Goal: Task Accomplishment & Management: Use online tool/utility

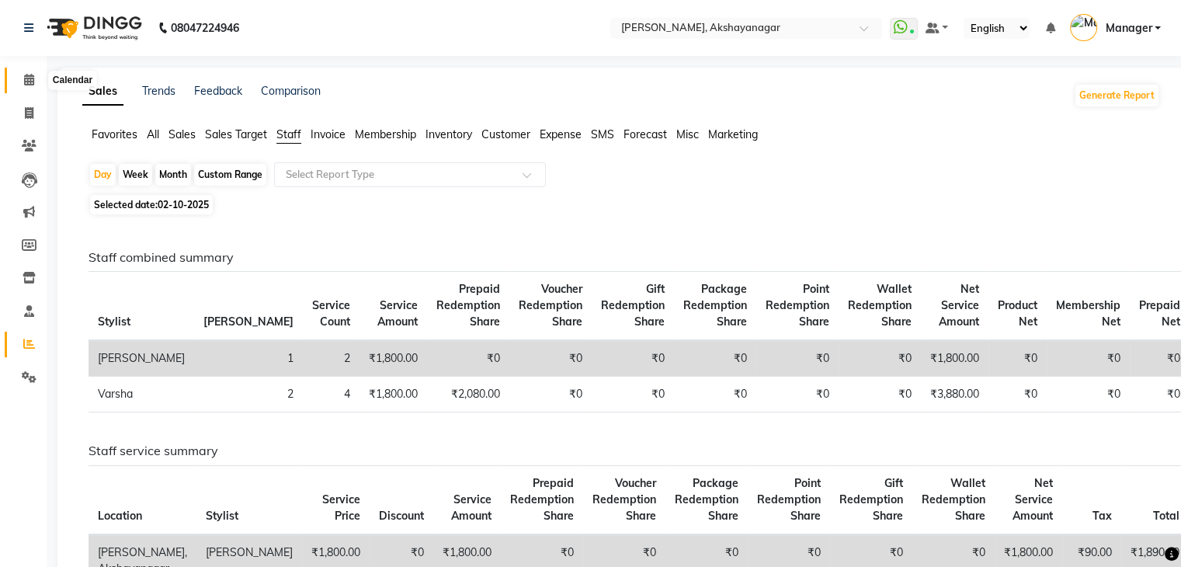
click at [25, 82] on icon at bounding box center [29, 80] width 10 height 12
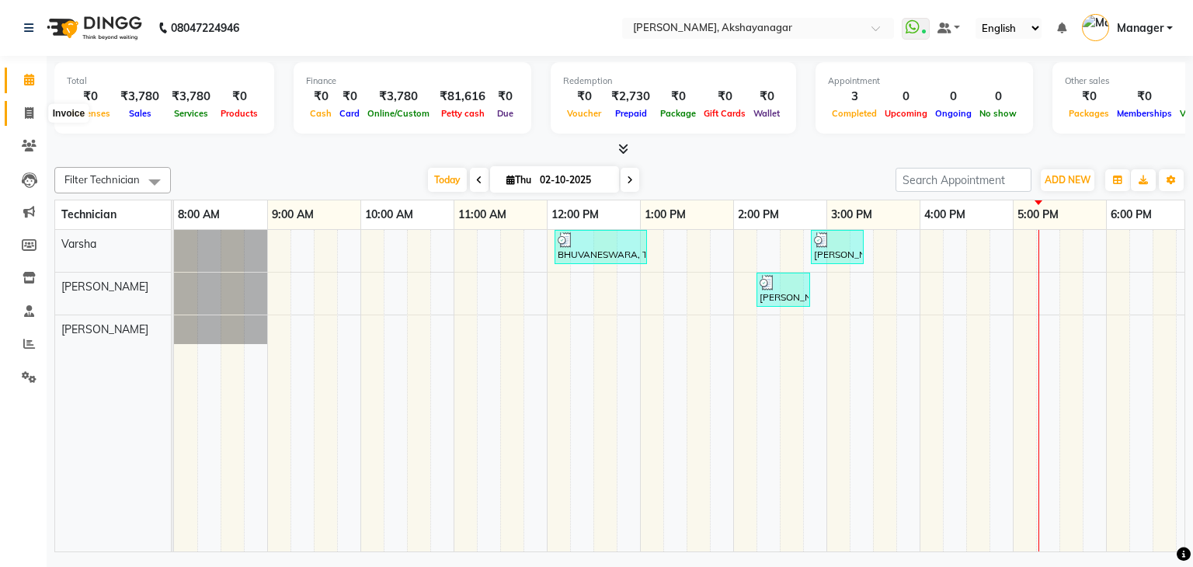
click at [26, 105] on span at bounding box center [29, 114] width 27 height 18
select select "service"
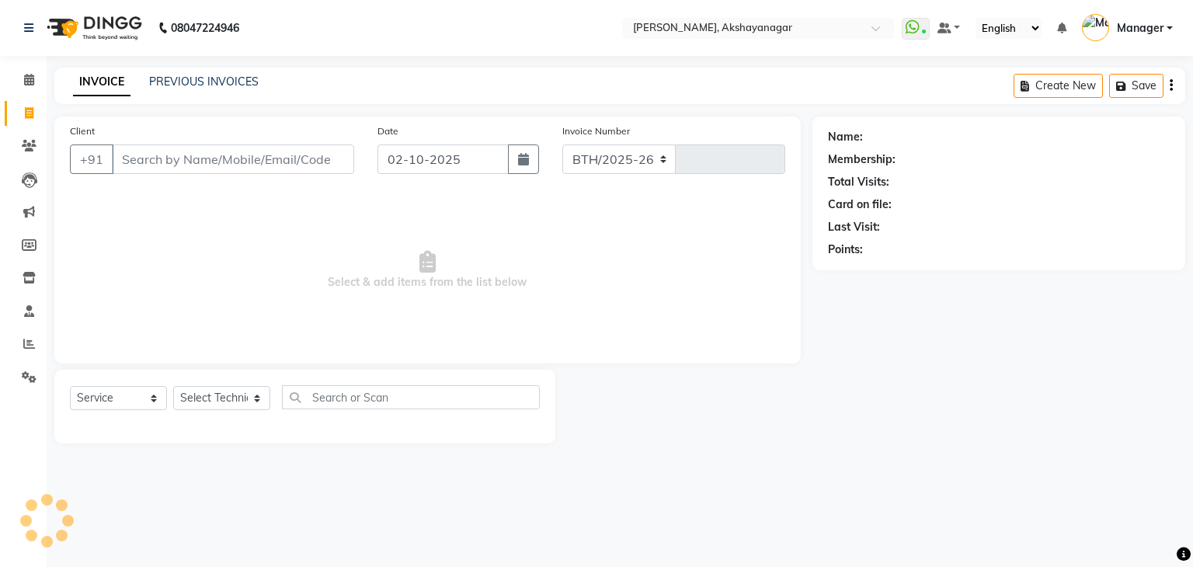
select select "7395"
type input "0753"
click at [211, 169] on input "Client" at bounding box center [233, 159] width 242 height 30
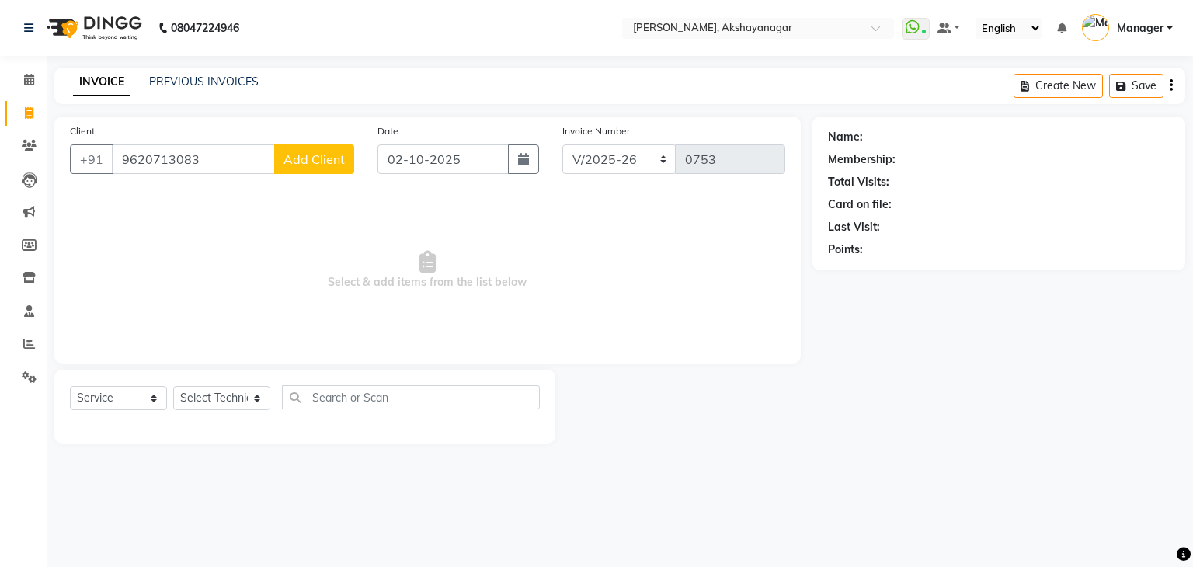
type input "9620713083"
click at [332, 157] on span "Add Client" at bounding box center [313, 159] width 61 height 16
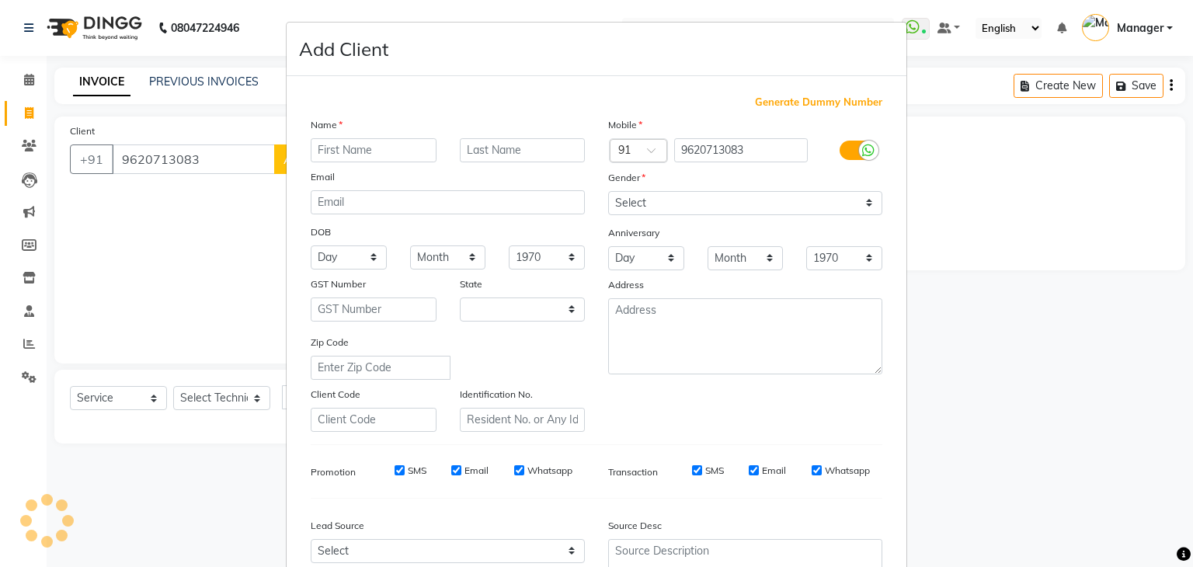
select select "21"
click at [372, 152] on input "text" at bounding box center [374, 150] width 126 height 24
type input "Nidhi"
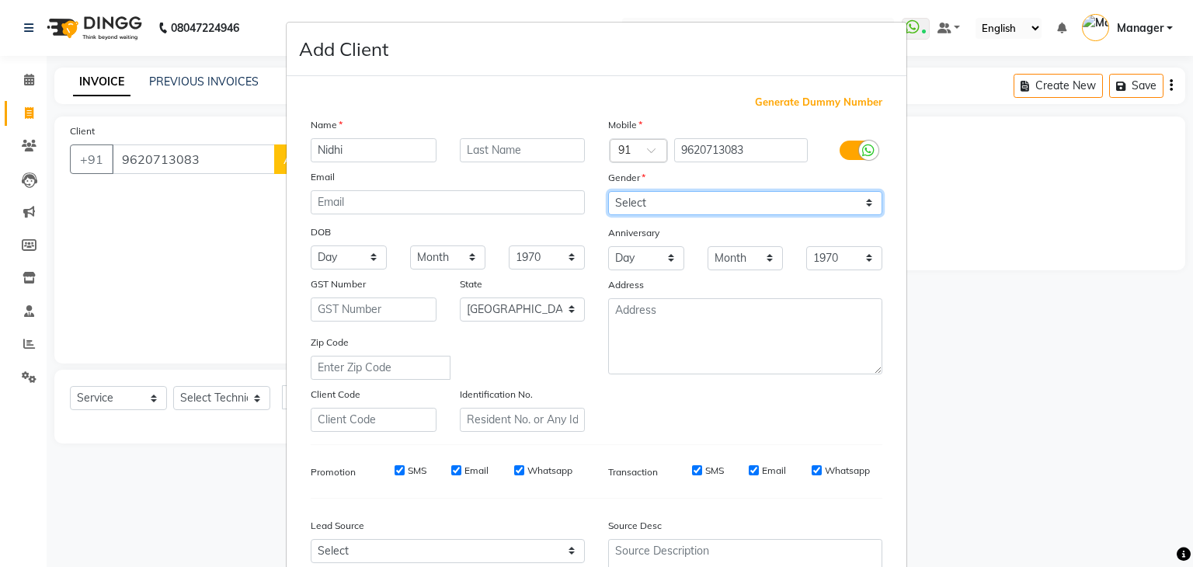
click at [689, 207] on select "Select [DEMOGRAPHIC_DATA] [DEMOGRAPHIC_DATA] Other Prefer Not To Say" at bounding box center [745, 203] width 274 height 24
select select "[DEMOGRAPHIC_DATA]"
click at [608, 192] on select "Select [DEMOGRAPHIC_DATA] [DEMOGRAPHIC_DATA] Other Prefer Not To Say" at bounding box center [745, 203] width 274 height 24
click at [671, 400] on div "Mobile Country Code × 91 9620713083 Gender Select [DEMOGRAPHIC_DATA] [DEMOGRAPH…" at bounding box center [744, 273] width 297 height 315
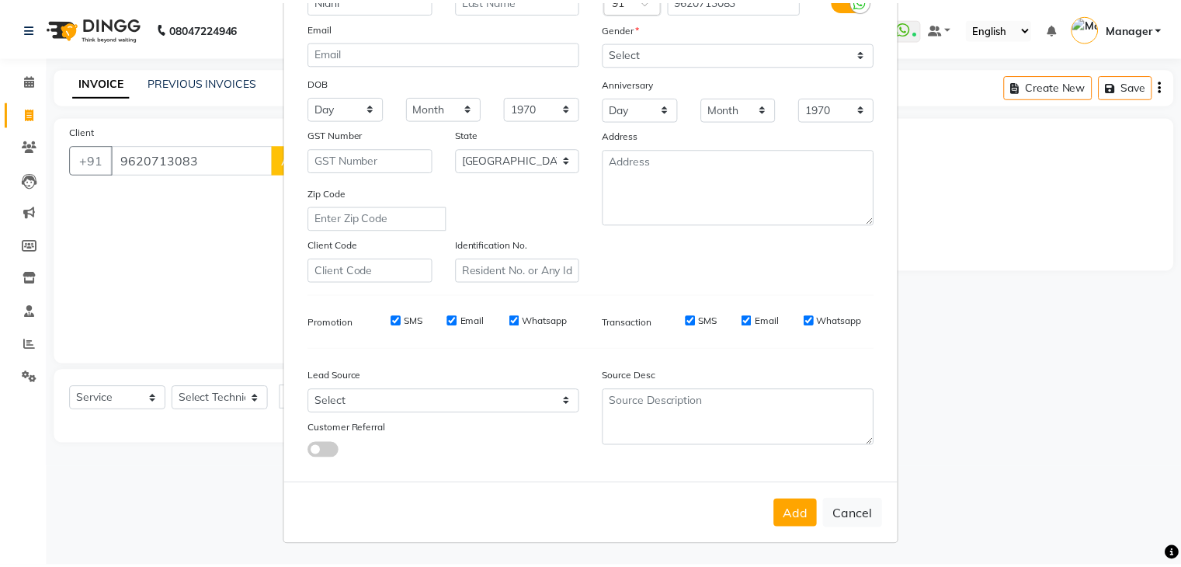
scroll to position [158, 0]
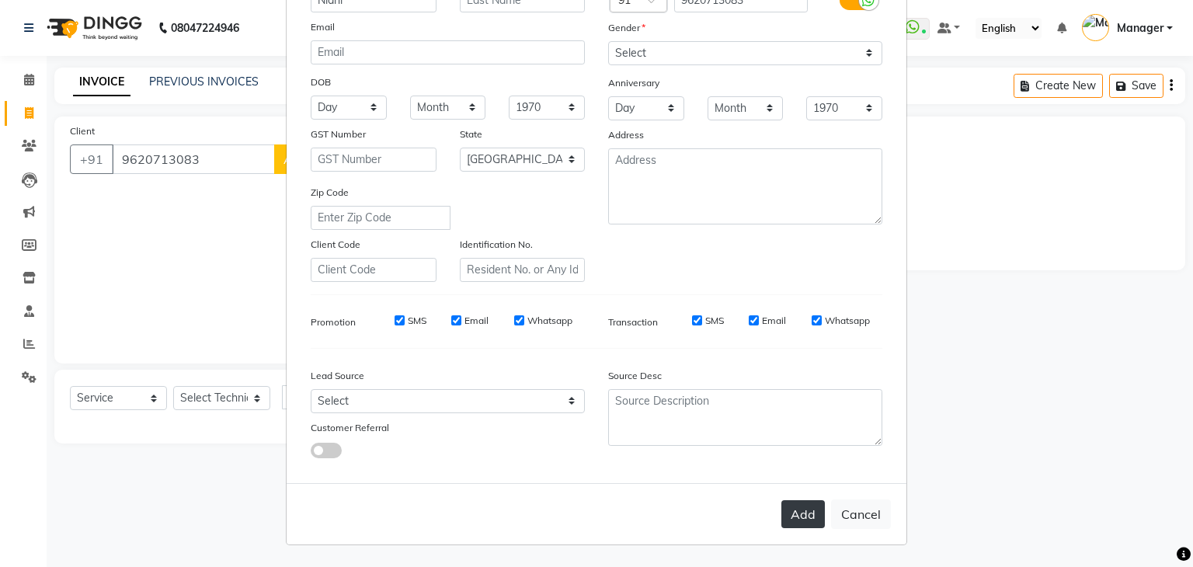
click at [796, 509] on button "Add" at bounding box center [802, 514] width 43 height 28
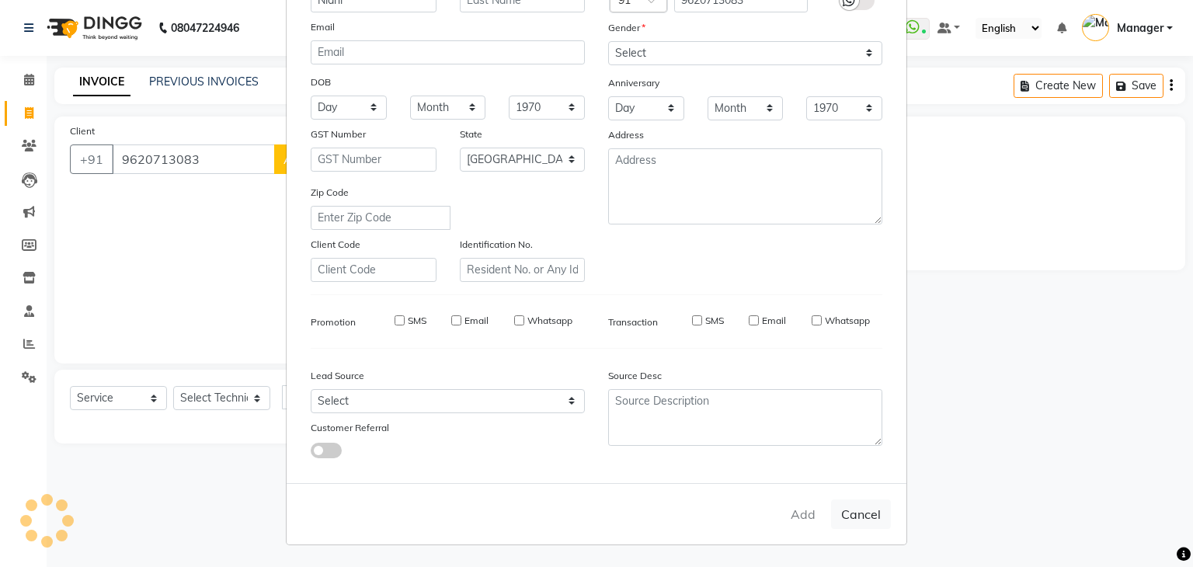
type input "96******83"
select select
select select "null"
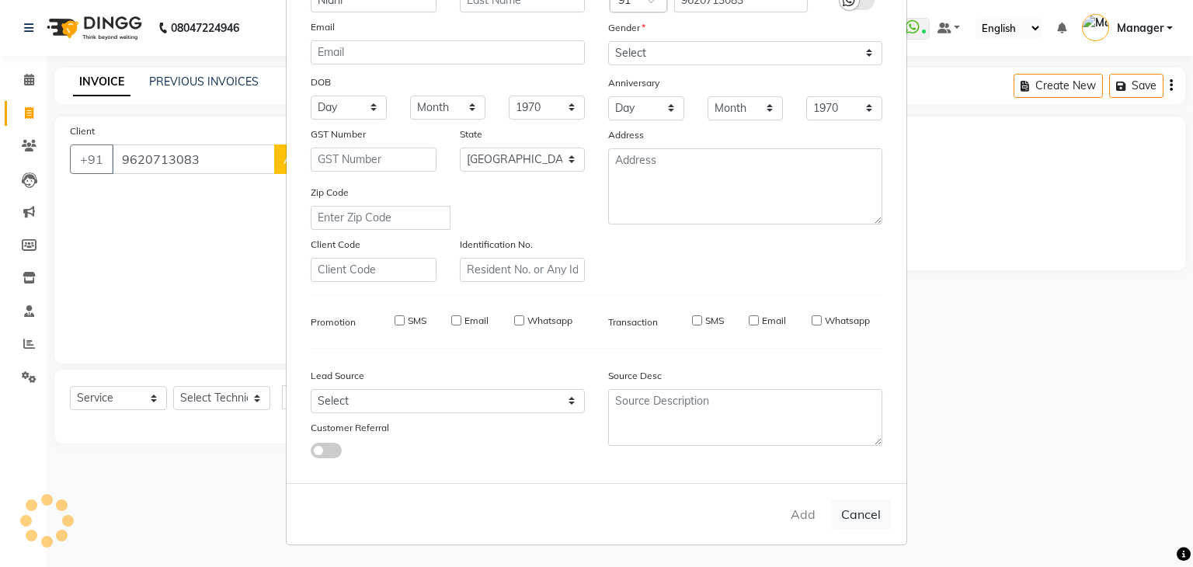
select select
checkbox input "false"
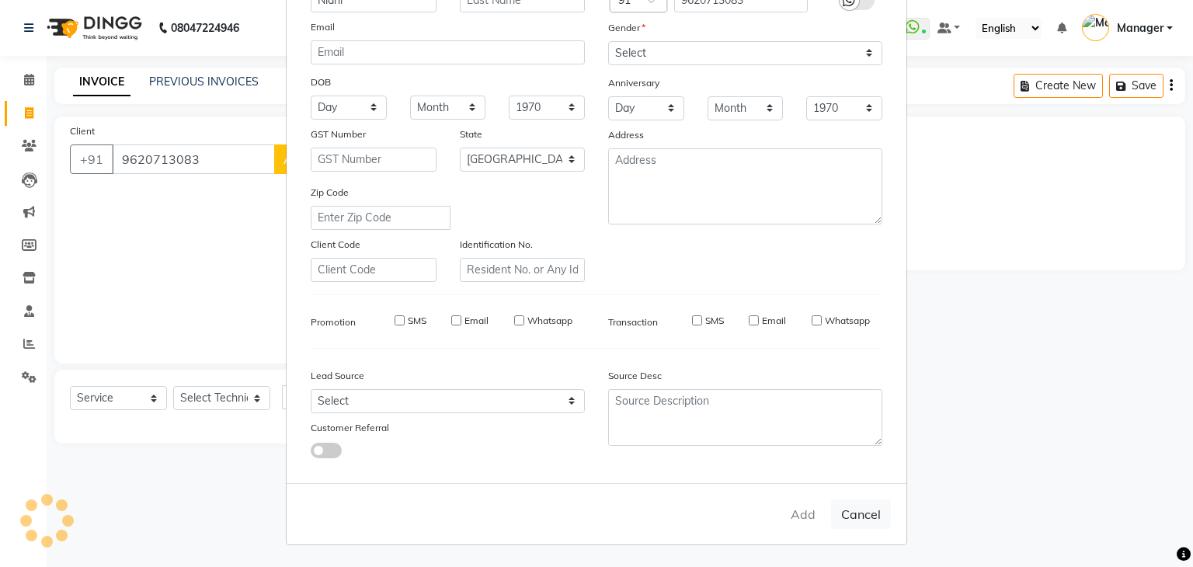
checkbox input "false"
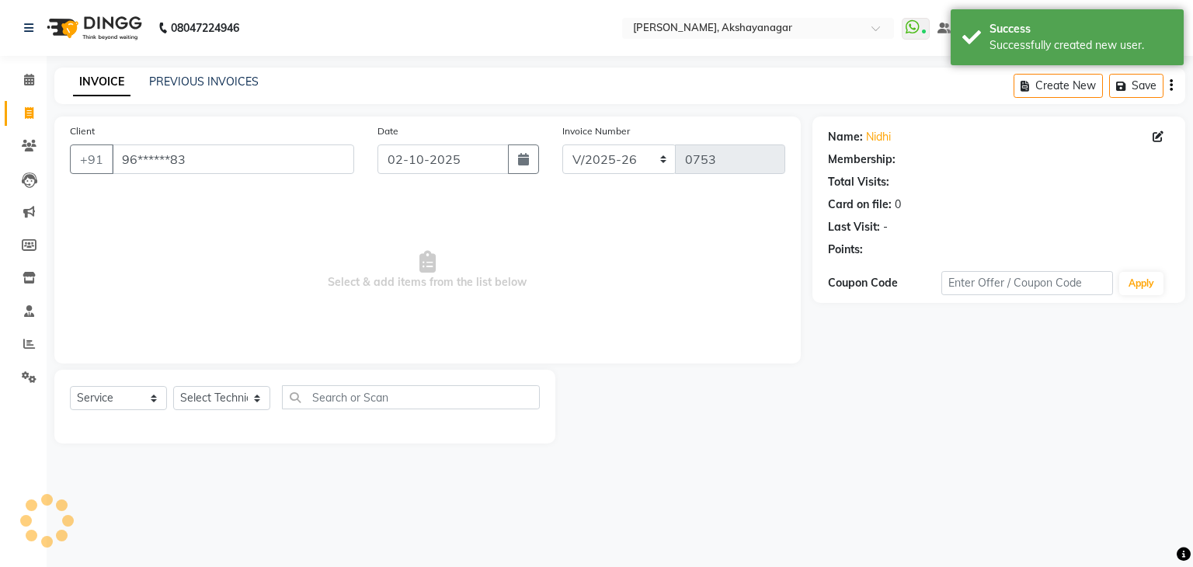
select select "1: Object"
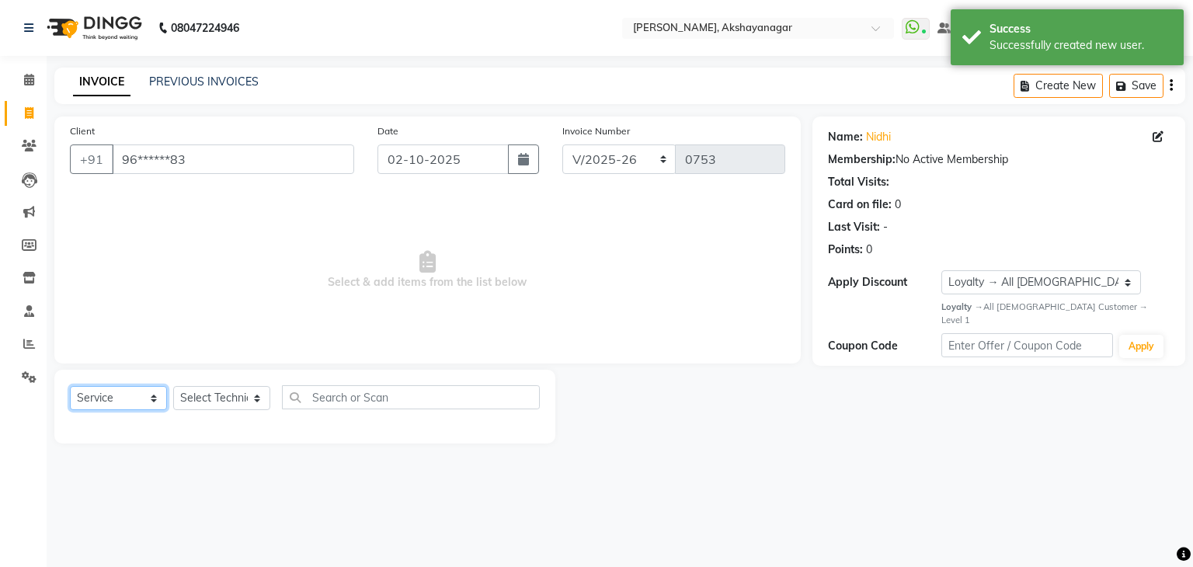
click at [119, 401] on select "Select Service Product Membership Package Voucher Prepaid Gift Card" at bounding box center [118, 398] width 97 height 24
click at [202, 321] on span "Select & add items from the list below" at bounding box center [427, 270] width 715 height 155
click at [214, 394] on select "Select Technician Manager [PERSON_NAME] [PERSON_NAME]" at bounding box center [221, 398] width 97 height 24
select select "86675"
click at [173, 387] on select "Select Technician Manager [PERSON_NAME] [PERSON_NAME]" at bounding box center [221, 398] width 97 height 24
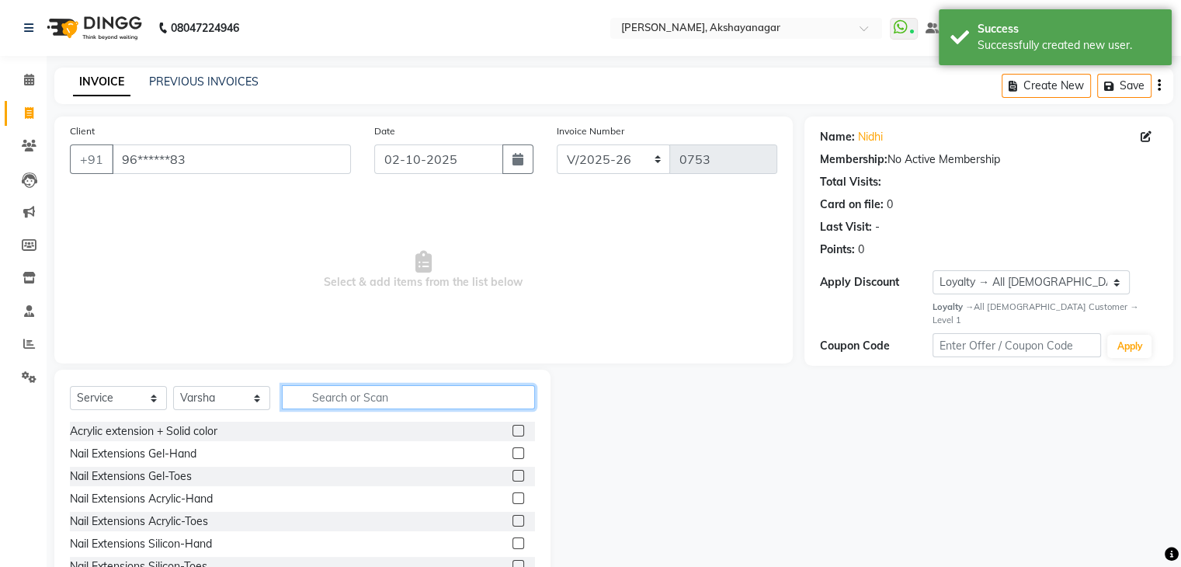
click at [320, 401] on input "text" at bounding box center [408, 397] width 253 height 24
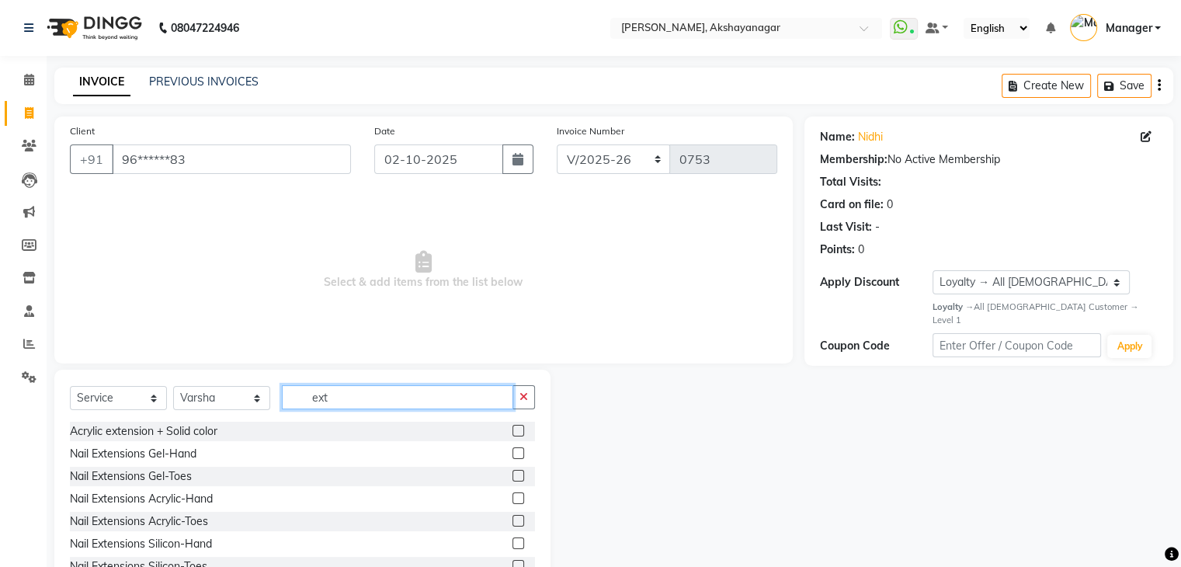
type input "ext"
click at [512, 454] on label at bounding box center [518, 453] width 12 height 12
click at [512, 454] on input "checkbox" at bounding box center [517, 454] width 10 height 10
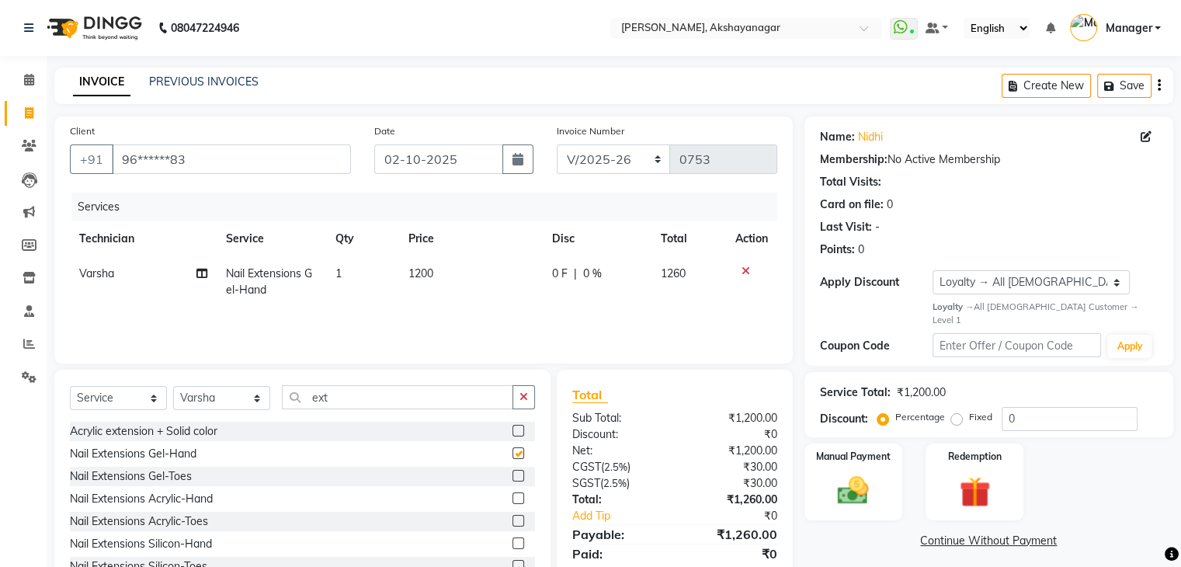
checkbox input "false"
click at [381, 407] on input "ext" at bounding box center [397, 397] width 231 height 24
type input "e"
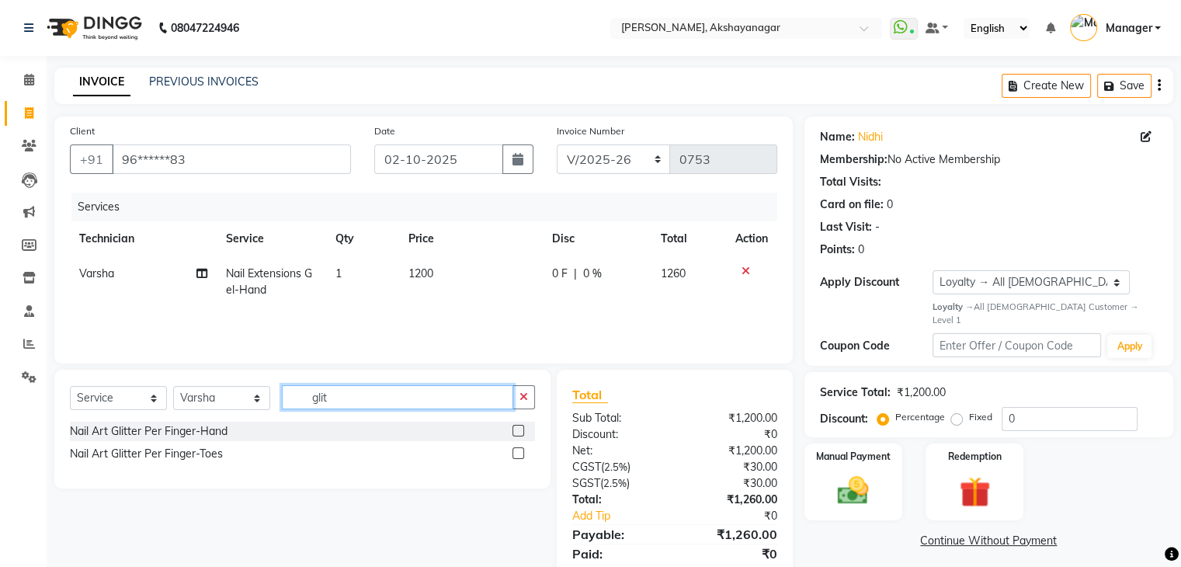
type input "glit"
click at [517, 433] on label at bounding box center [518, 431] width 12 height 12
click at [517, 433] on input "checkbox" at bounding box center [517, 431] width 10 height 10
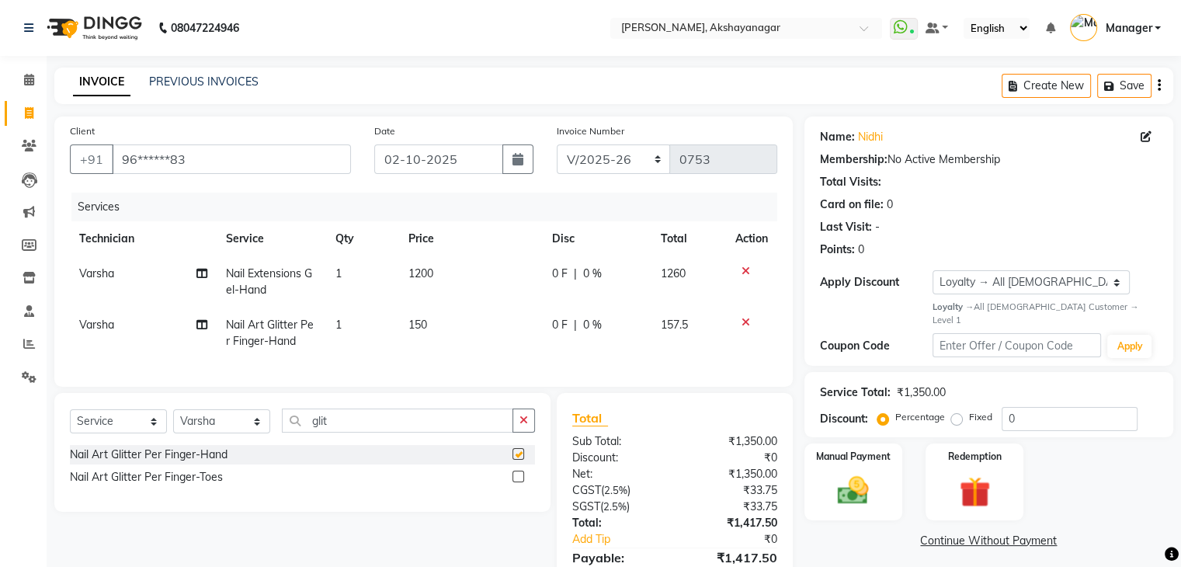
checkbox input "false"
click at [345, 325] on td "1" at bounding box center [362, 332] width 73 height 51
select select "86675"
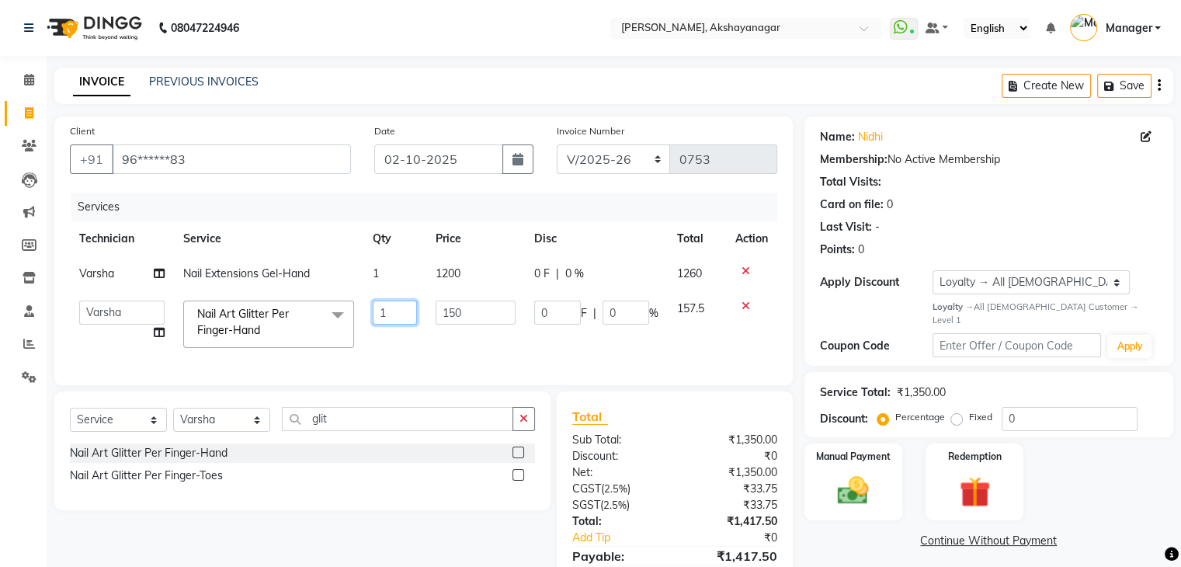
click at [396, 321] on input "1" at bounding box center [395, 313] width 44 height 24
type input "10"
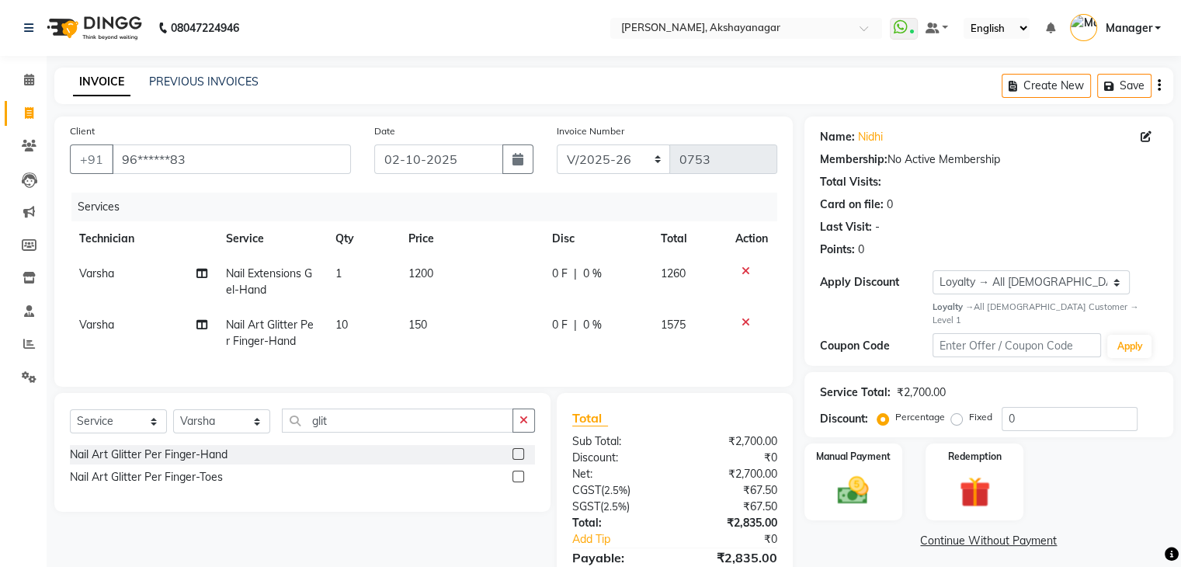
click at [441, 349] on td "150" at bounding box center [470, 332] width 143 height 51
select select "86675"
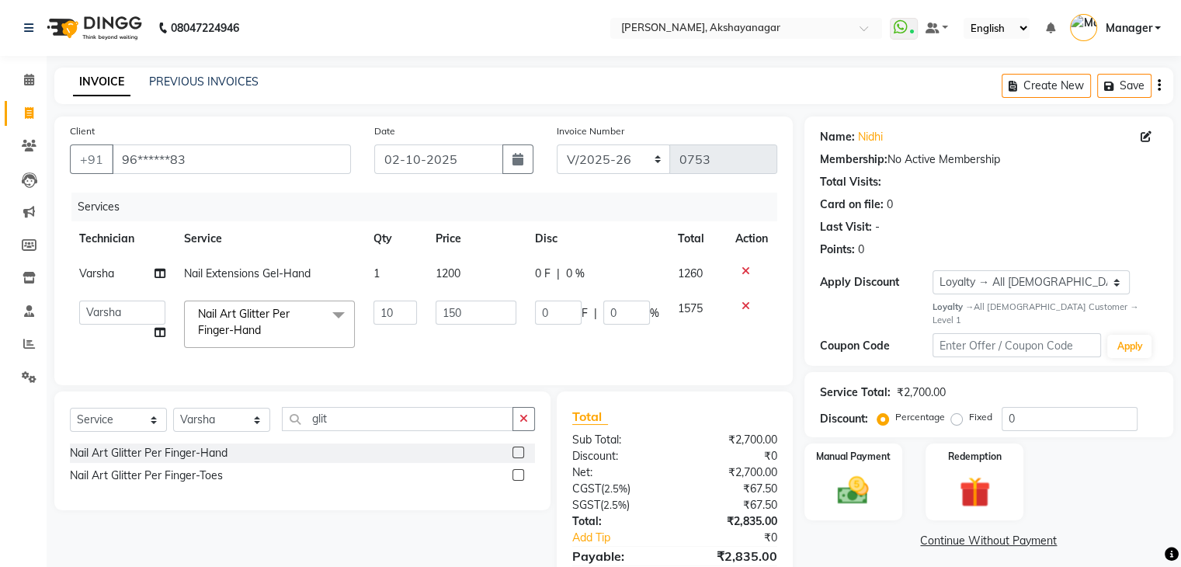
click at [631, 358] on div "Services Technician Service Qty Price Disc Total Action [PERSON_NAME] Nail Exte…" at bounding box center [423, 281] width 707 height 177
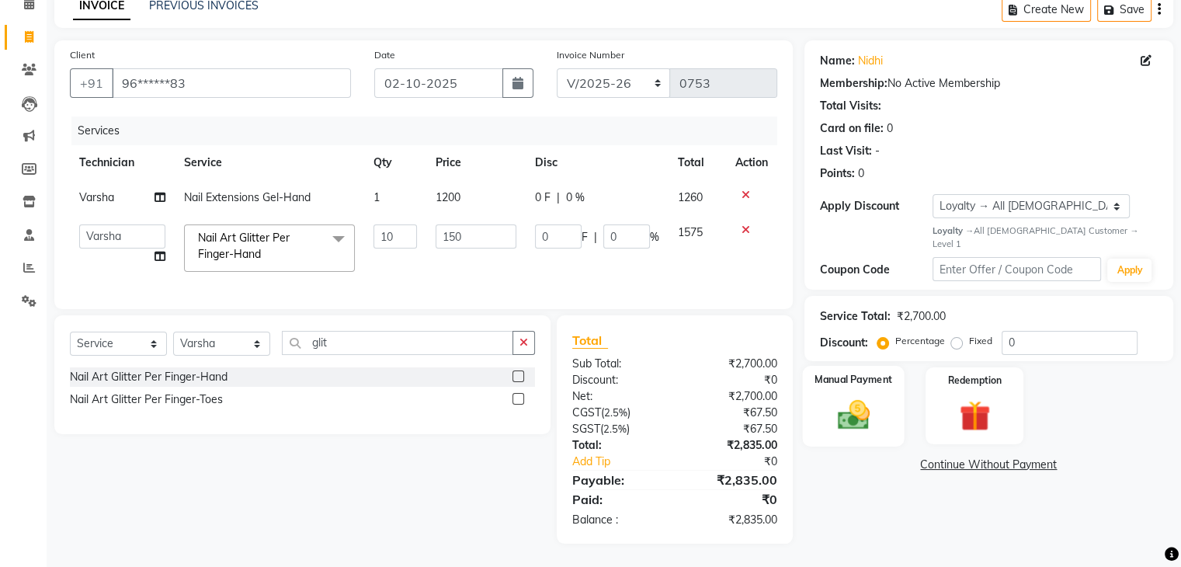
click at [854, 396] on img at bounding box center [853, 414] width 52 height 37
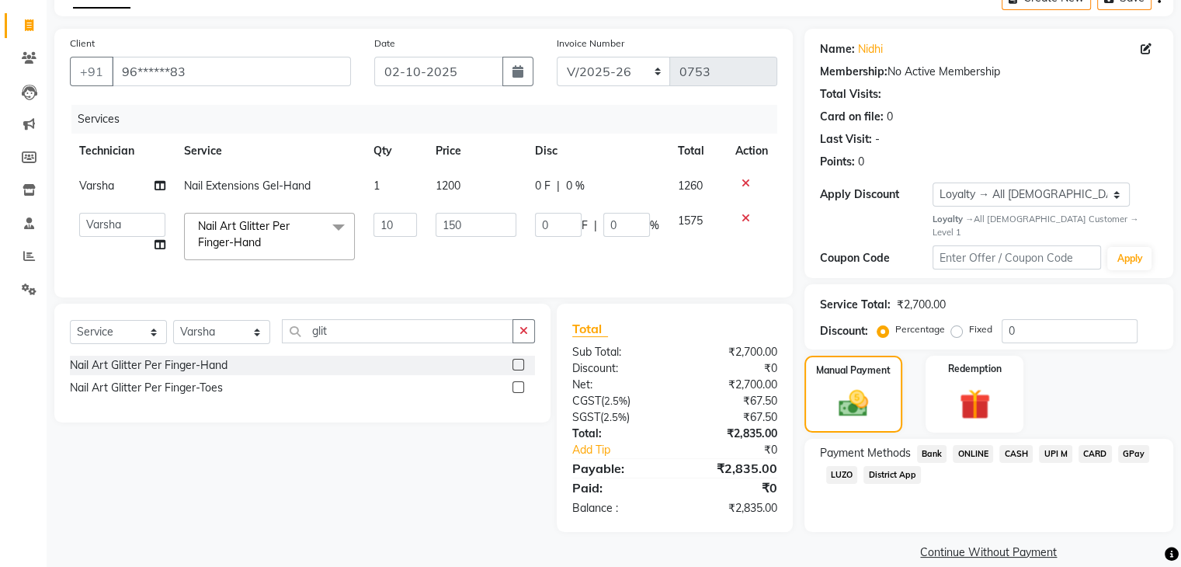
click at [1012, 445] on span "CASH" at bounding box center [1015, 454] width 33 height 18
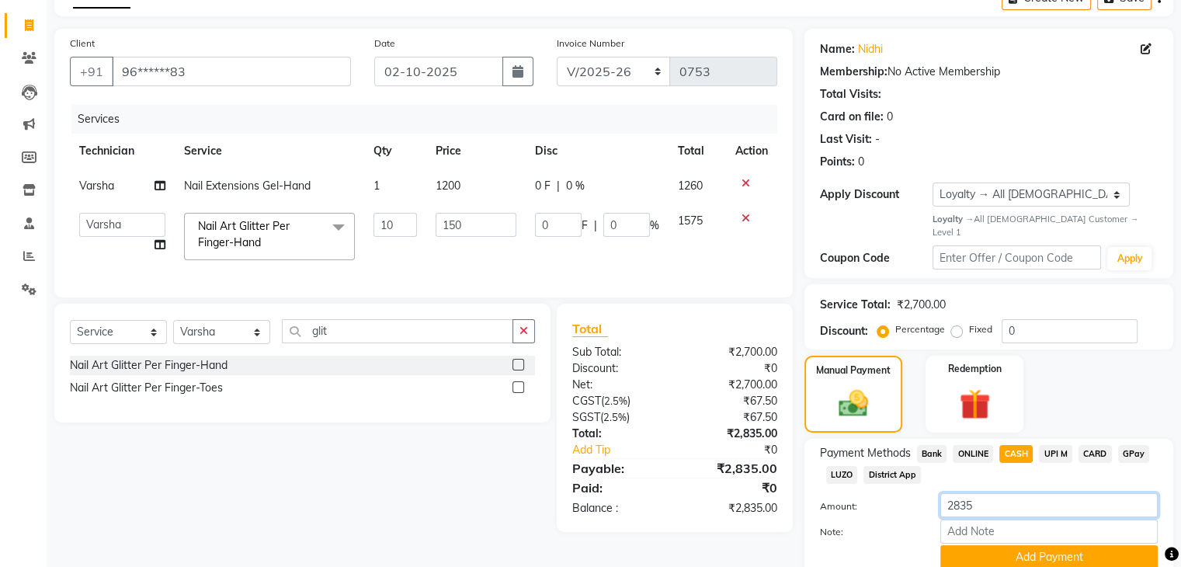
click at [988, 499] on input "2835" at bounding box center [1048, 505] width 217 height 24
type input "2"
type input "1500"
click at [1081, 545] on button "Add Payment" at bounding box center [1048, 557] width 217 height 24
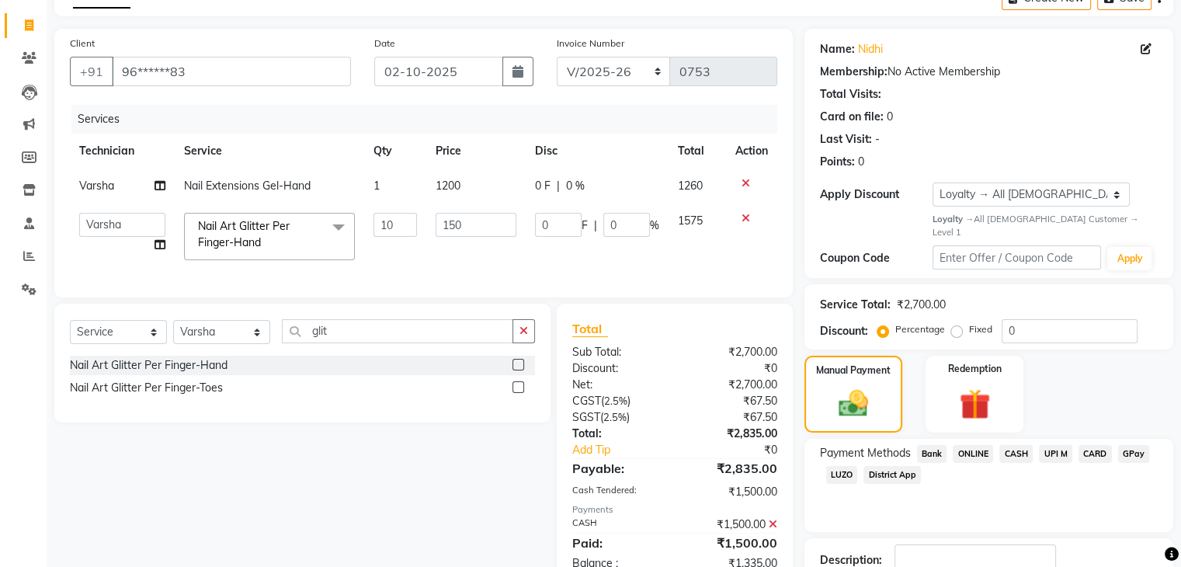
scroll to position [237, 0]
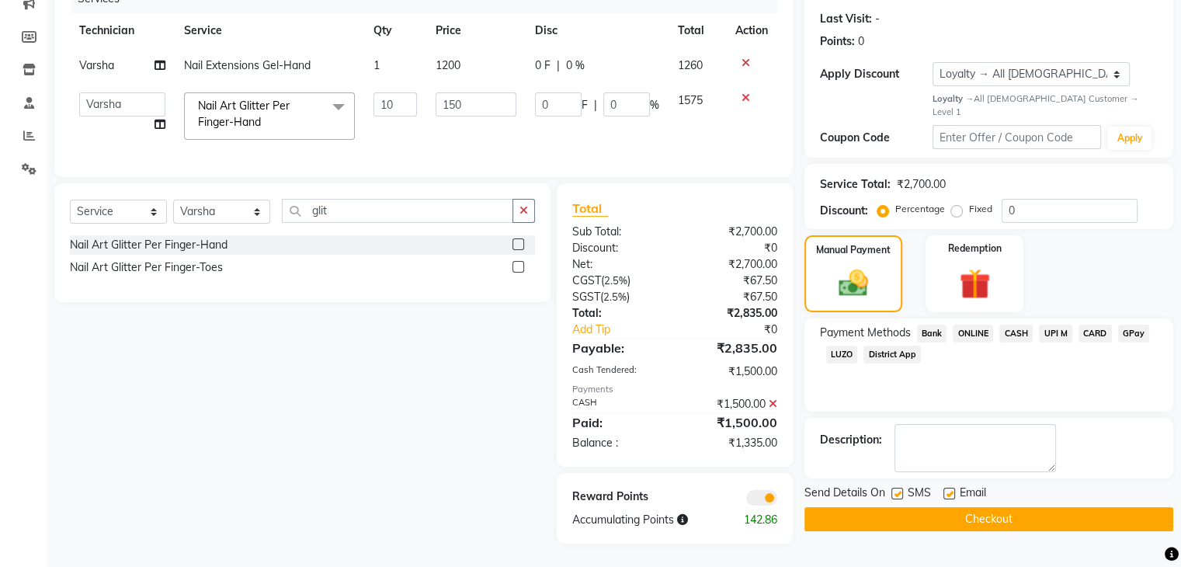
click at [1055, 325] on span "UPI M" at bounding box center [1055, 334] width 33 height 18
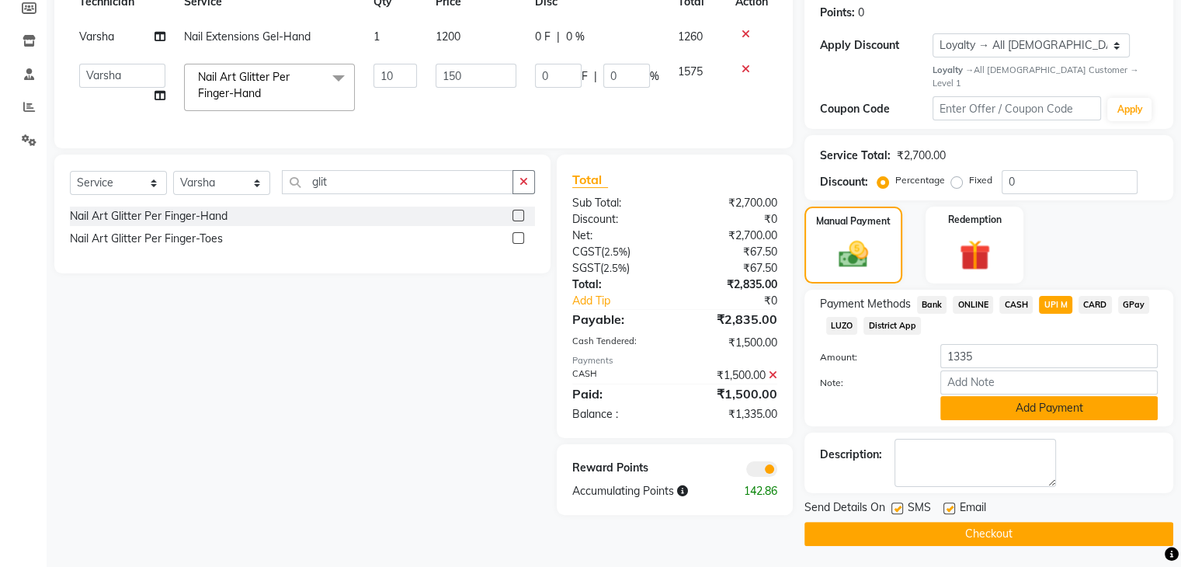
click at [1048, 403] on button "Add Payment" at bounding box center [1048, 408] width 217 height 24
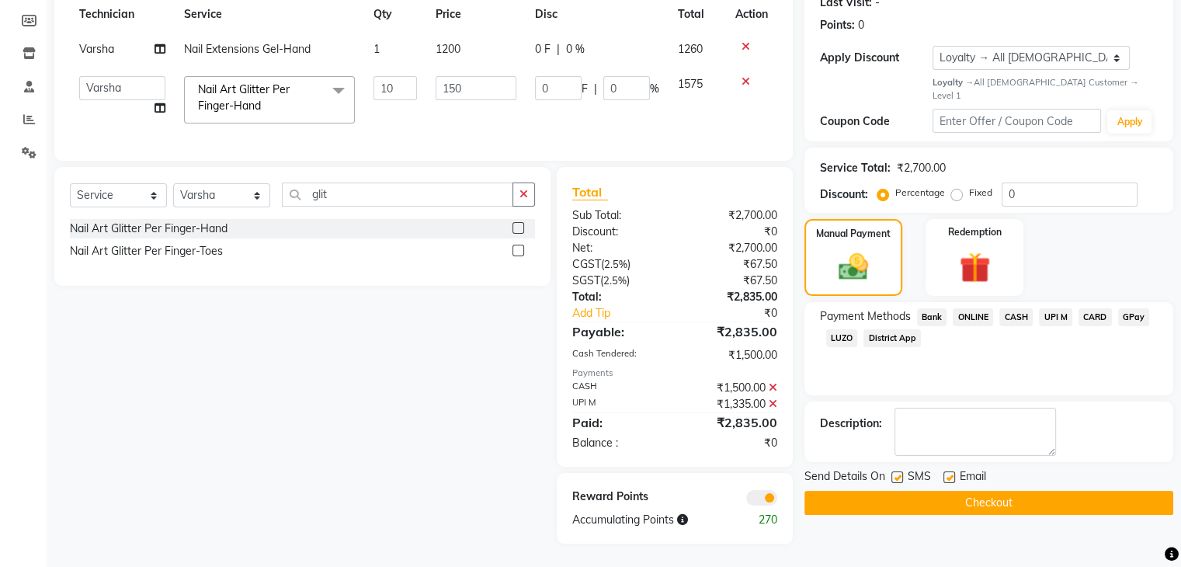
click at [1020, 491] on button "Checkout" at bounding box center [988, 503] width 369 height 24
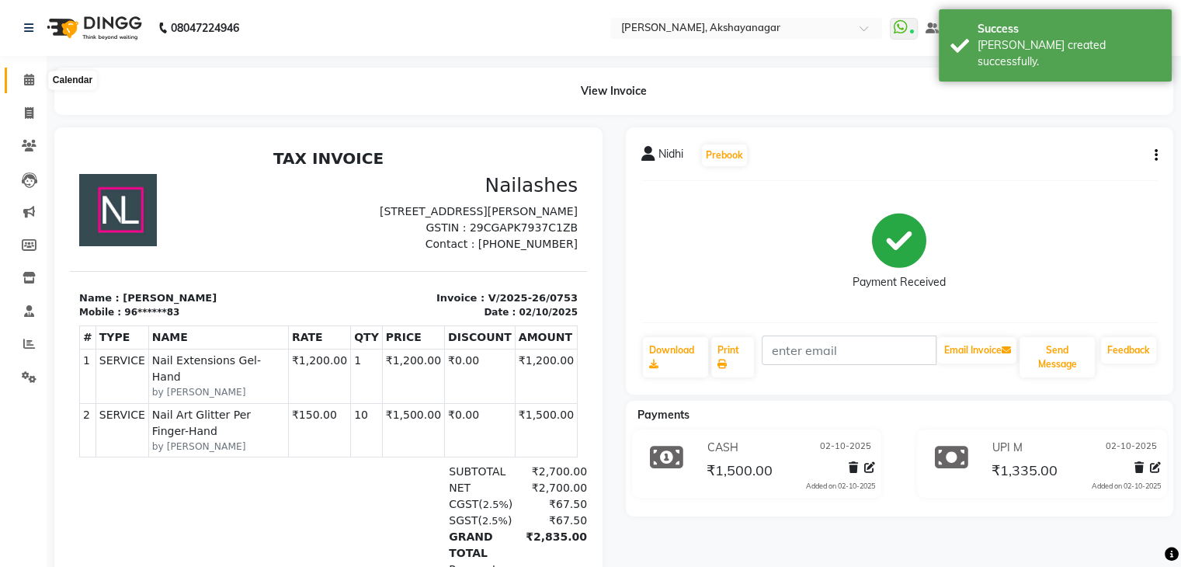
click at [31, 78] on icon at bounding box center [29, 80] width 10 height 12
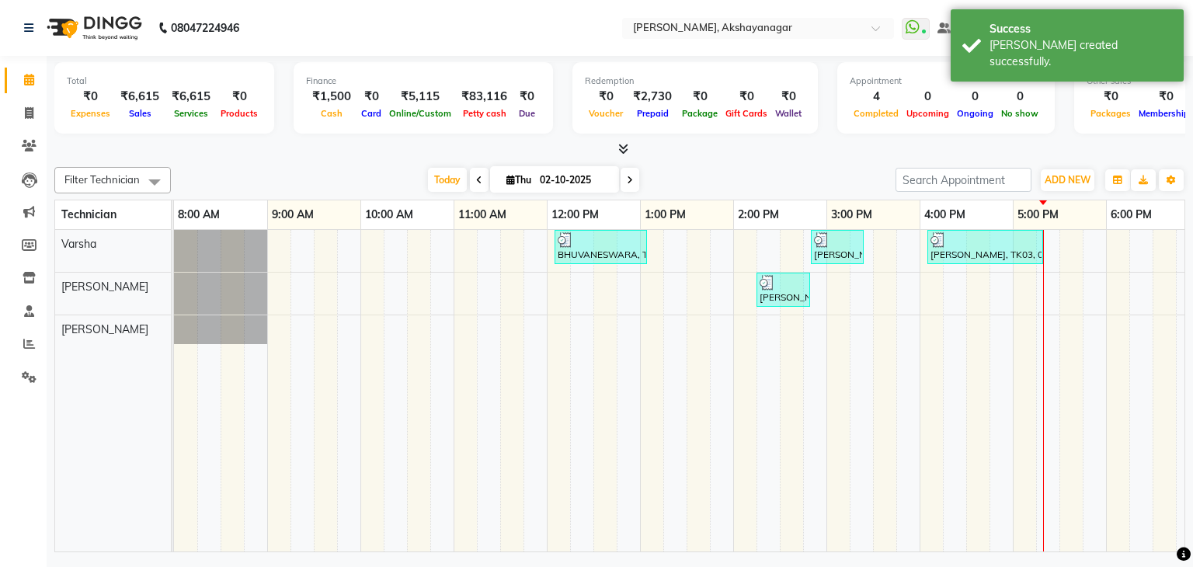
click at [301, 184] on div "Today Thu 02-10-2025" at bounding box center [533, 180] width 709 height 23
click at [28, 346] on icon at bounding box center [29, 344] width 12 height 12
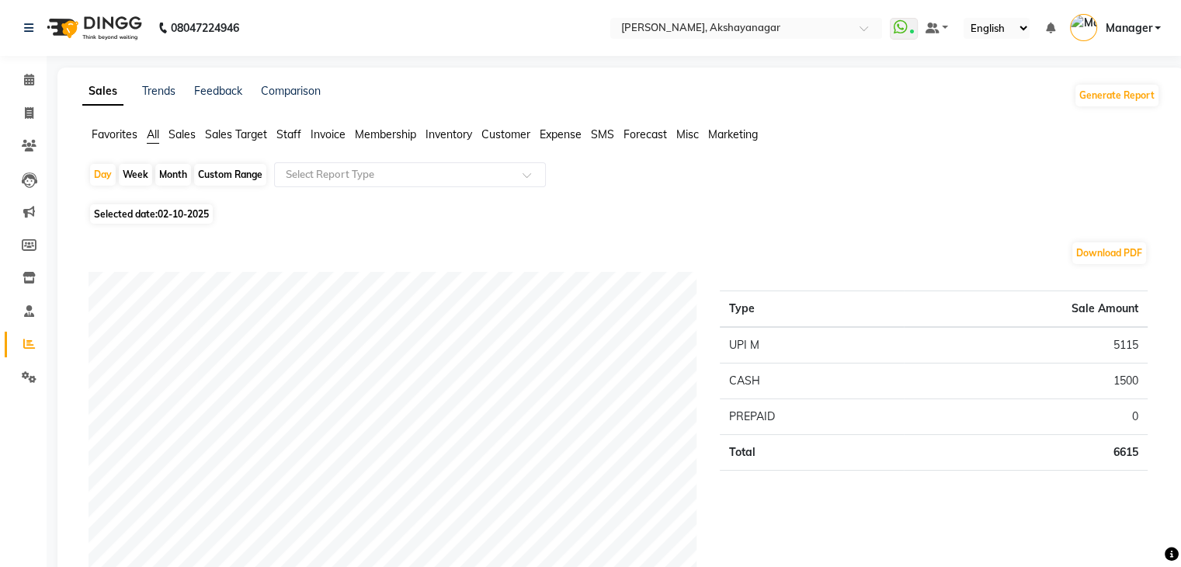
click at [289, 139] on span "Staff" at bounding box center [288, 134] width 25 height 14
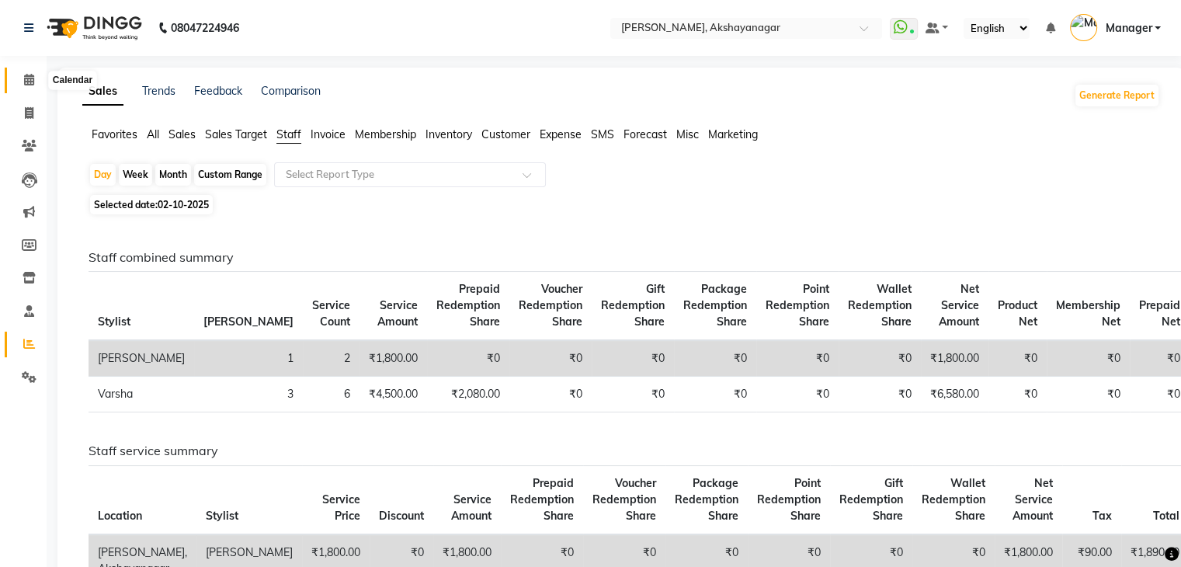
click at [34, 82] on span at bounding box center [29, 80] width 27 height 18
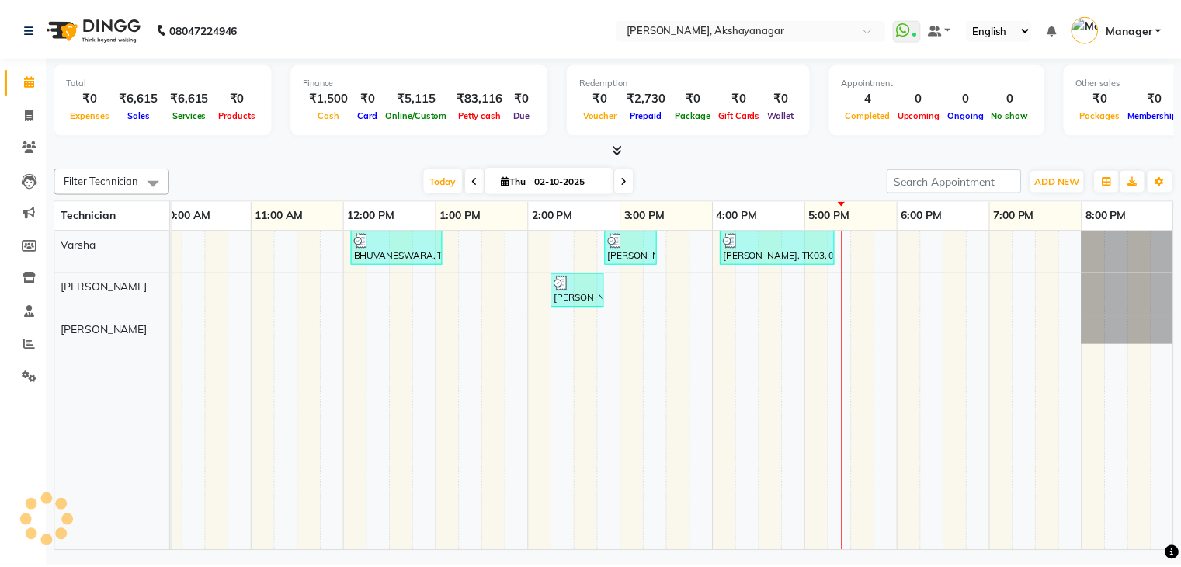
scroll to position [0, 200]
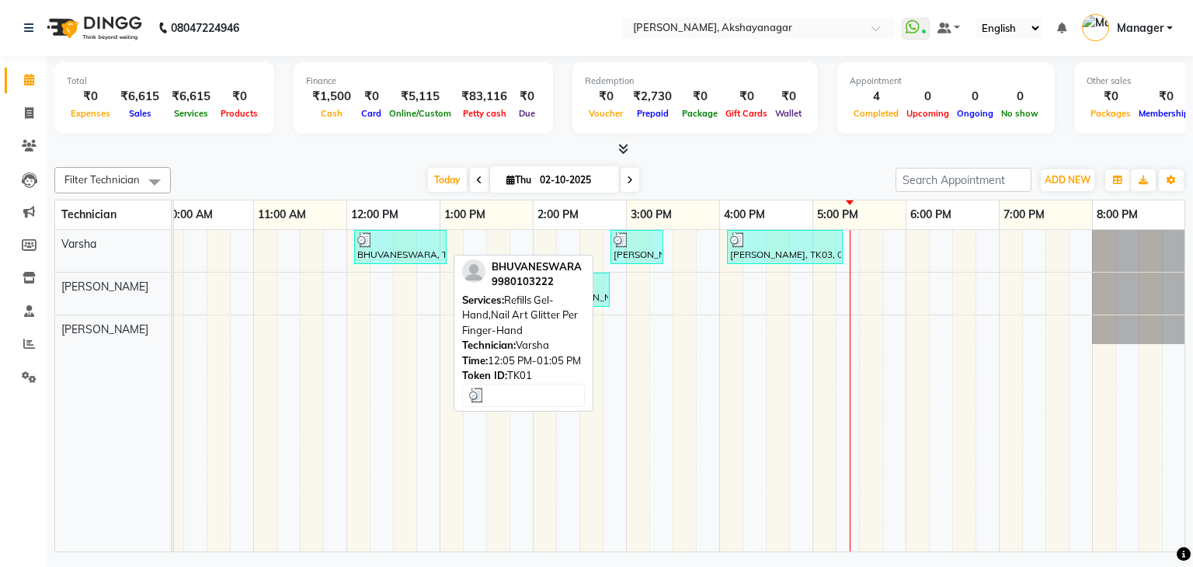
click at [389, 255] on div "BHUVANESWARA, TK01, 12:05 PM-01:05 PM, Refills Gel-Hand,Nail Art Glitter Per Fi…" at bounding box center [400, 247] width 89 height 30
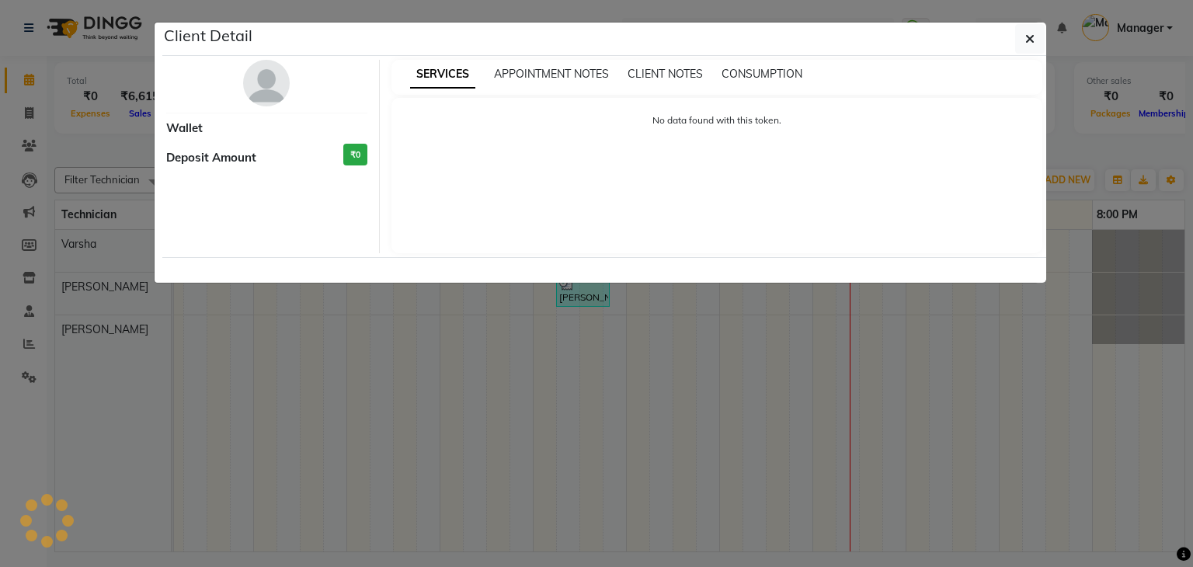
select select "3"
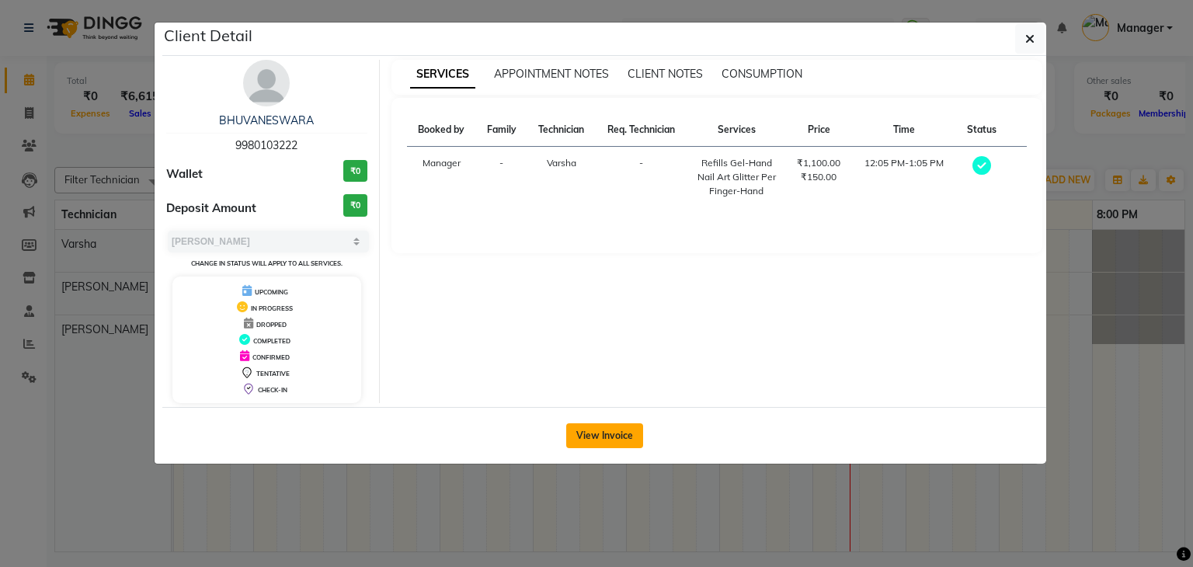
click at [620, 427] on button "View Invoice" at bounding box center [604, 435] width 77 height 25
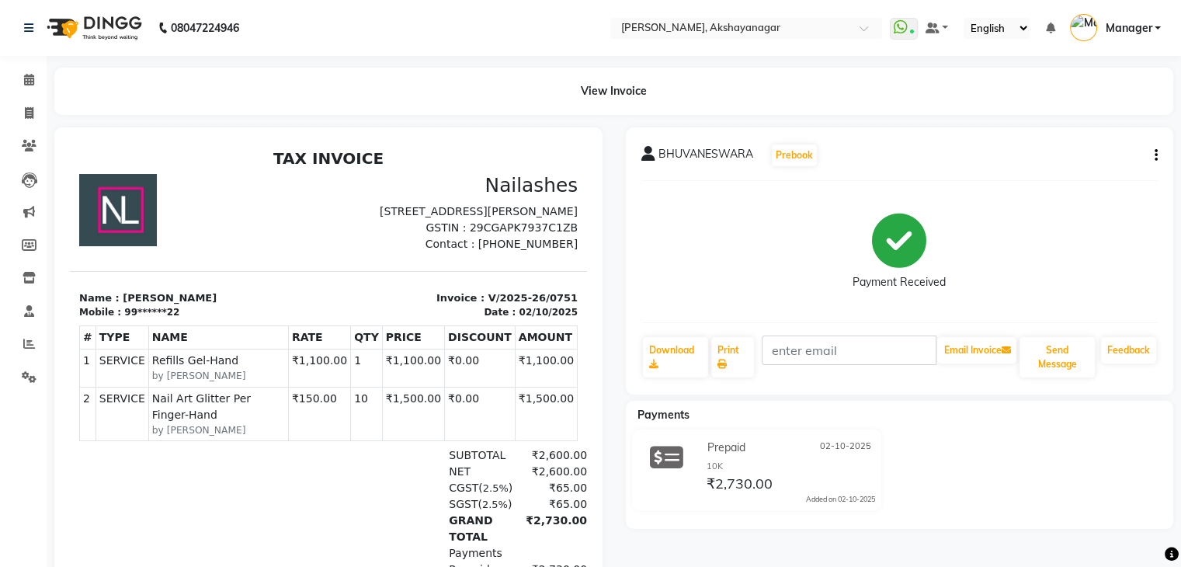
click at [328, 252] on div "Nailashes [STREET_ADDRESS][PERSON_NAME] GSTIN : 29CGAPK7937C1ZB Contact : [PHON…" at bounding box center [457, 213] width 259 height 78
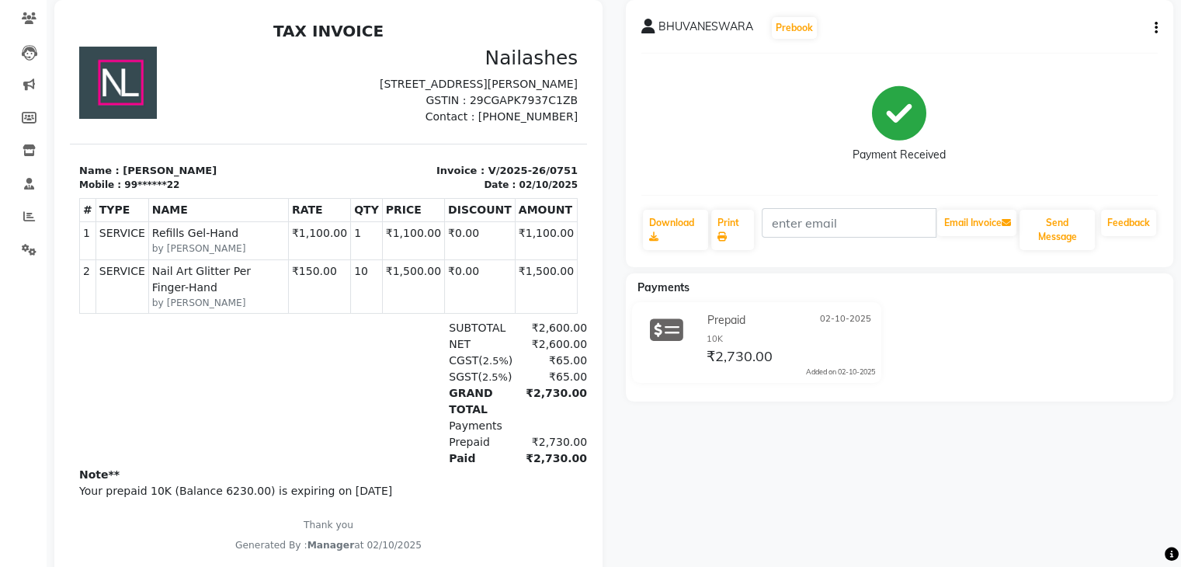
scroll to position [155, 0]
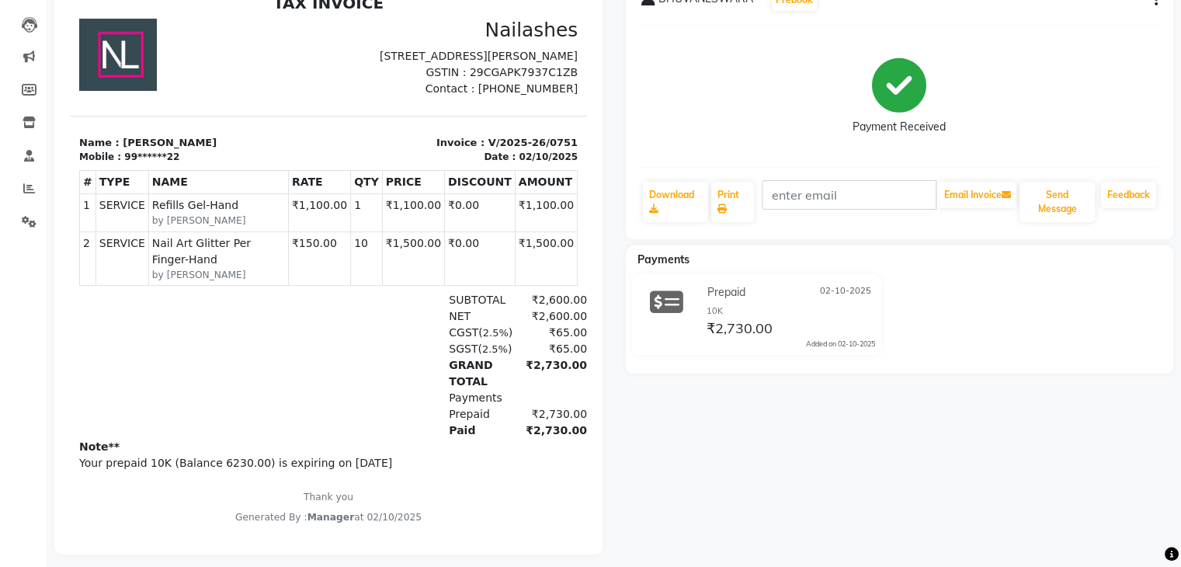
click at [329, 256] on td "₹150.00" at bounding box center [319, 258] width 62 height 54
click at [34, 22] on icon at bounding box center [30, 25] width 16 height 16
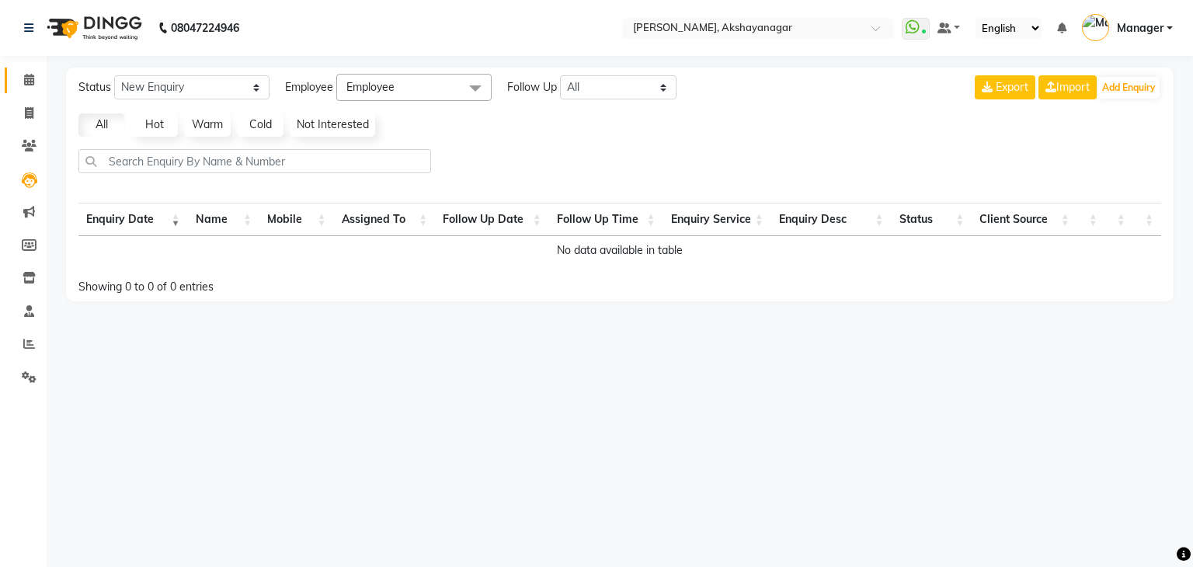
click at [33, 85] on icon at bounding box center [29, 80] width 10 height 12
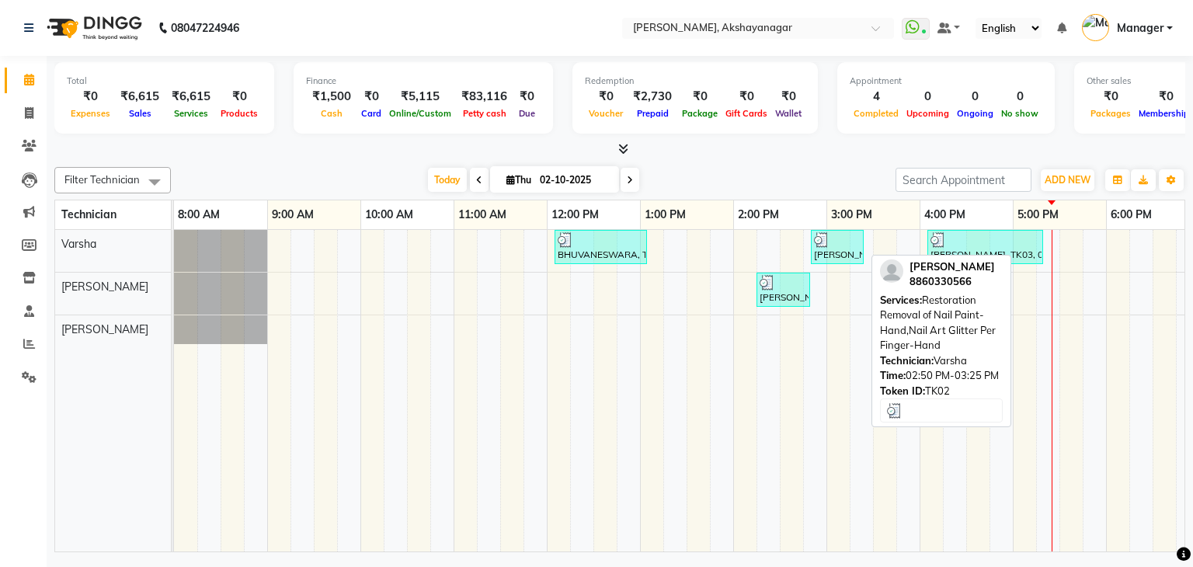
click at [841, 243] on div at bounding box center [837, 240] width 47 height 16
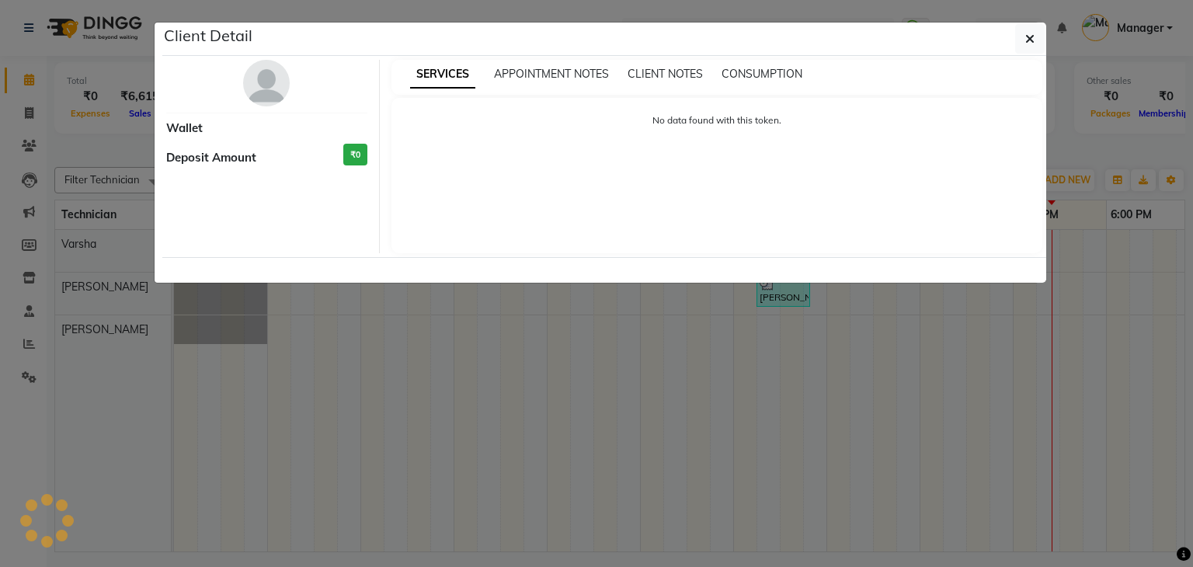
select select "3"
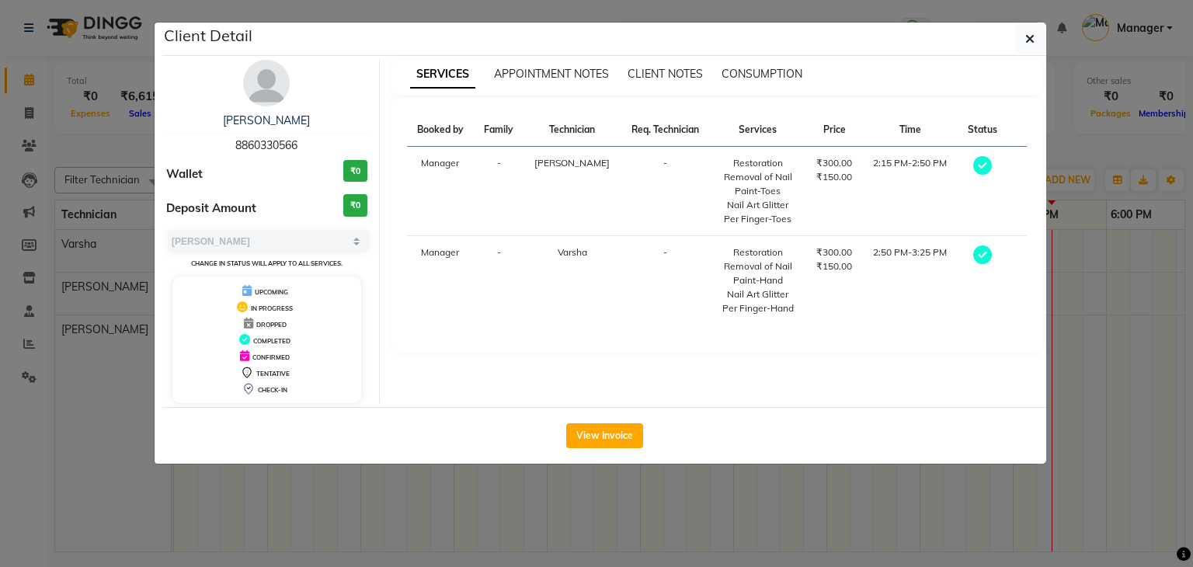
click at [665, 391] on div "SERVICES APPOINTMENT NOTES CLIENT NOTES CONSUMPTION Booked by Family Technician…" at bounding box center [717, 231] width 675 height 343
click at [620, 433] on button "View Invoice" at bounding box center [604, 435] width 77 height 25
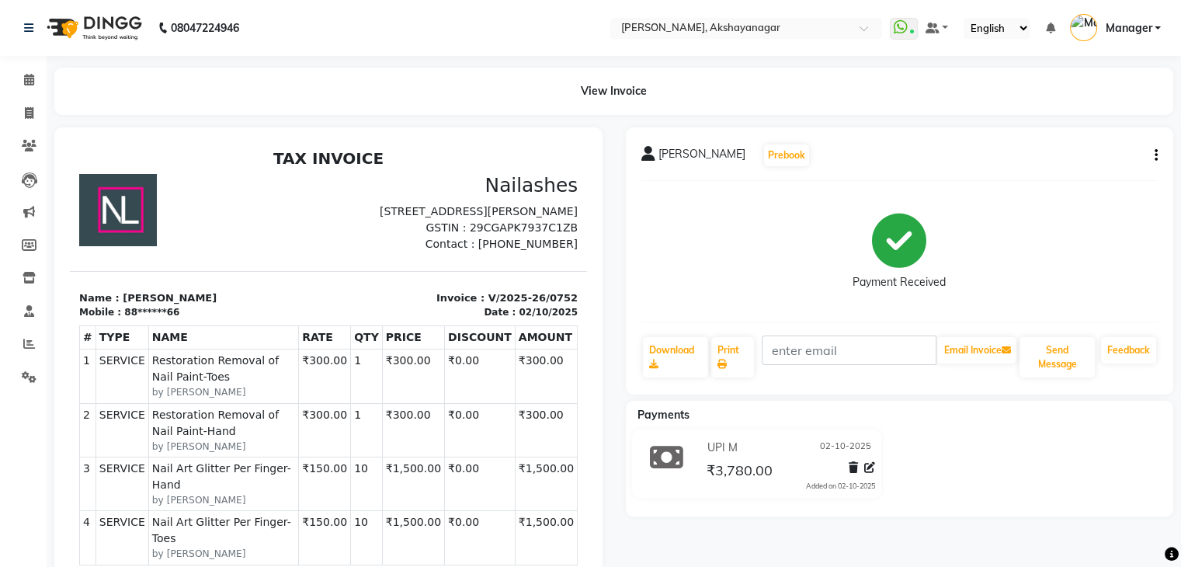
click at [354, 220] on p "[STREET_ADDRESS][PERSON_NAME]" at bounding box center [458, 211] width 240 height 16
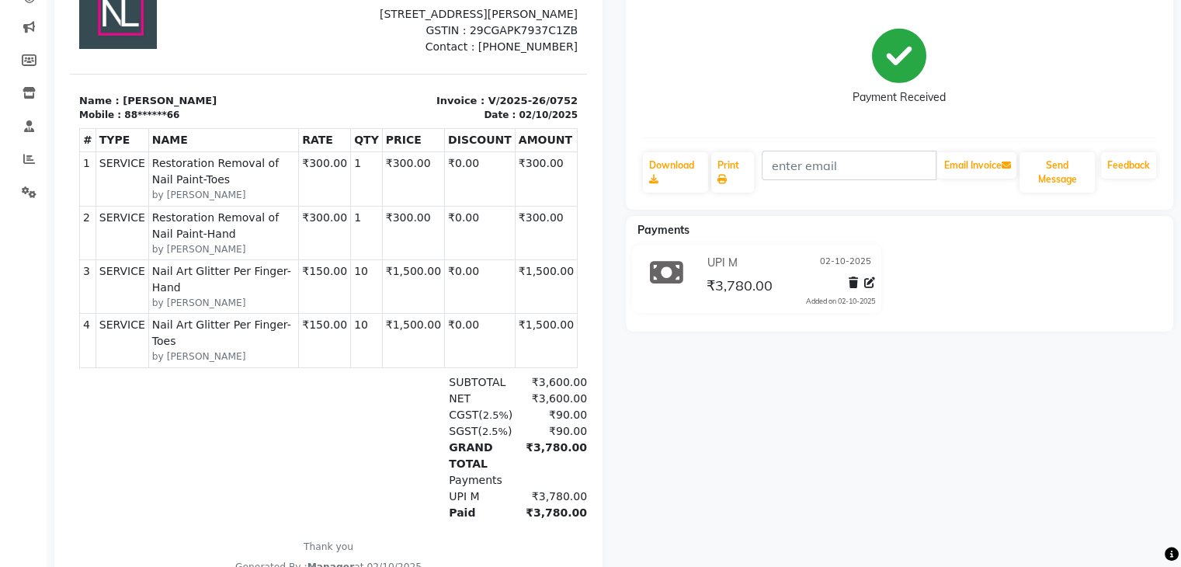
scroll to position [186, 0]
drag, startPoint x: 268, startPoint y: 68, endPoint x: 32, endPoint y: 22, distance: 240.5
click at [70, 22] on html "TAX INVOICE [GEOGRAPHIC_DATA] [STREET_ADDRESS][PERSON_NAME] GSTIN : 29CGAPK7937…" at bounding box center [328, 261] width 517 height 635
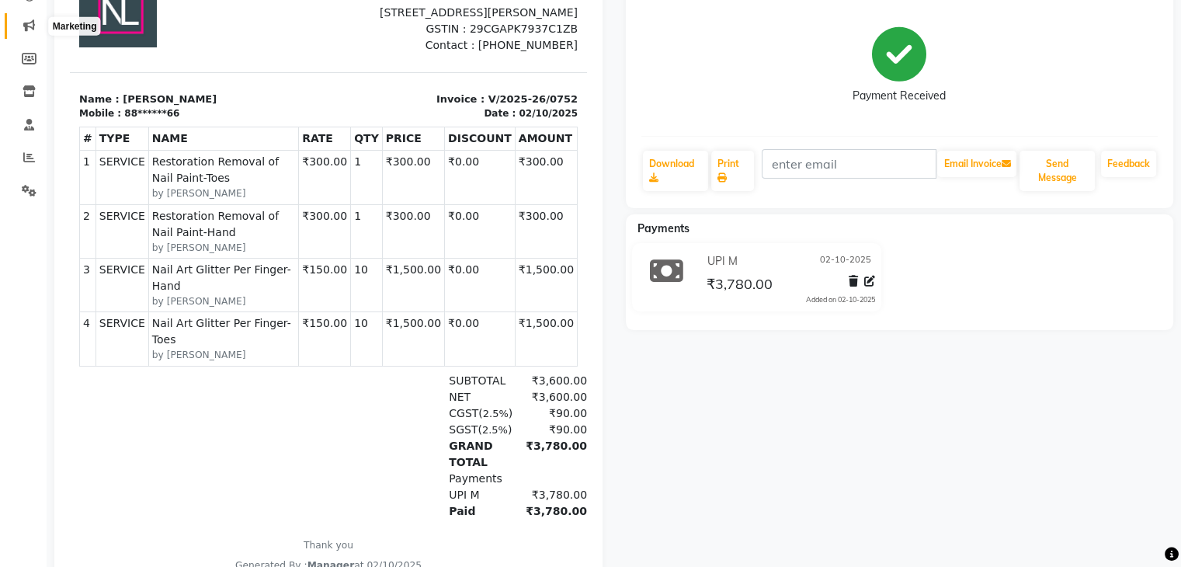
click at [32, 22] on icon at bounding box center [29, 25] width 12 height 12
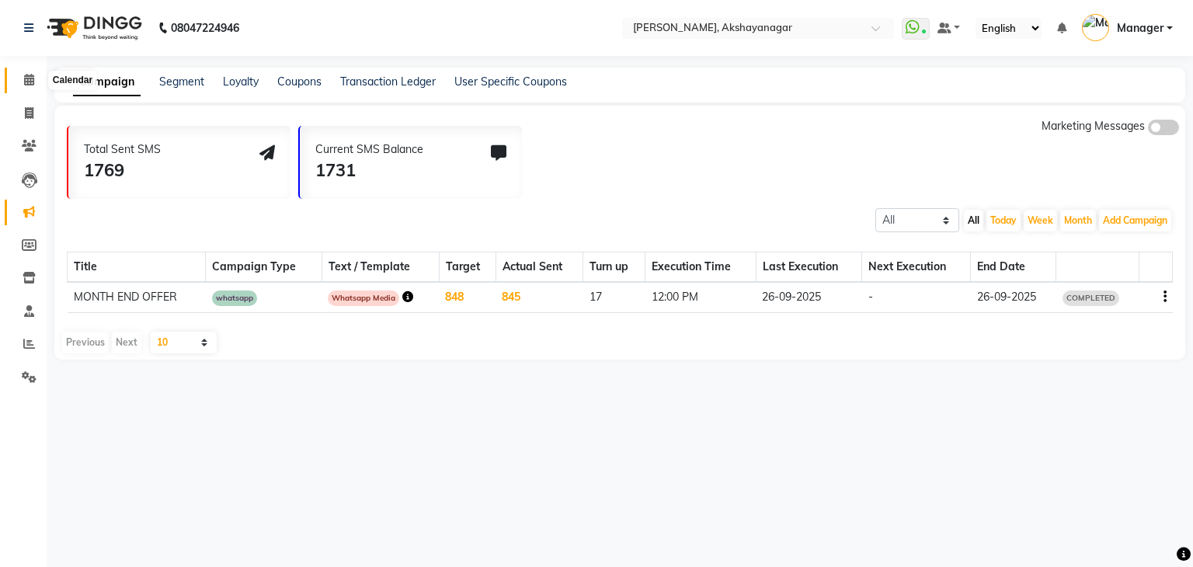
click at [33, 82] on icon at bounding box center [29, 80] width 10 height 12
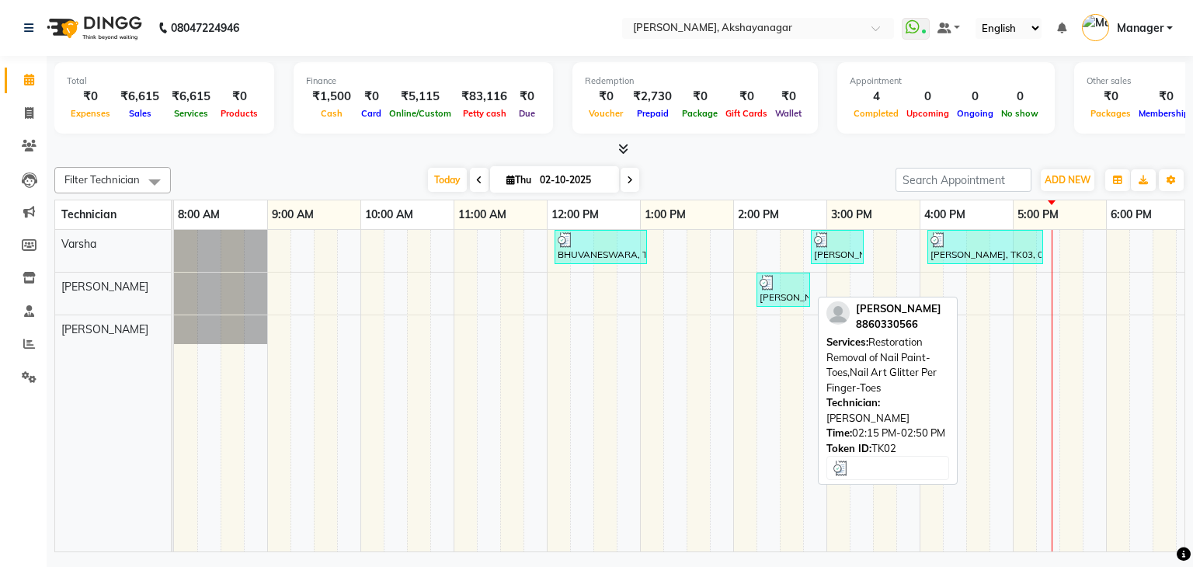
click at [780, 293] on div "[PERSON_NAME], TK02, 02:15 PM-02:50 PM, Restoration Removal of Nail Paint-Toes,…" at bounding box center [783, 290] width 50 height 30
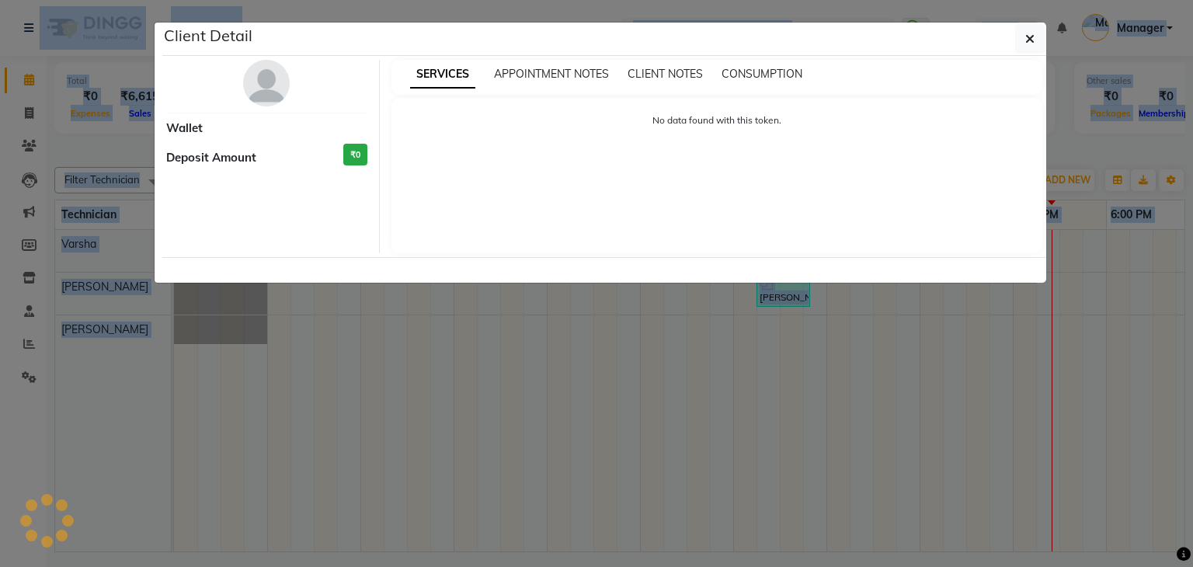
click at [780, 293] on ngb-modal-window "Client Detail Wallet Deposit Amount ₹0 SERVICES APPOINTMENT NOTES CLIENT NOTES …" at bounding box center [596, 283] width 1193 height 567
select select "3"
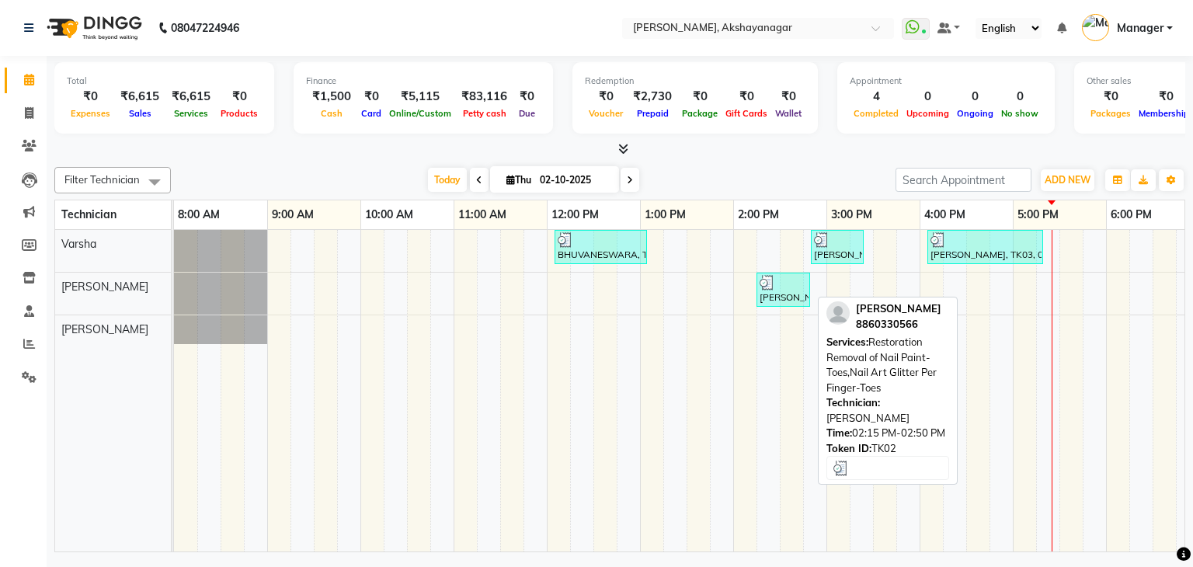
click at [790, 298] on div "[PERSON_NAME], TK02, 02:15 PM-02:50 PM, Restoration Removal of Nail Paint-Toes,…" at bounding box center [783, 290] width 50 height 30
select select "3"
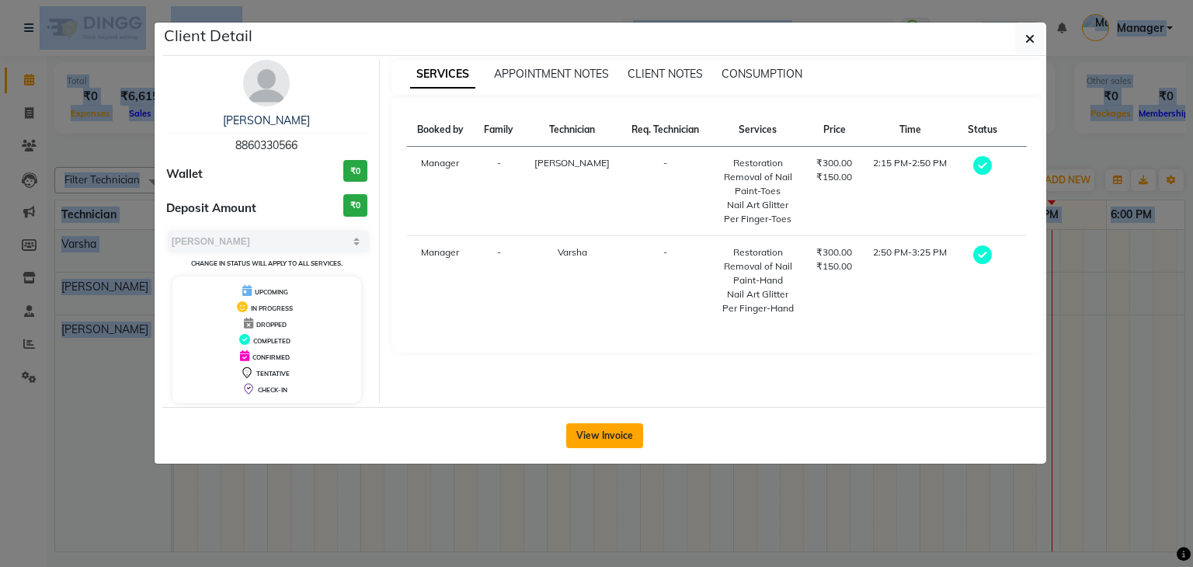
click at [610, 437] on button "View Invoice" at bounding box center [604, 435] width 77 height 25
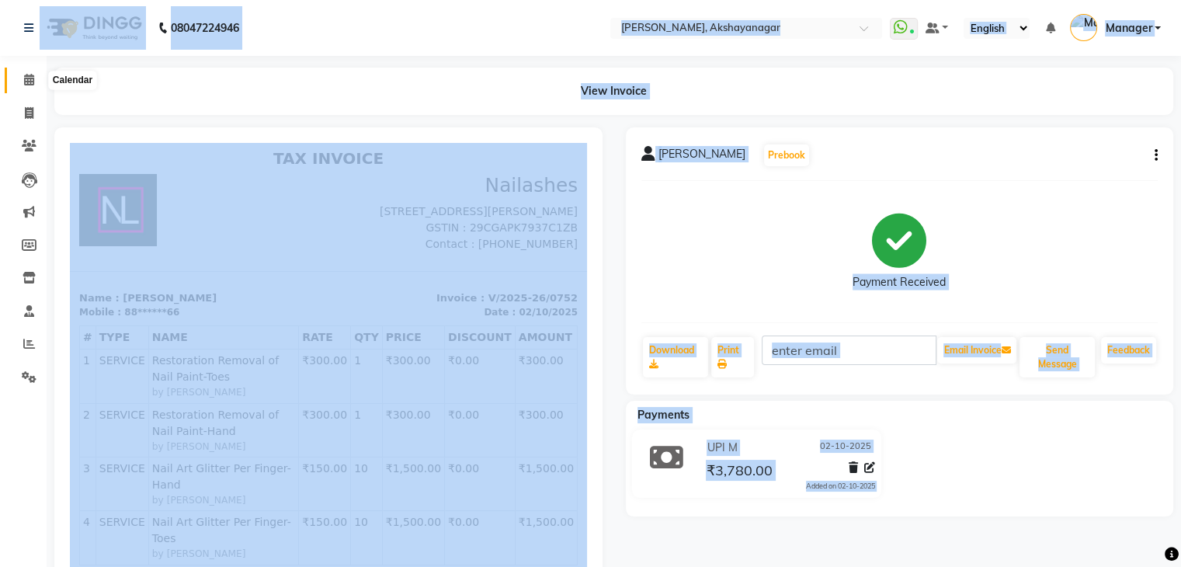
click at [28, 80] on icon at bounding box center [29, 80] width 10 height 12
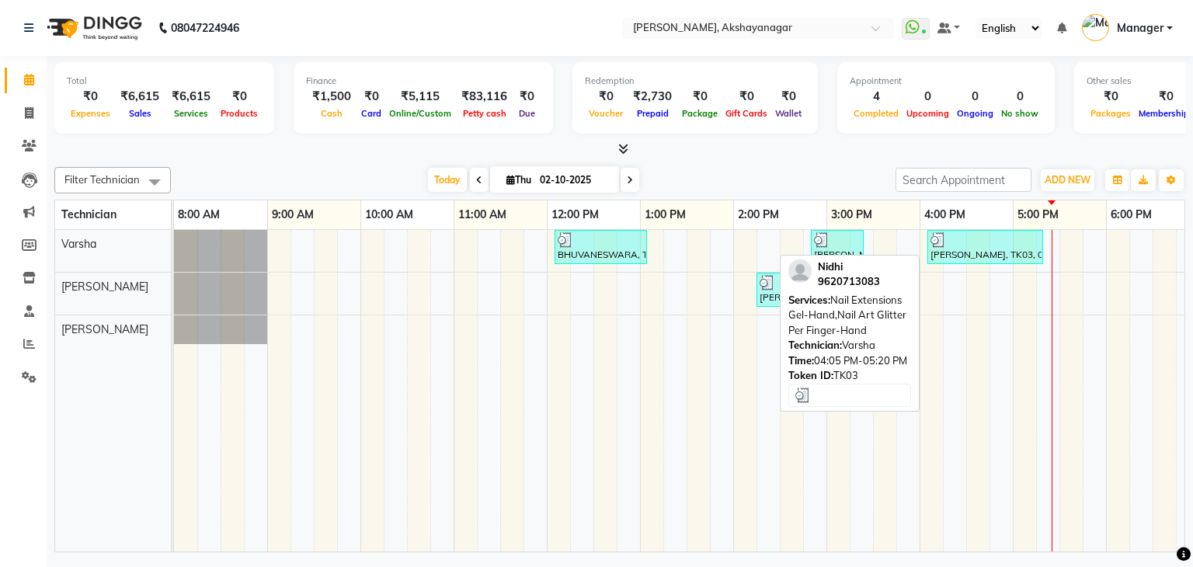
click at [989, 255] on div "[PERSON_NAME], TK03, 04:05 PM-05:20 PM, Nail Extensions Gel-Hand,Nail Art Glitt…" at bounding box center [985, 247] width 113 height 30
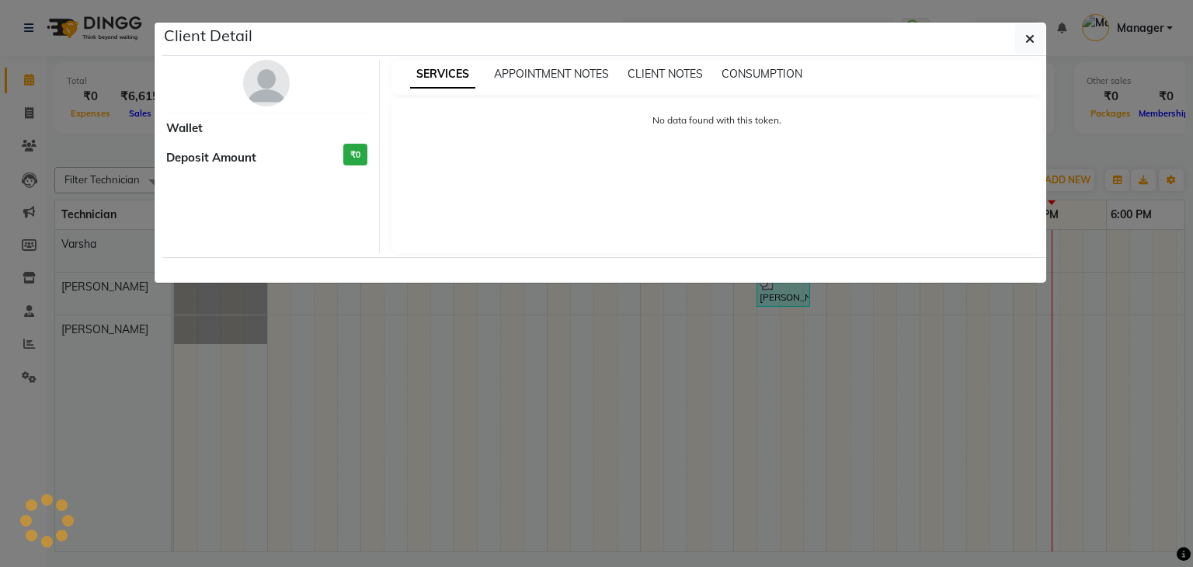
select select "3"
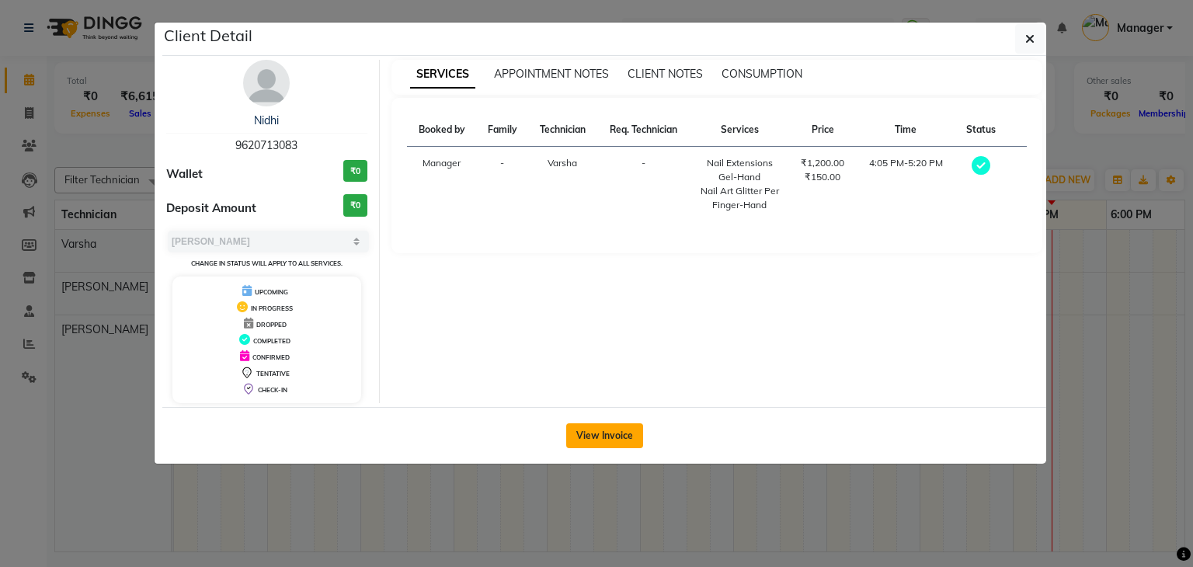
click at [627, 435] on button "View Invoice" at bounding box center [604, 435] width 77 height 25
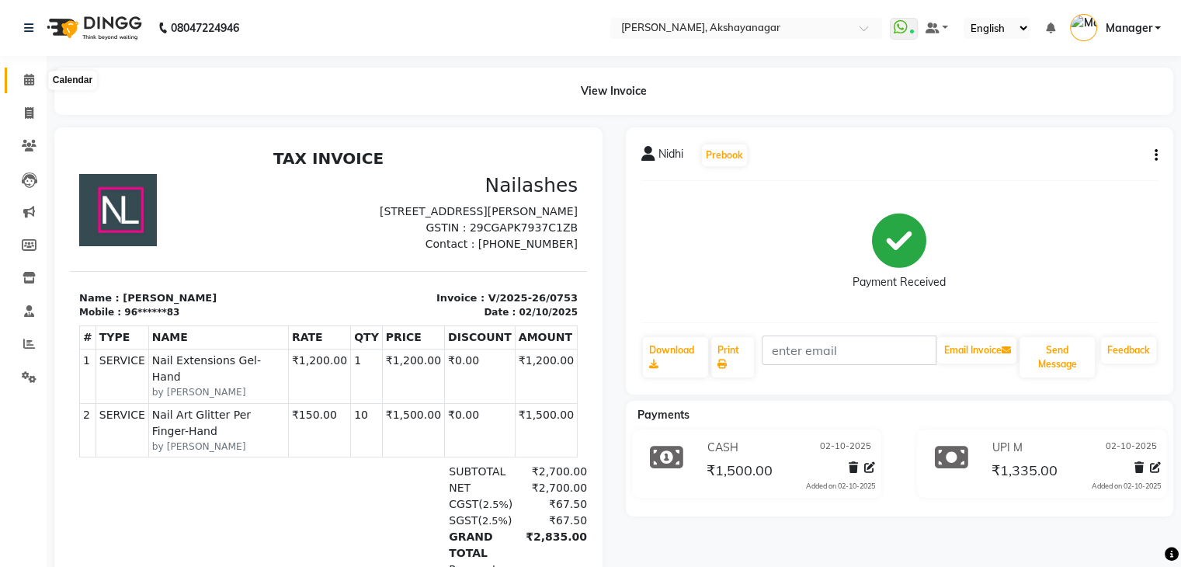
click at [32, 82] on icon at bounding box center [29, 80] width 10 height 12
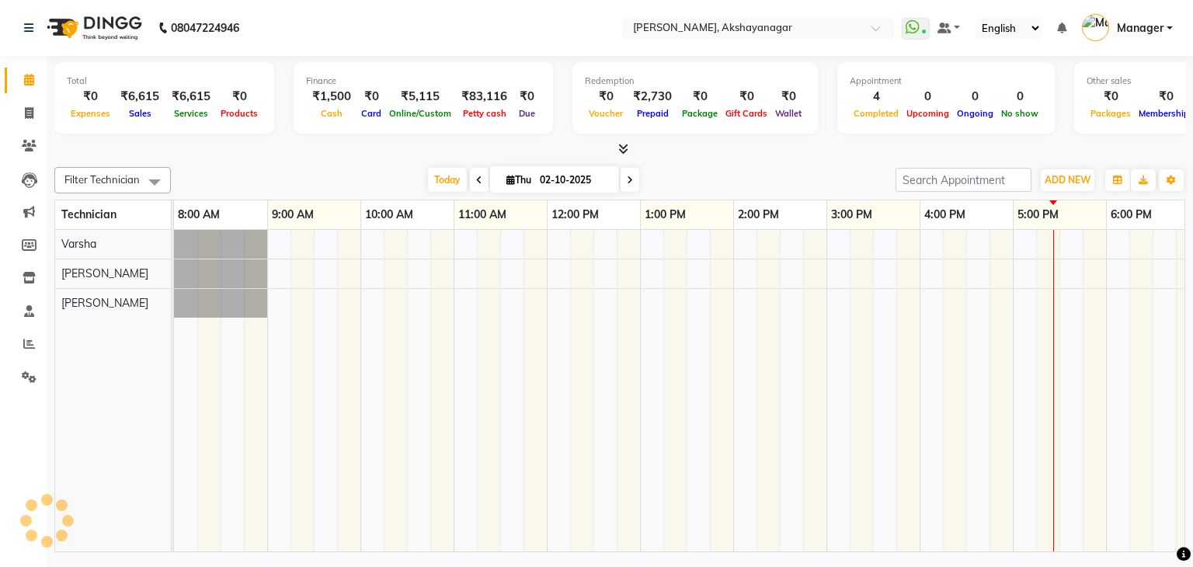
scroll to position [0, 200]
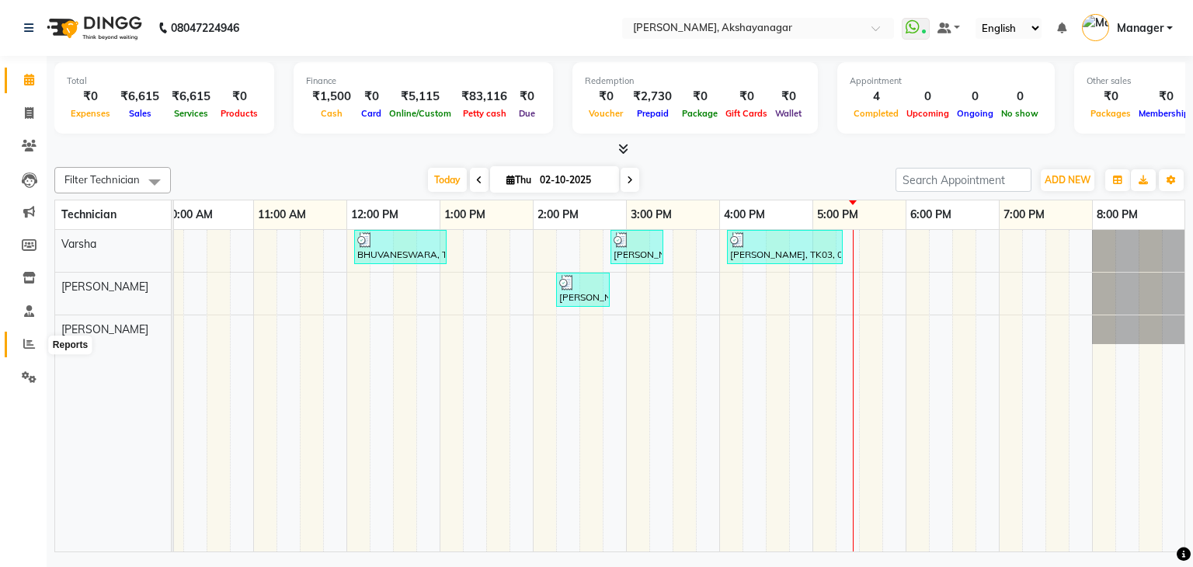
click at [31, 343] on icon at bounding box center [29, 344] width 12 height 12
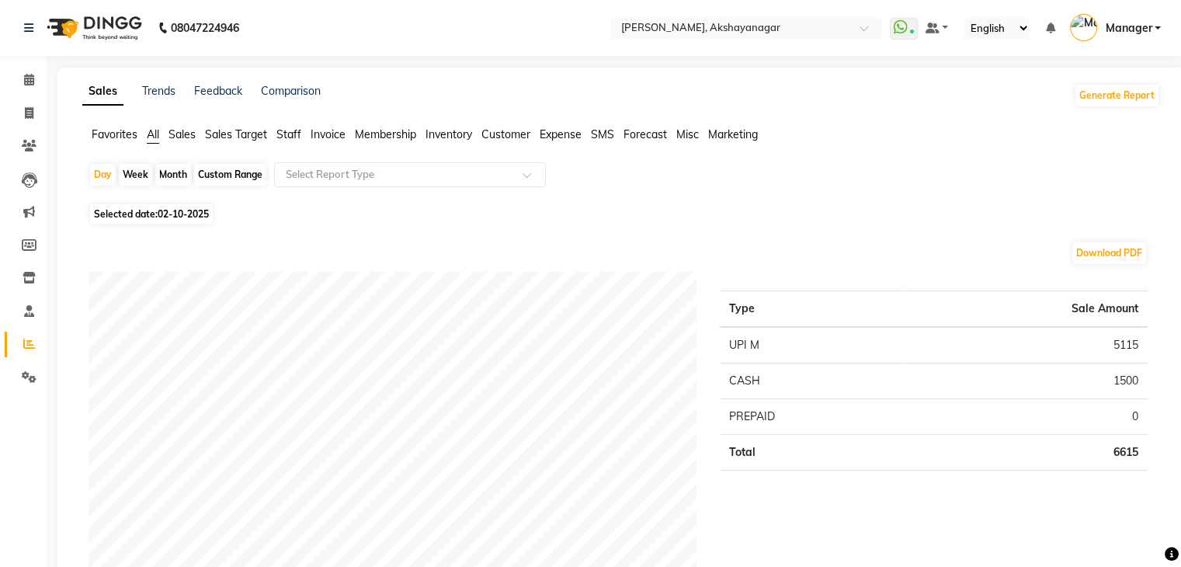
click at [289, 134] on span "Staff" at bounding box center [288, 134] width 25 height 14
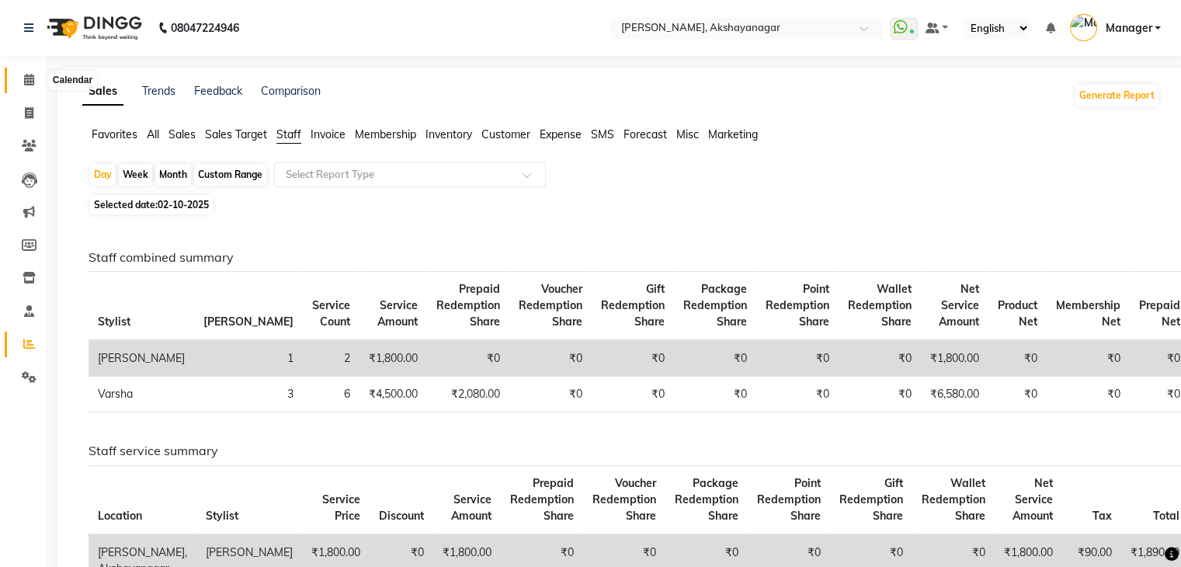
click at [25, 81] on icon at bounding box center [29, 80] width 10 height 12
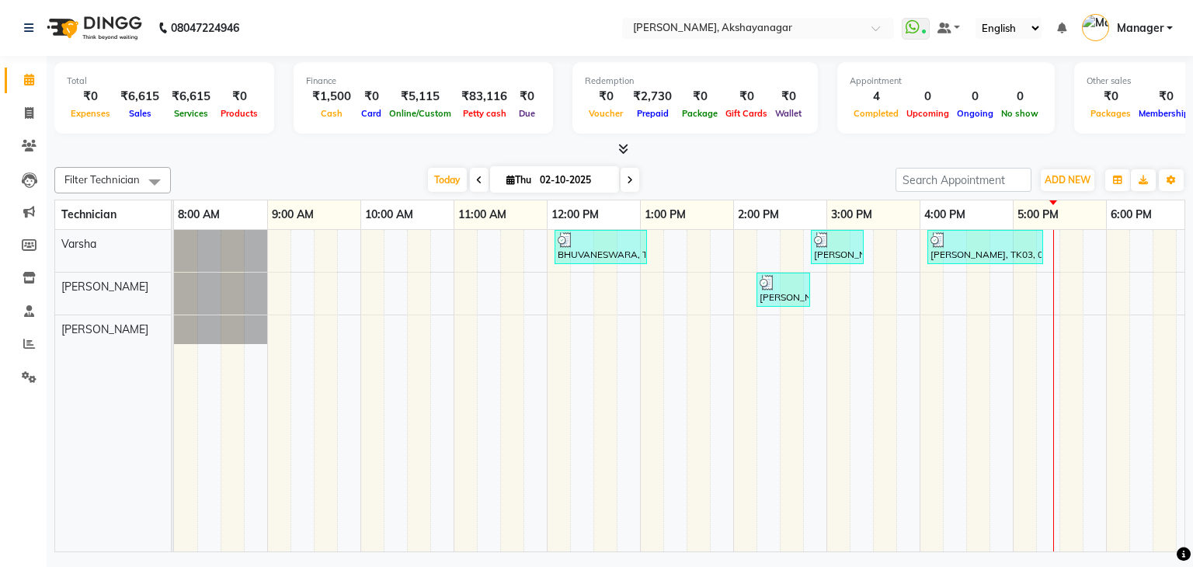
click at [798, 413] on td at bounding box center [791, 391] width 23 height 322
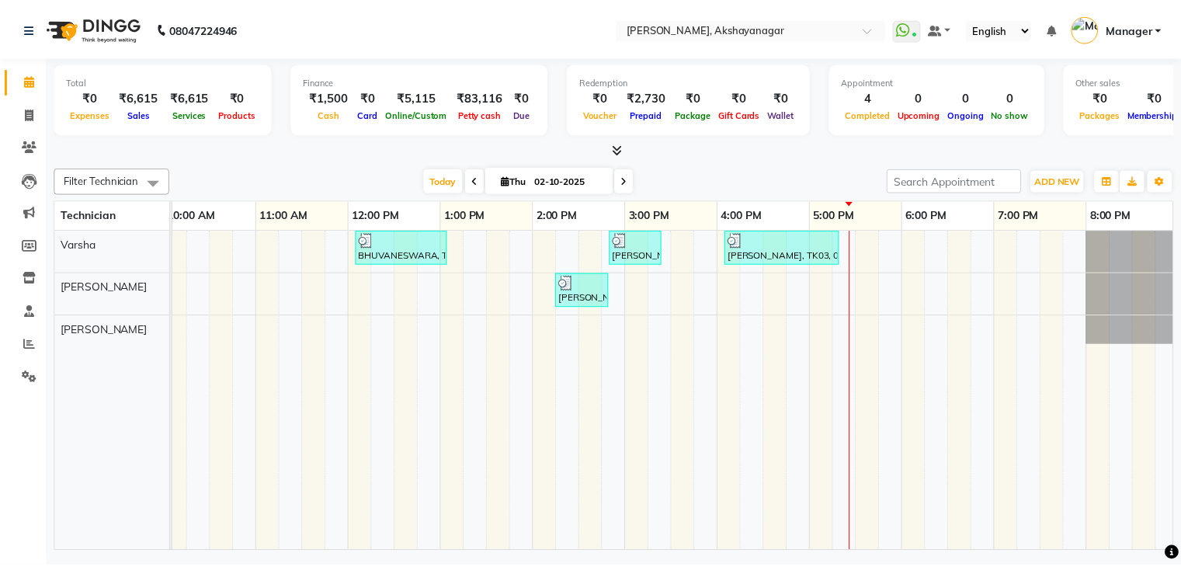
scroll to position [0, 200]
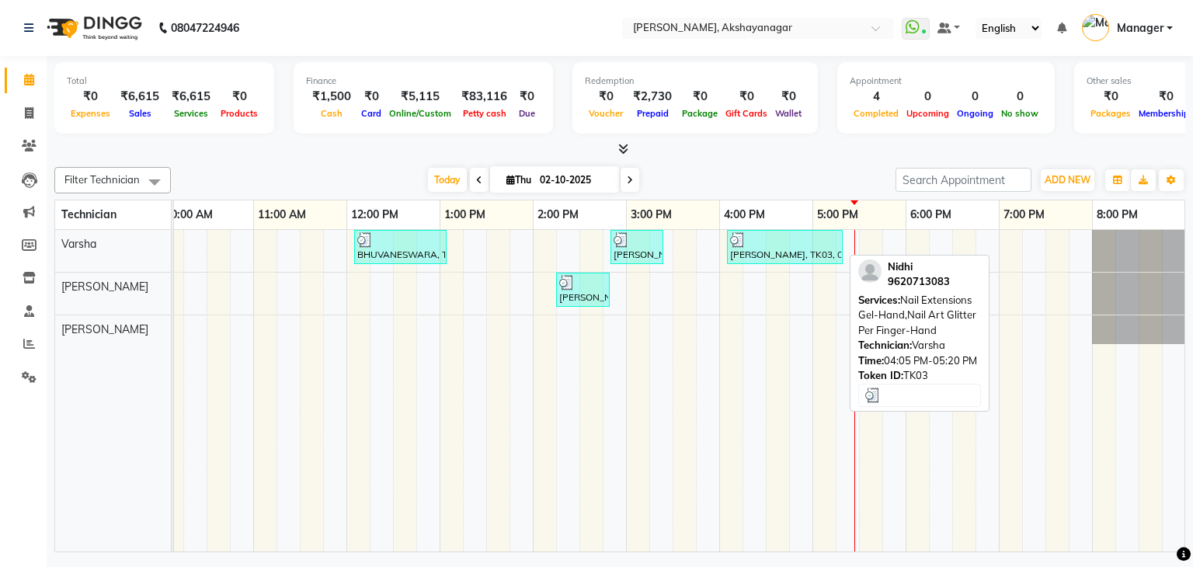
click at [759, 249] on div "[PERSON_NAME], TK03, 04:05 PM-05:20 PM, Nail Extensions Gel-Hand,Nail Art Glitt…" at bounding box center [784, 247] width 113 height 30
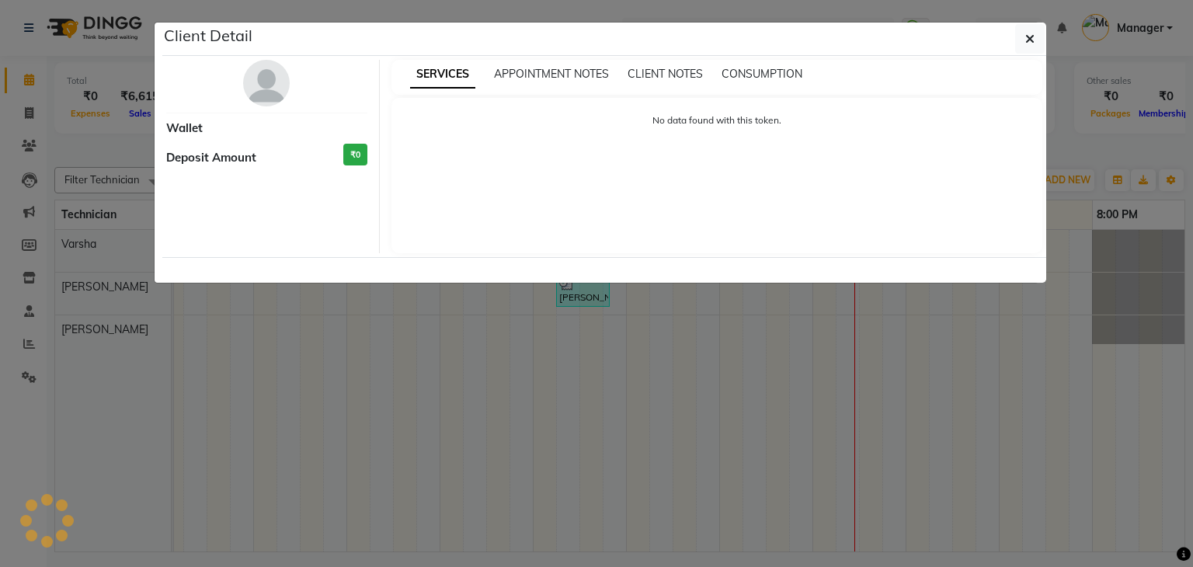
select select "3"
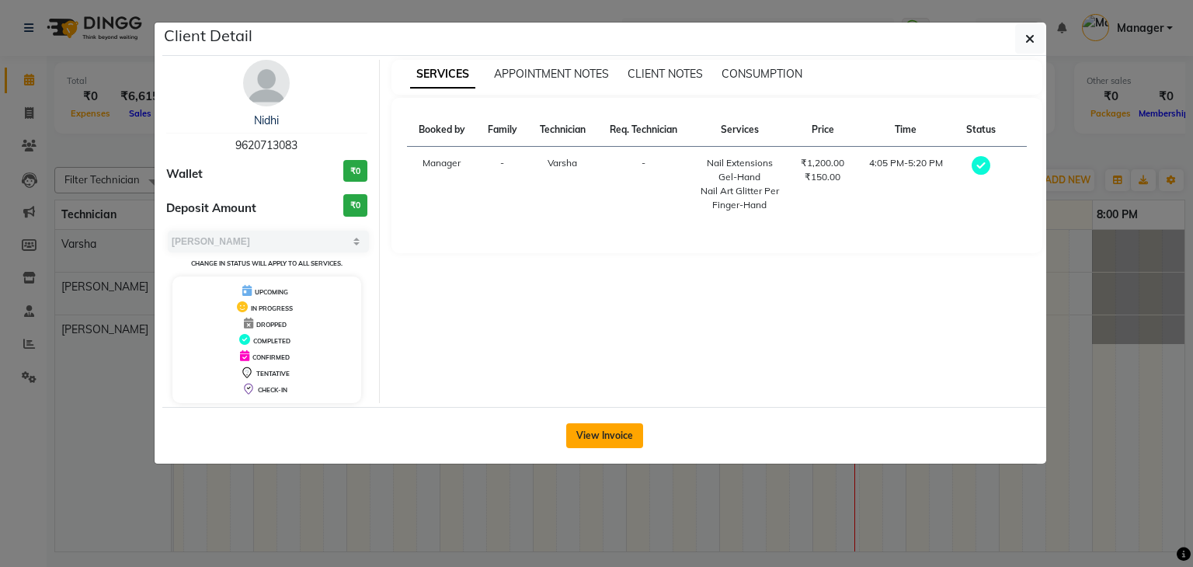
click at [624, 438] on button "View Invoice" at bounding box center [604, 435] width 77 height 25
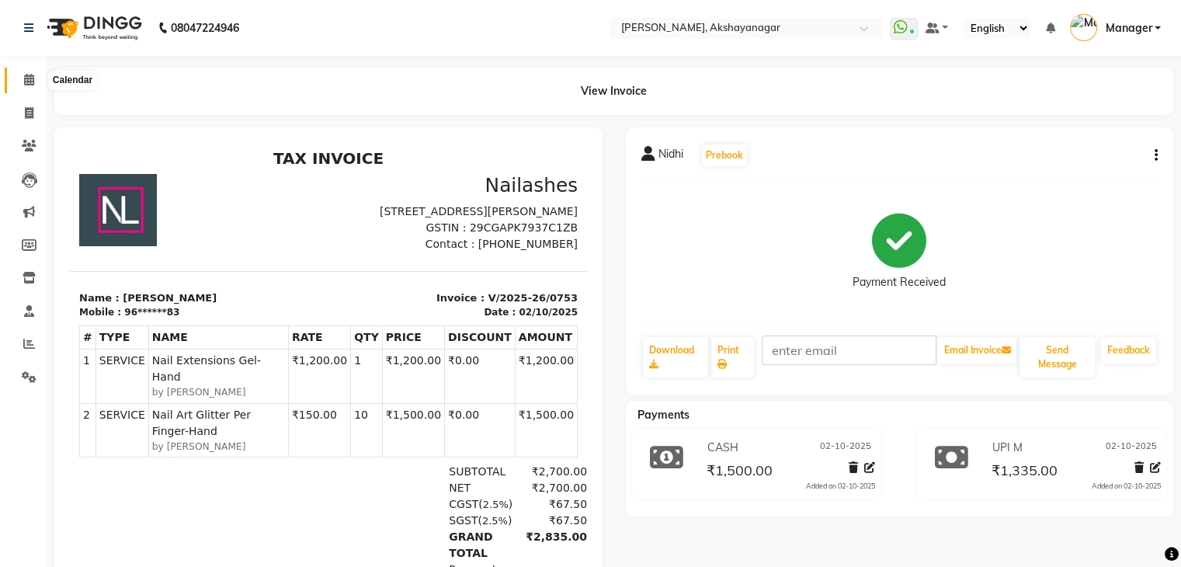
click at [32, 80] on icon at bounding box center [29, 80] width 10 height 12
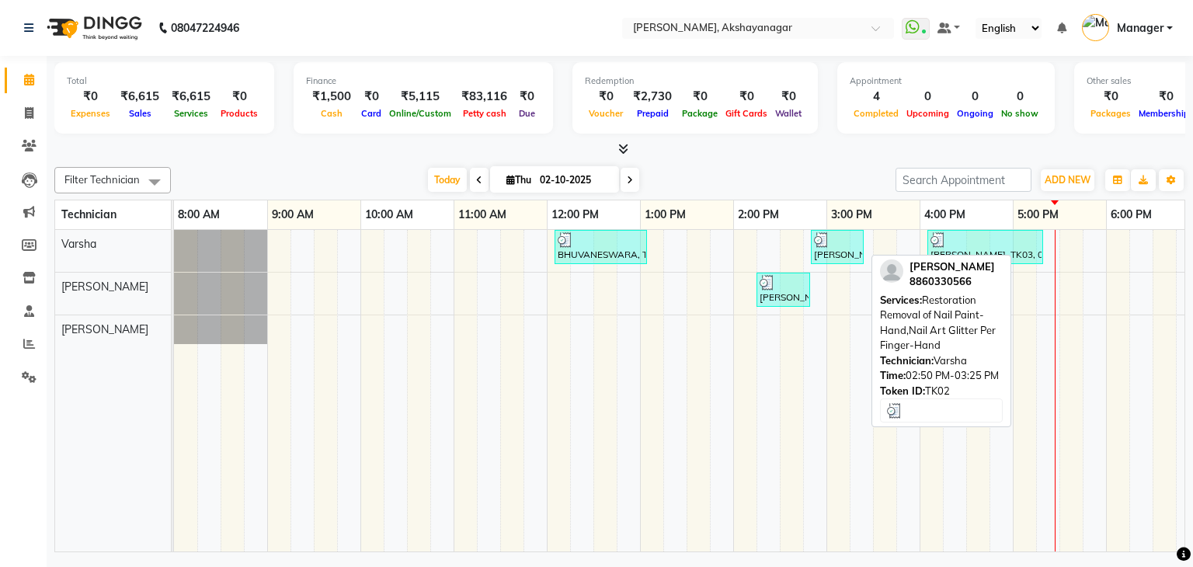
click at [843, 251] on div "[PERSON_NAME], TK02, 02:50 PM-03:25 PM, Restoration Removal of Nail Paint-Hand,…" at bounding box center [837, 247] width 50 height 30
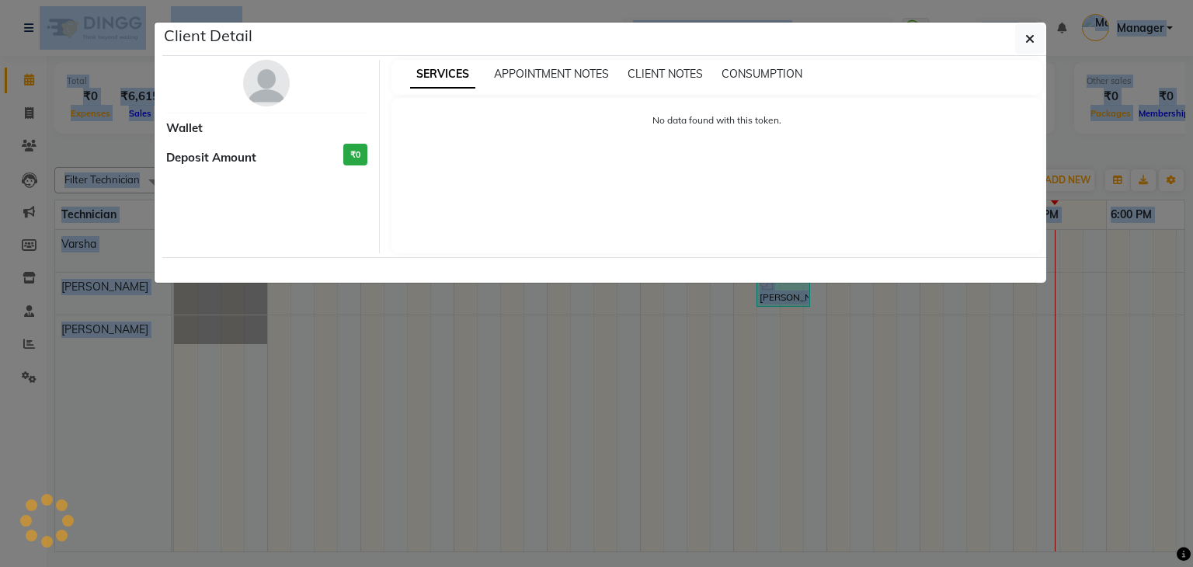
click at [843, 251] on ngb-modal-window "Client Detail Wallet Deposit Amount ₹0 SERVICES APPOINTMENT NOTES CLIENT NOTES …" at bounding box center [596, 283] width 1193 height 567
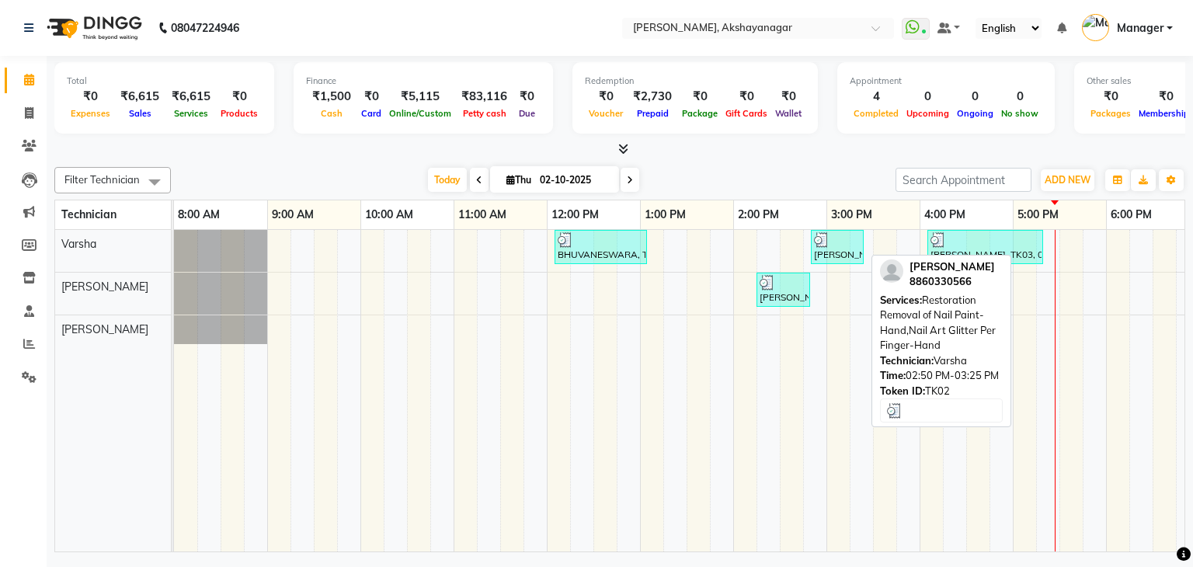
click at [843, 251] on div "[PERSON_NAME], TK02, 02:50 PM-03:25 PM, Restoration Removal of Nail Paint-Hand,…" at bounding box center [837, 247] width 50 height 30
select select "3"
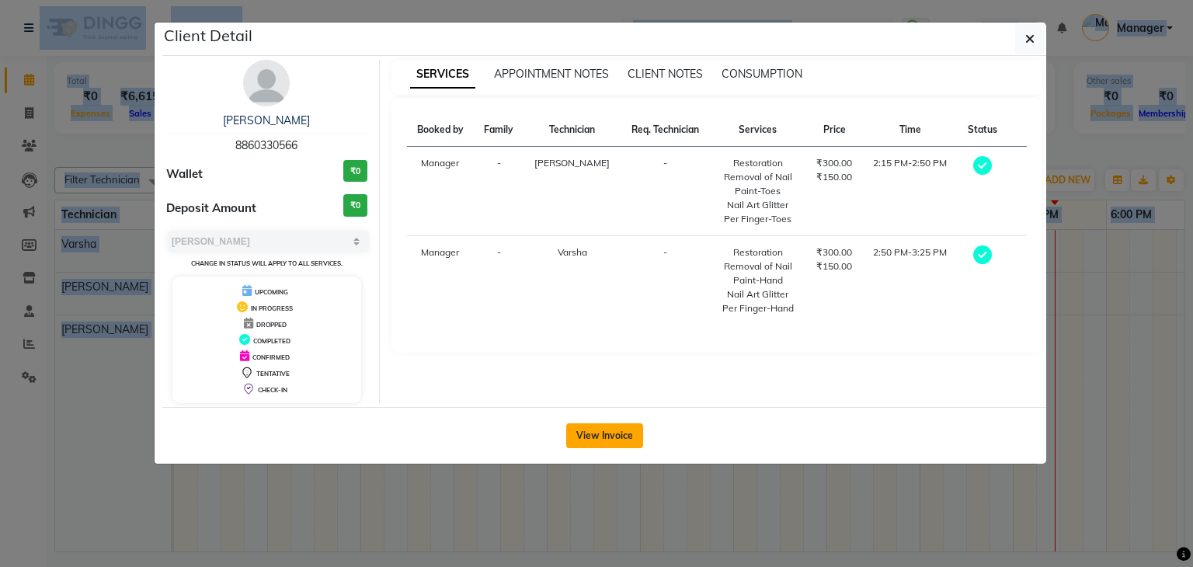
click at [621, 433] on button "View Invoice" at bounding box center [604, 435] width 77 height 25
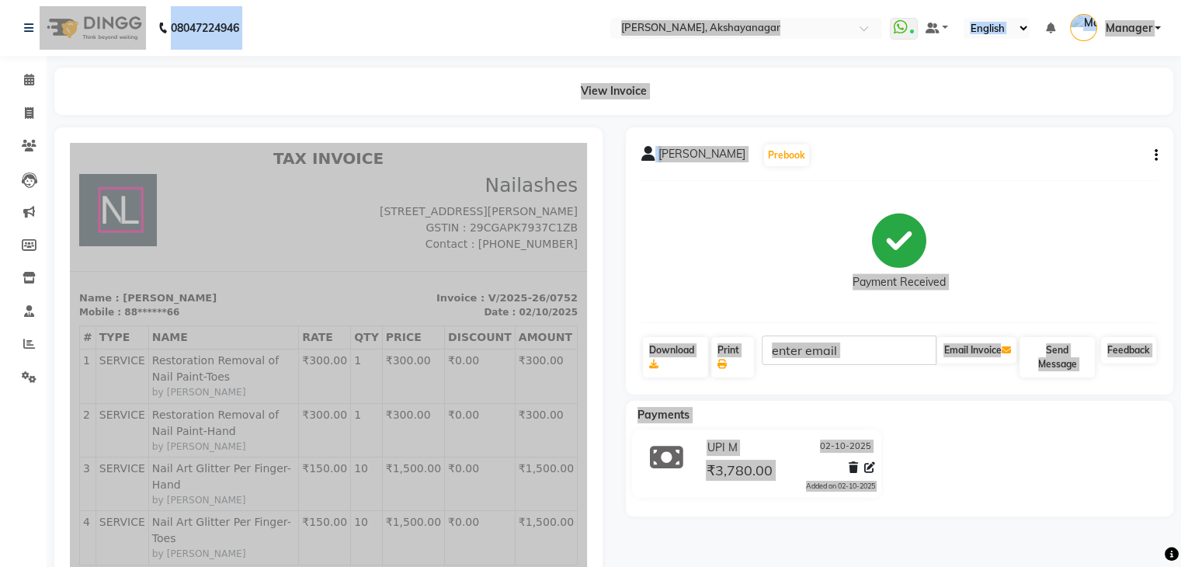
click at [253, 238] on div at bounding box center [199, 213] width 259 height 78
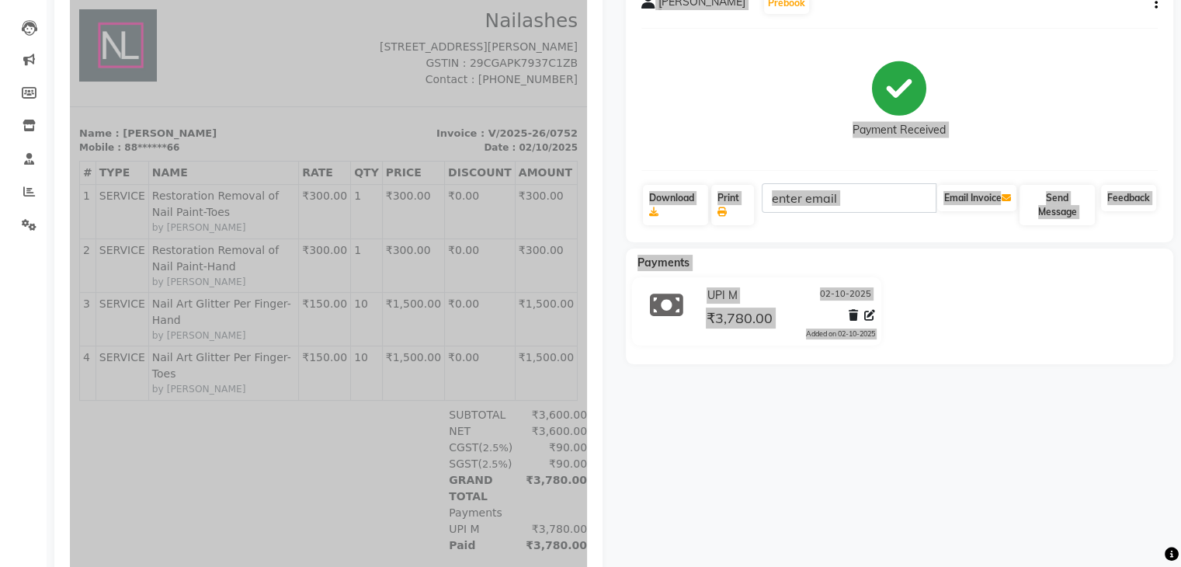
scroll to position [155, 0]
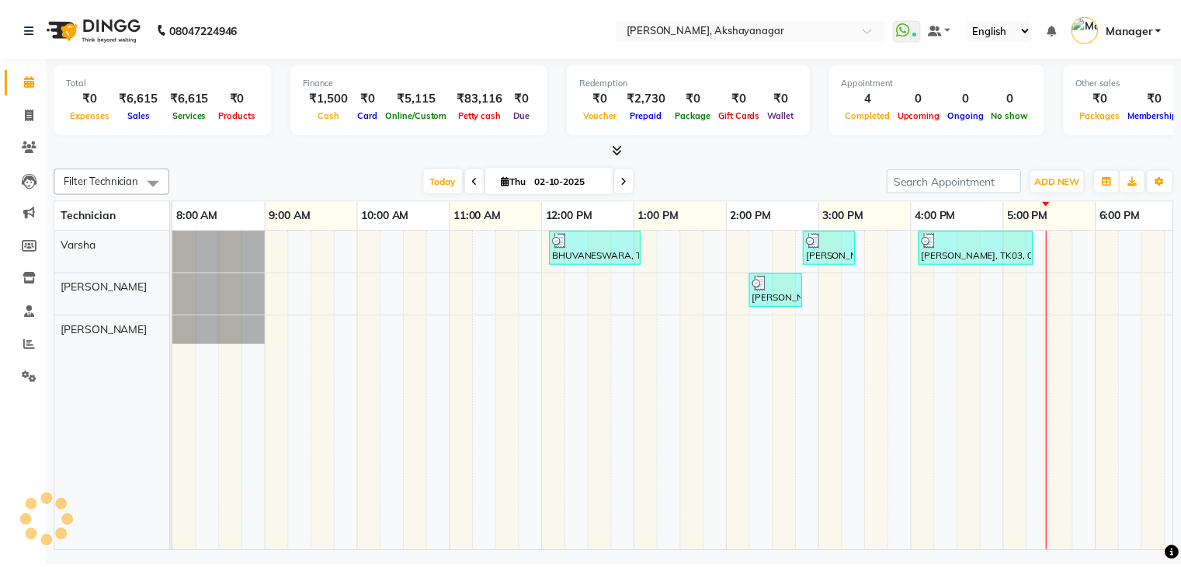
scroll to position [0, 200]
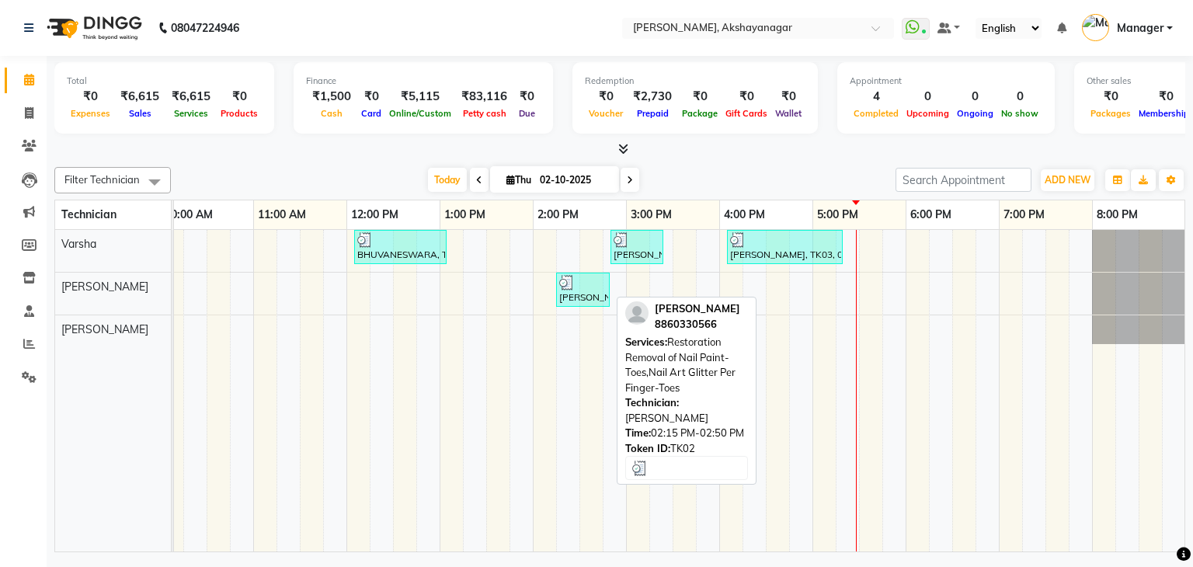
click at [588, 287] on div at bounding box center [582, 283] width 47 height 16
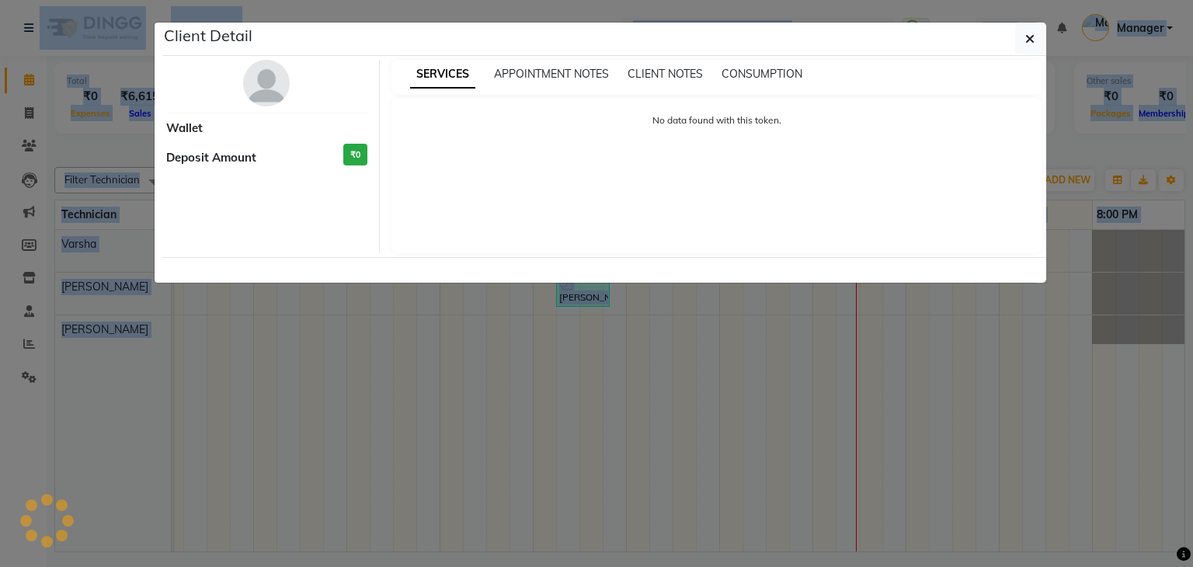
click at [588, 287] on ngb-modal-window "Client Detail Wallet Deposit Amount ₹0 SERVICES APPOINTMENT NOTES CLIENT NOTES …" at bounding box center [596, 283] width 1193 height 567
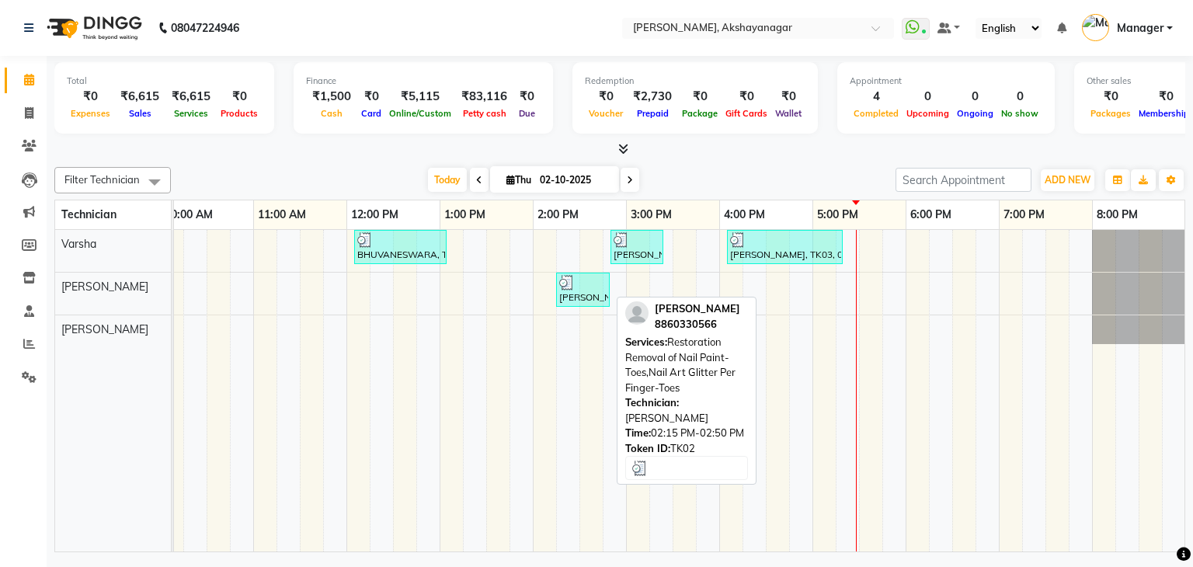
click at [588, 287] on div at bounding box center [582, 283] width 47 height 16
select select "3"
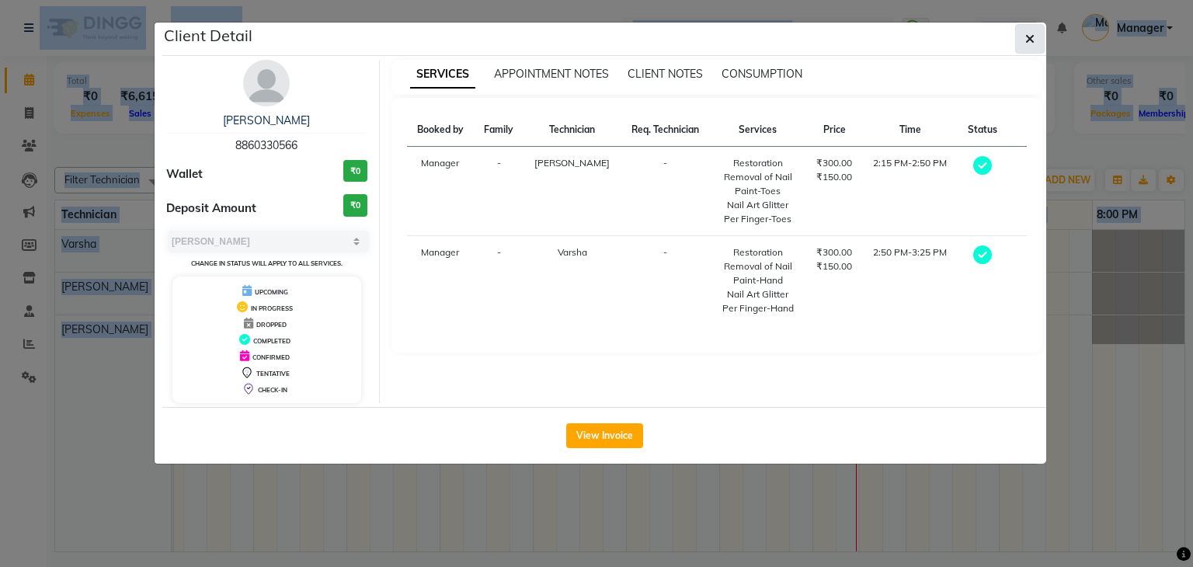
click at [1032, 38] on icon "button" at bounding box center [1029, 39] width 9 height 12
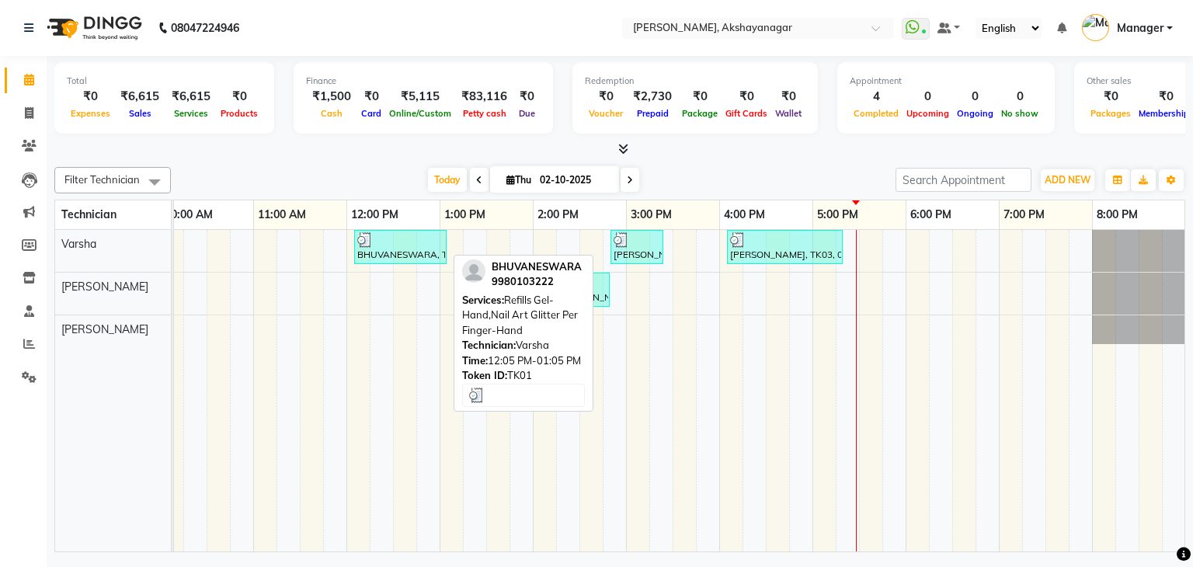
click at [413, 249] on div "BHUVANESWARA, TK01, 12:05 PM-01:05 PM, Refills Gel-Hand,Nail Art Glitter Per Fi…" at bounding box center [400, 247] width 89 height 30
select select "3"
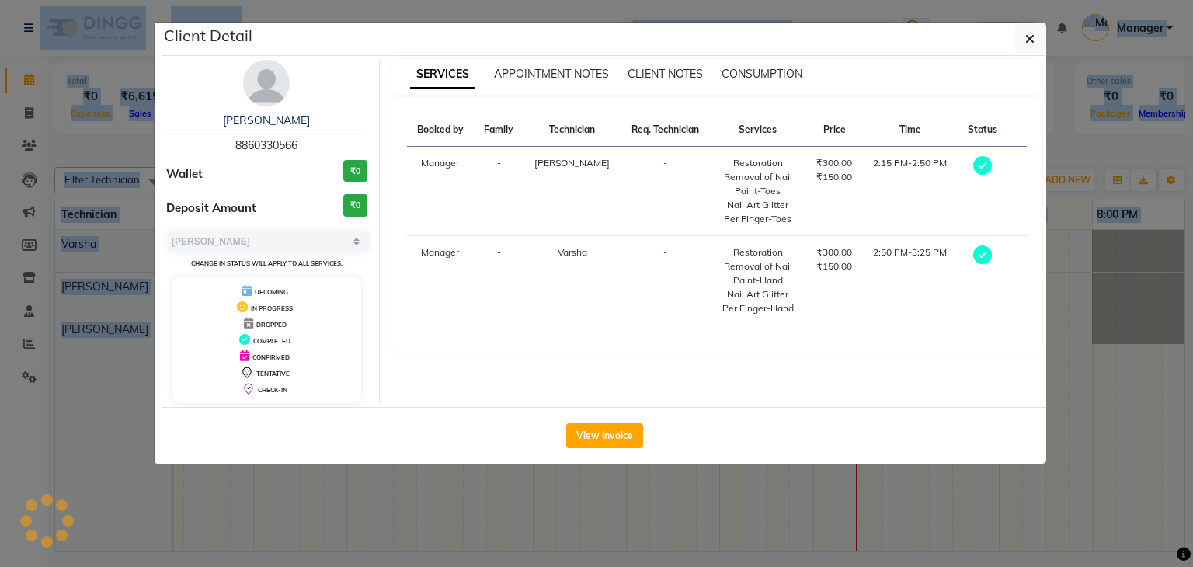
click at [413, 249] on div "Booked by Family Technician Req. Technician Services Price Time Status Manager …" at bounding box center [717, 225] width 620 height 224
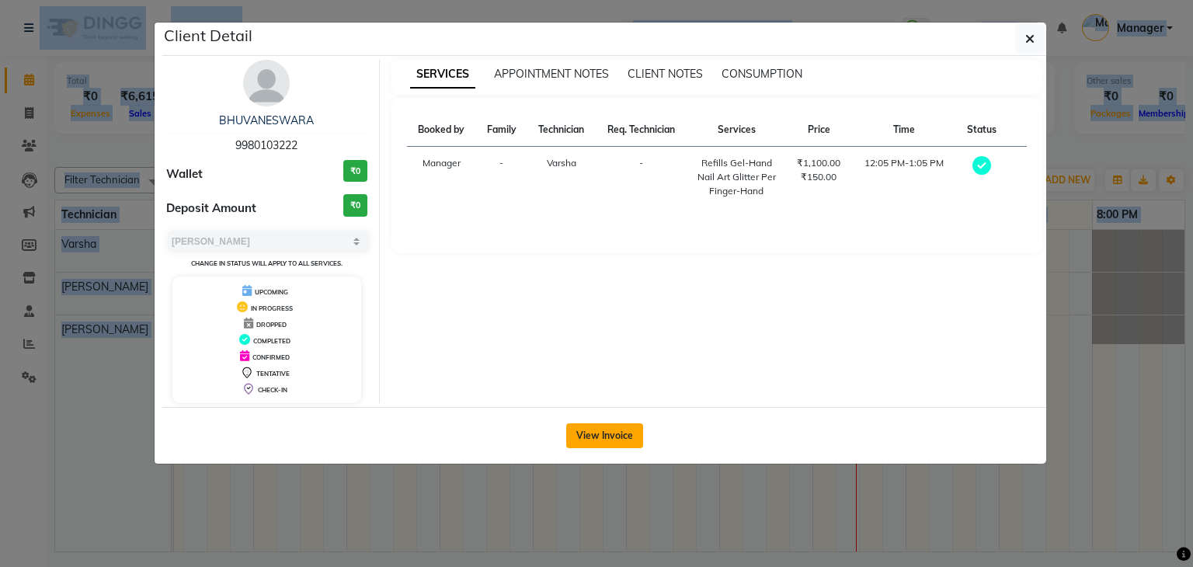
click at [604, 430] on button "View Invoice" at bounding box center [604, 435] width 77 height 25
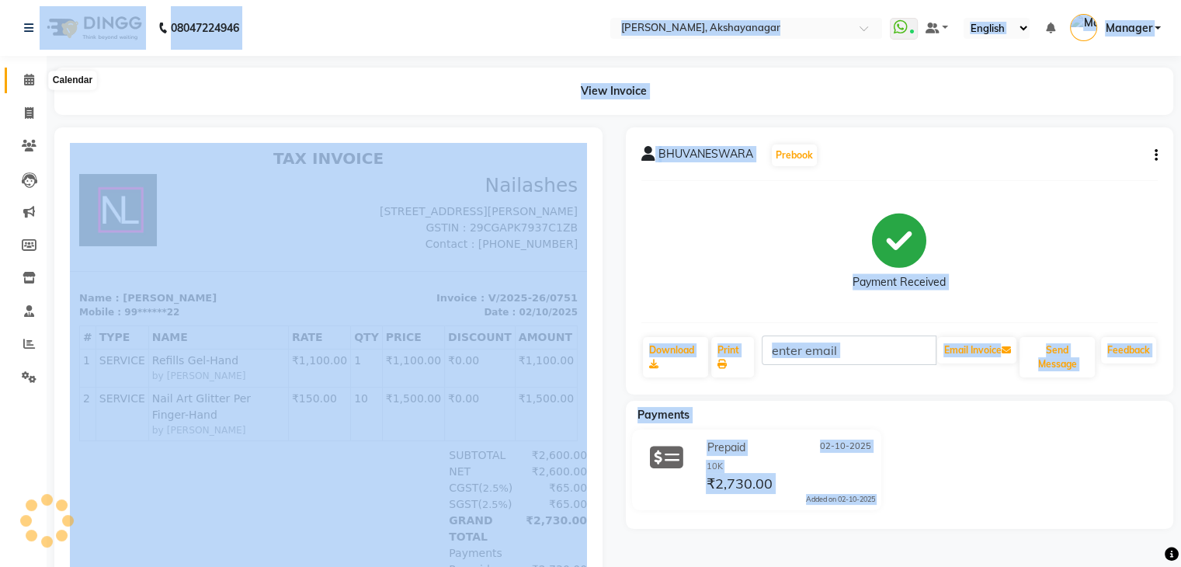
click at [30, 79] on icon at bounding box center [29, 80] width 10 height 12
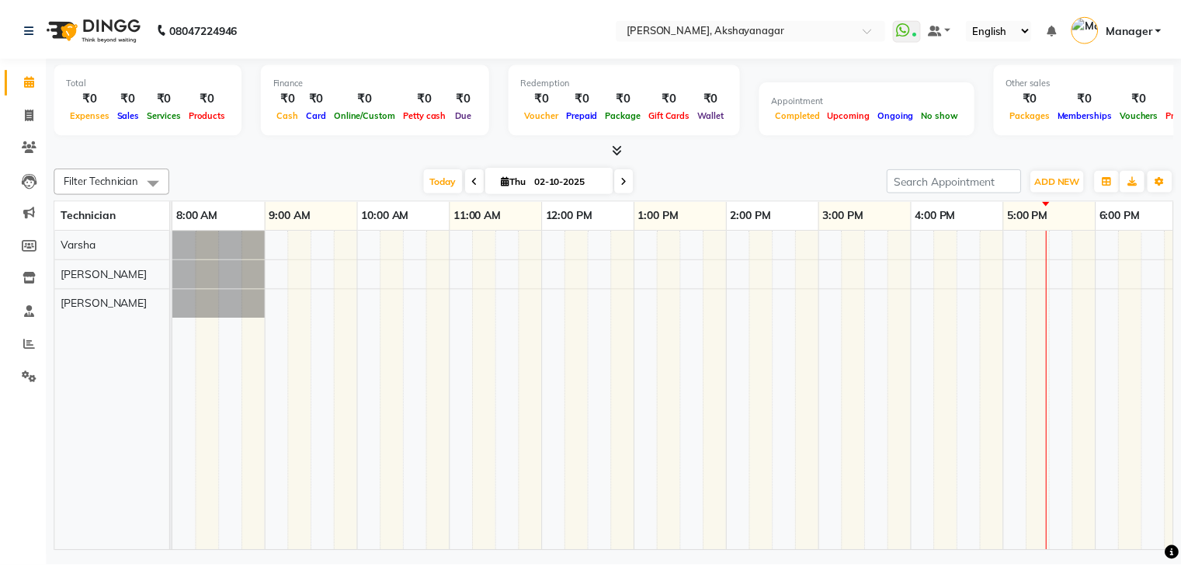
scroll to position [0, 200]
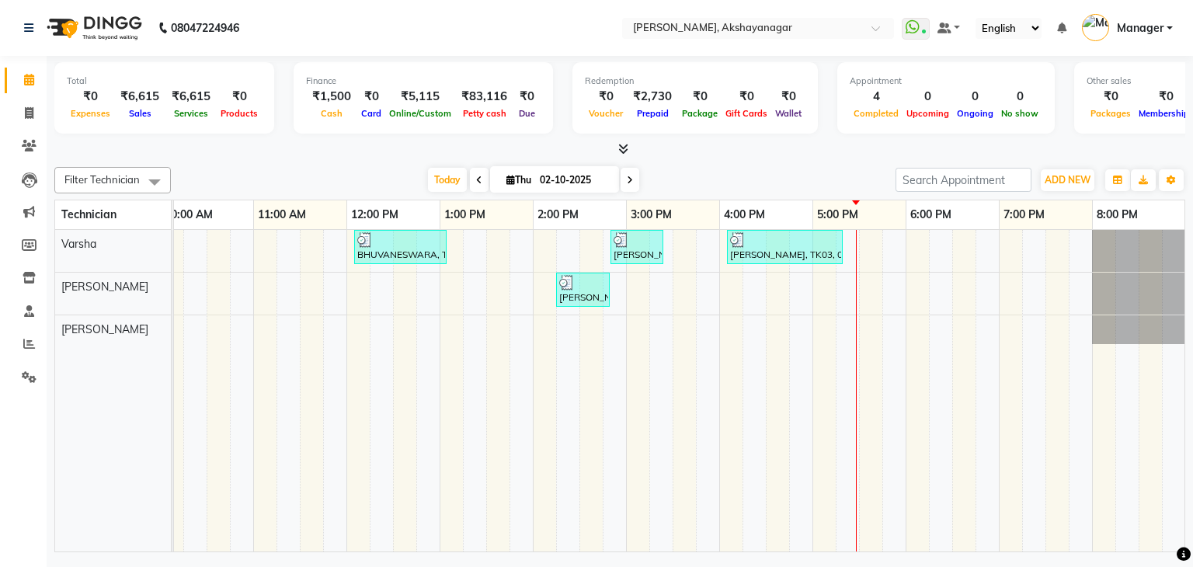
click at [25, 361] on li "Settings" at bounding box center [23, 377] width 47 height 33
click at [33, 344] on icon at bounding box center [29, 344] width 12 height 12
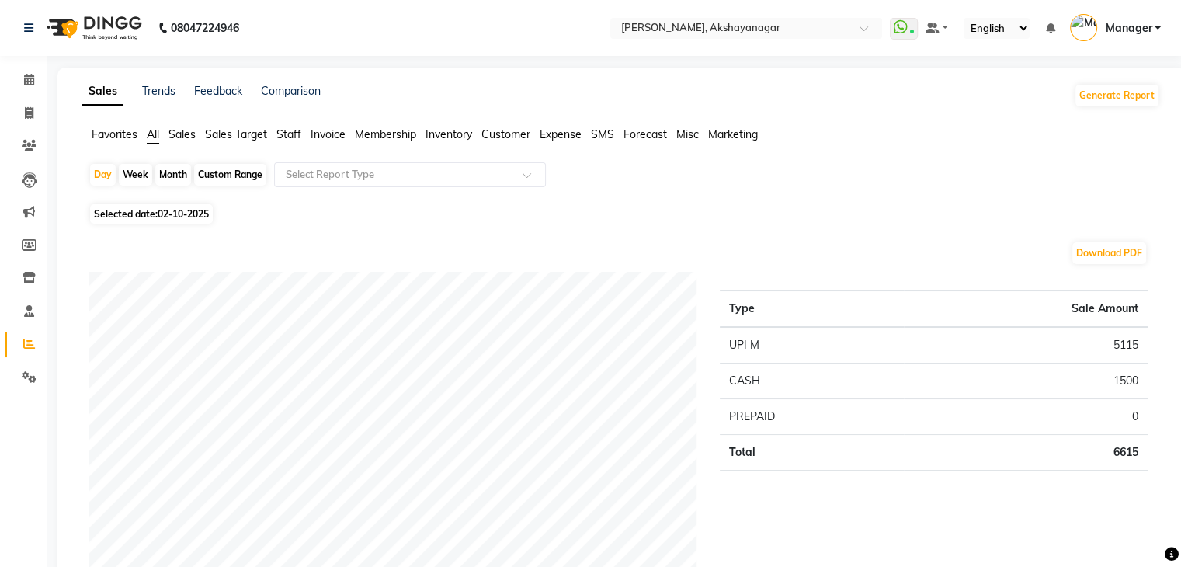
click at [289, 134] on span "Staff" at bounding box center [288, 134] width 25 height 14
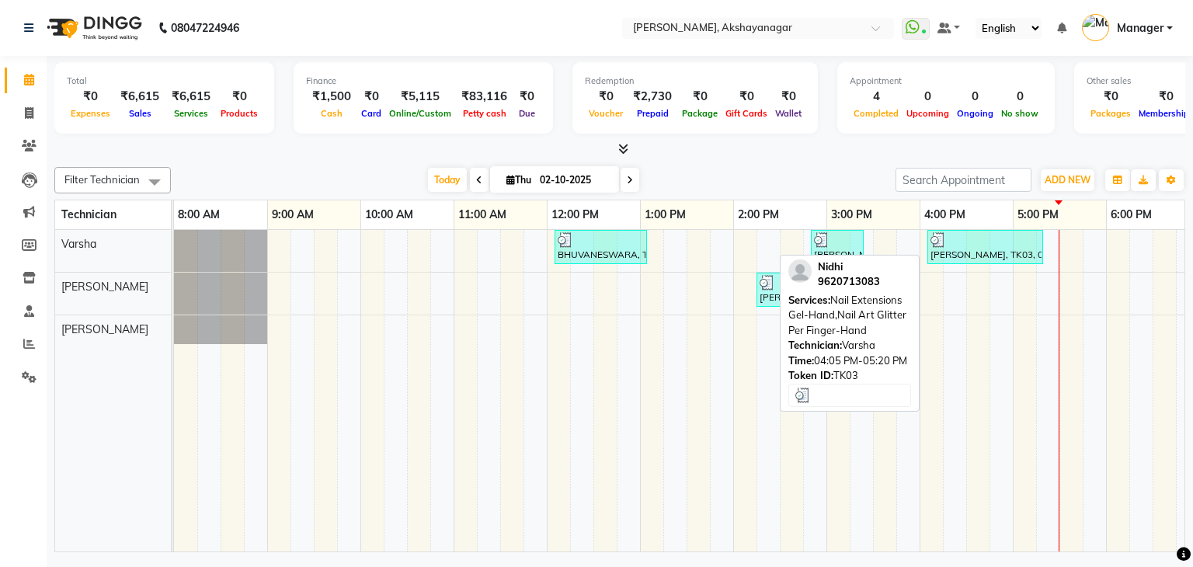
click at [1013, 243] on div at bounding box center [984, 240] width 109 height 16
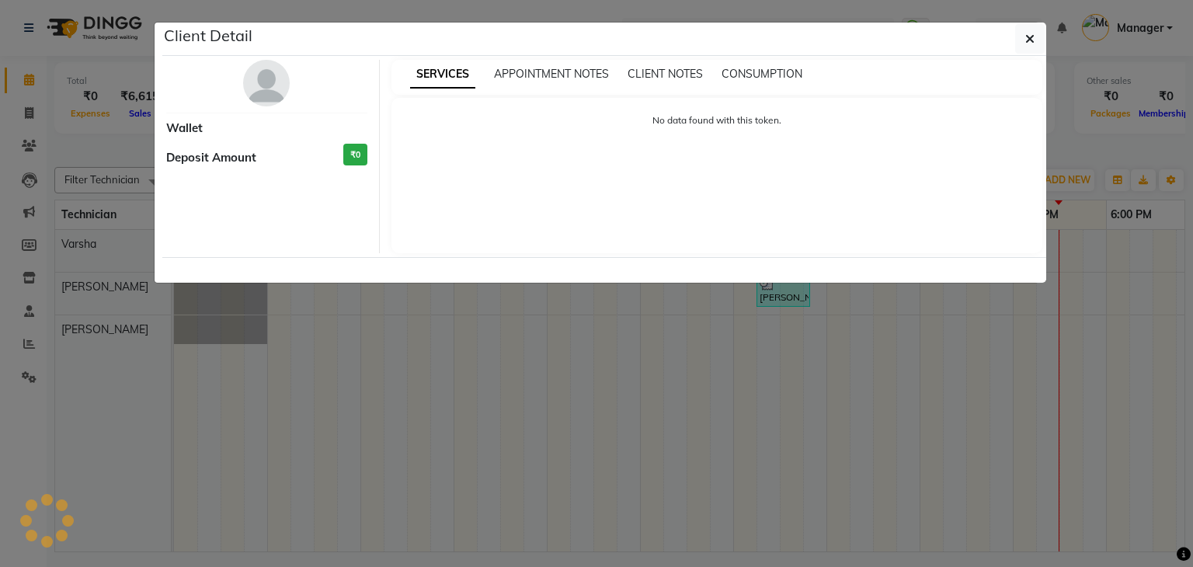
select select "3"
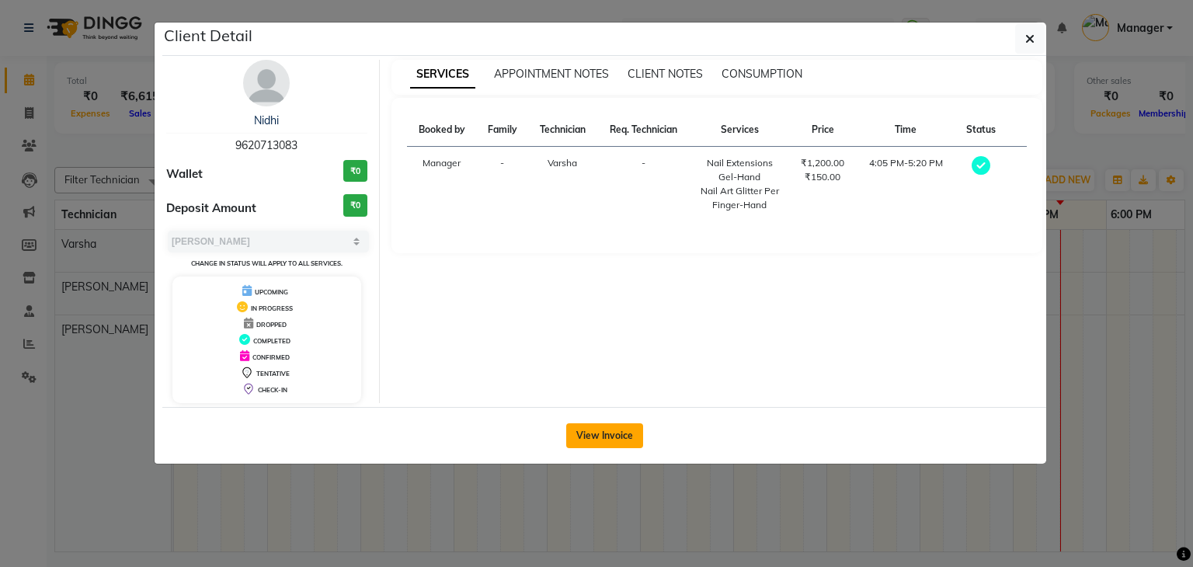
click at [607, 434] on button "View Invoice" at bounding box center [604, 435] width 77 height 25
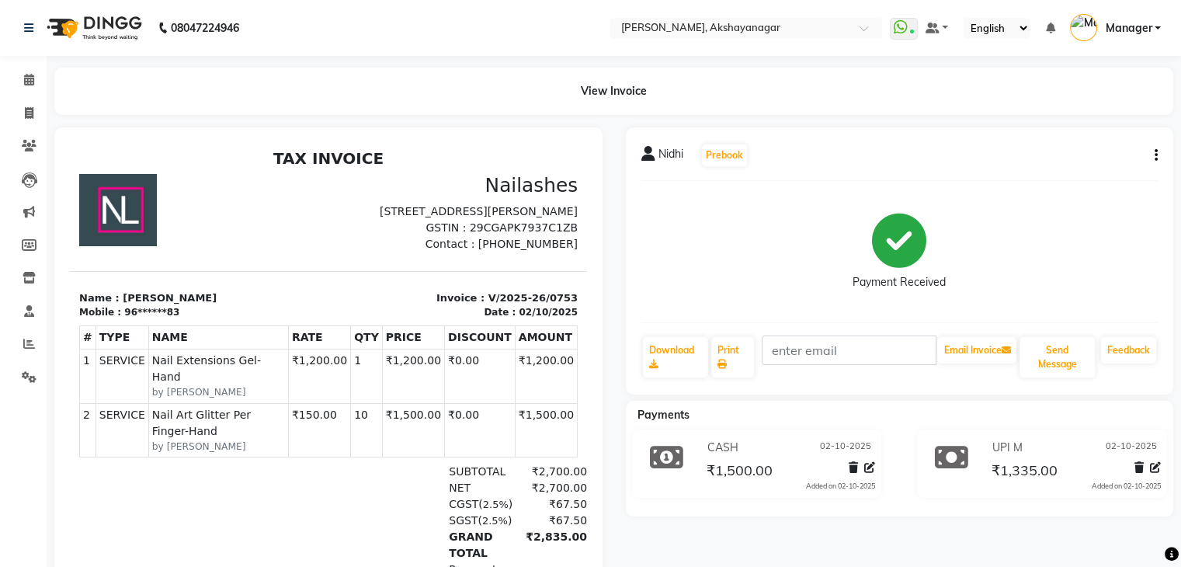
click at [294, 497] on div "CGST ( 2.5% ) ₹67.50" at bounding box center [411, 504] width 351 height 16
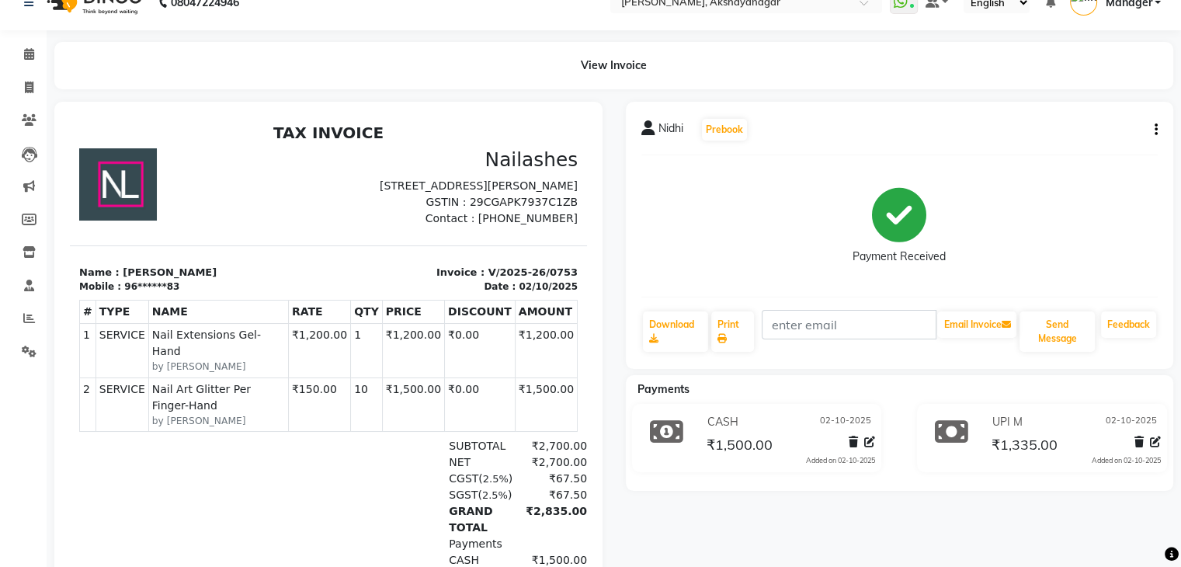
scroll to position [6, 0]
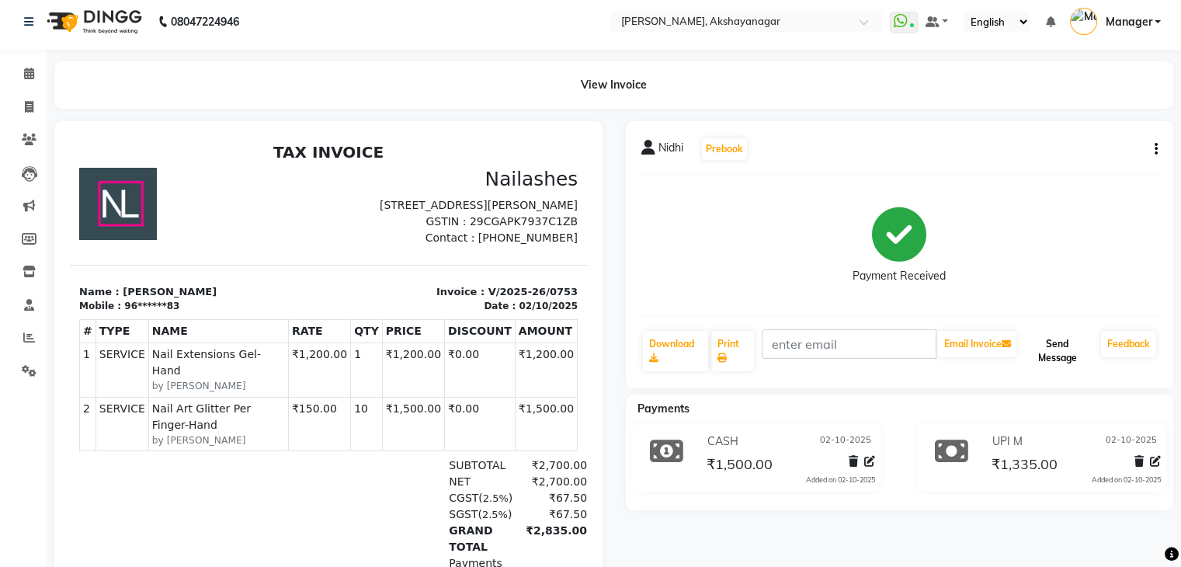
click at [1072, 355] on button "Send Message" at bounding box center [1057, 351] width 75 height 40
click at [25, 72] on icon at bounding box center [29, 74] width 10 height 12
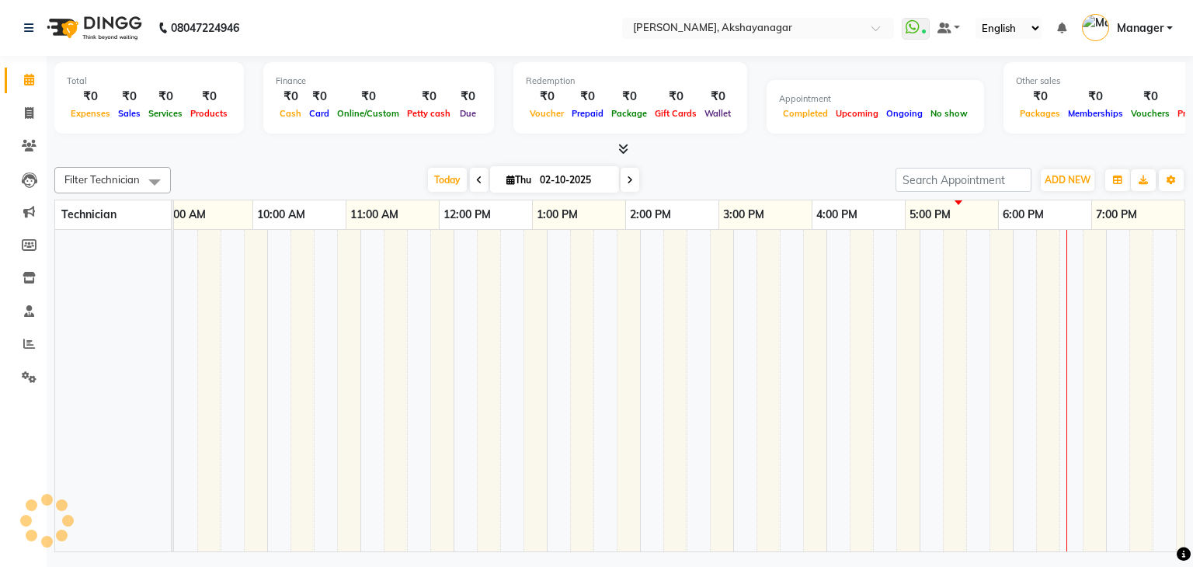
scroll to position [0, 200]
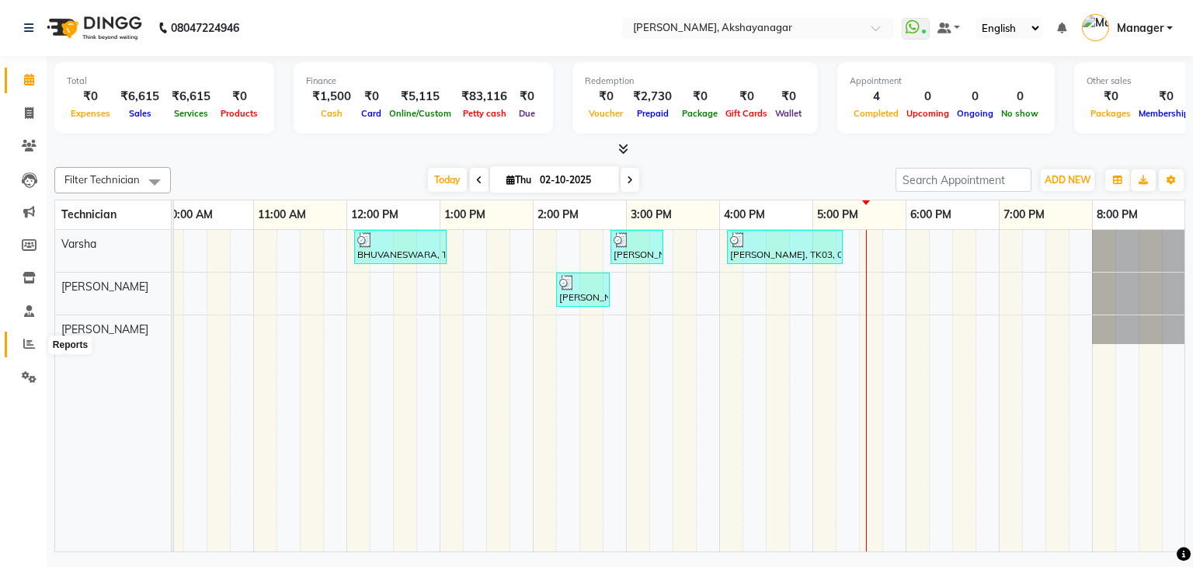
click at [32, 341] on icon at bounding box center [29, 344] width 12 height 12
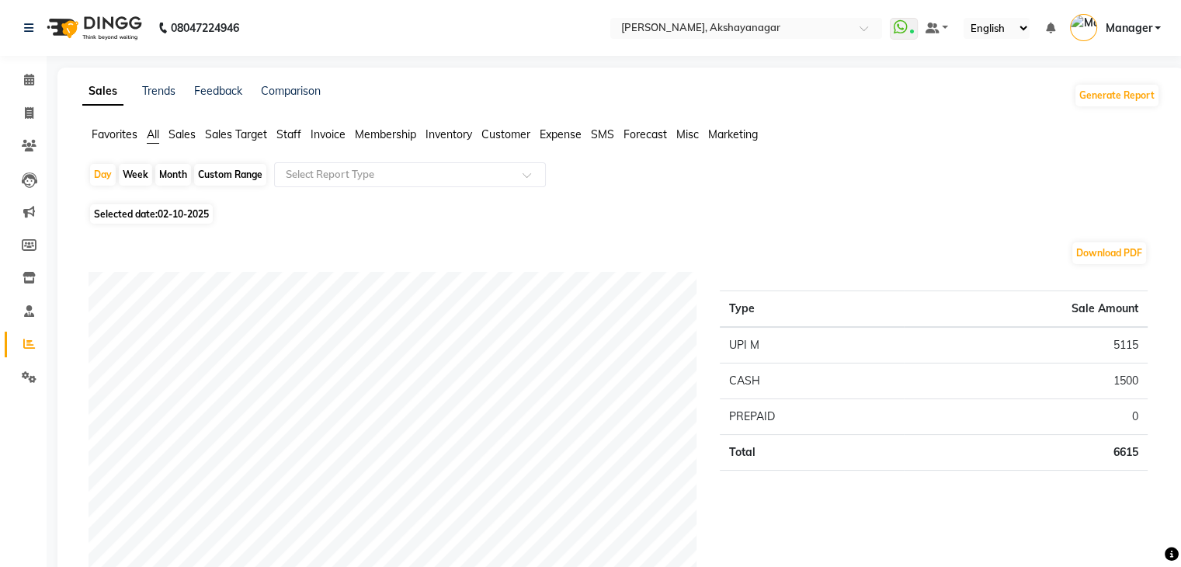
click at [296, 132] on span "Staff" at bounding box center [288, 134] width 25 height 14
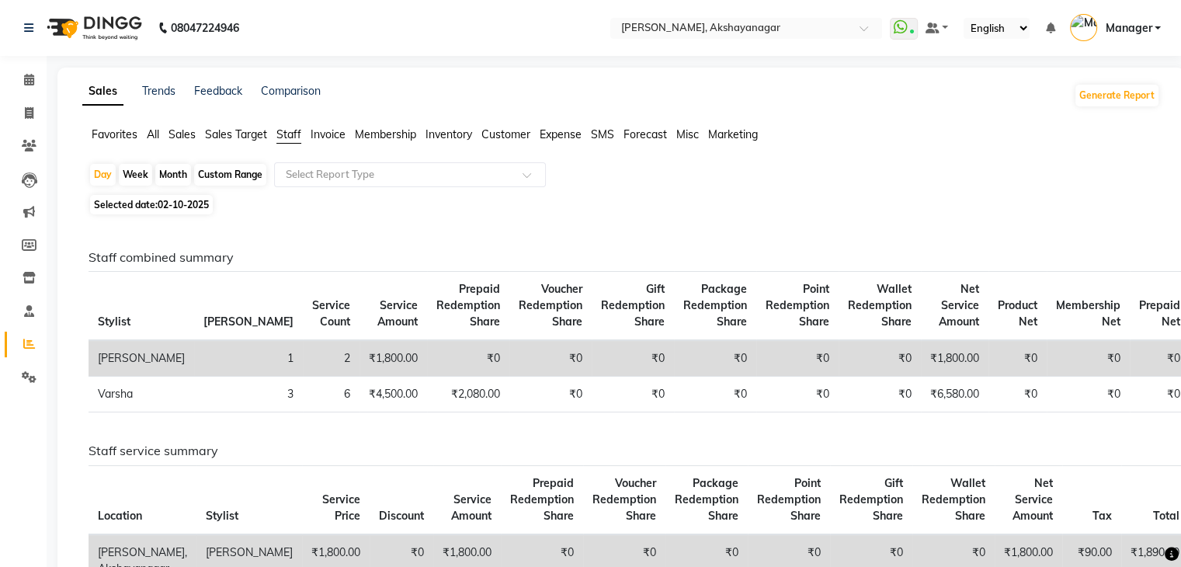
click at [546, 223] on div "Staff combined summary Stylist Bill Count Service Count Service Amount Prepaid …" at bounding box center [618, 497] width 1084 height 556
click at [28, 83] on icon at bounding box center [29, 80] width 10 height 12
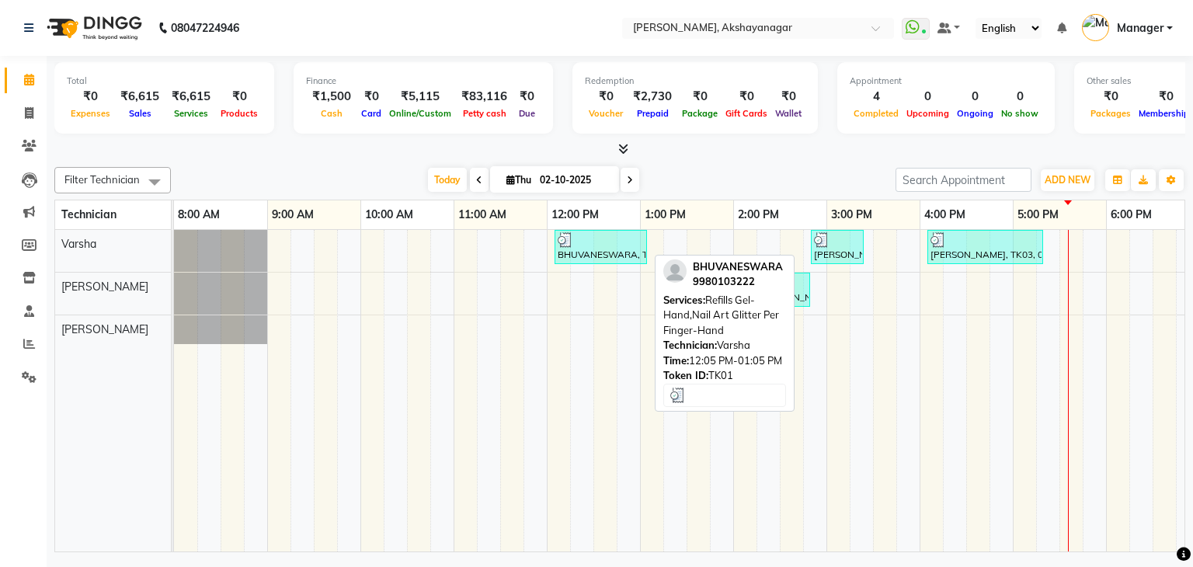
click at [620, 246] on div "BHUVANESWARA, TK01, 12:05 PM-01:05 PM, Refills Gel-Hand,Nail Art Glitter Per Fi…" at bounding box center [600, 247] width 89 height 30
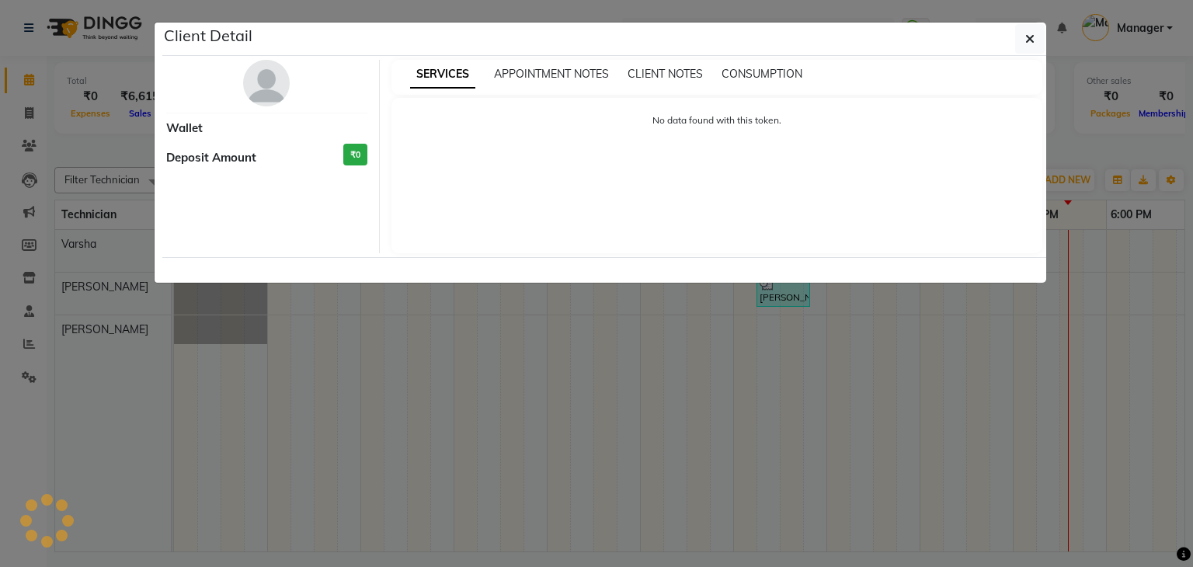
select select "3"
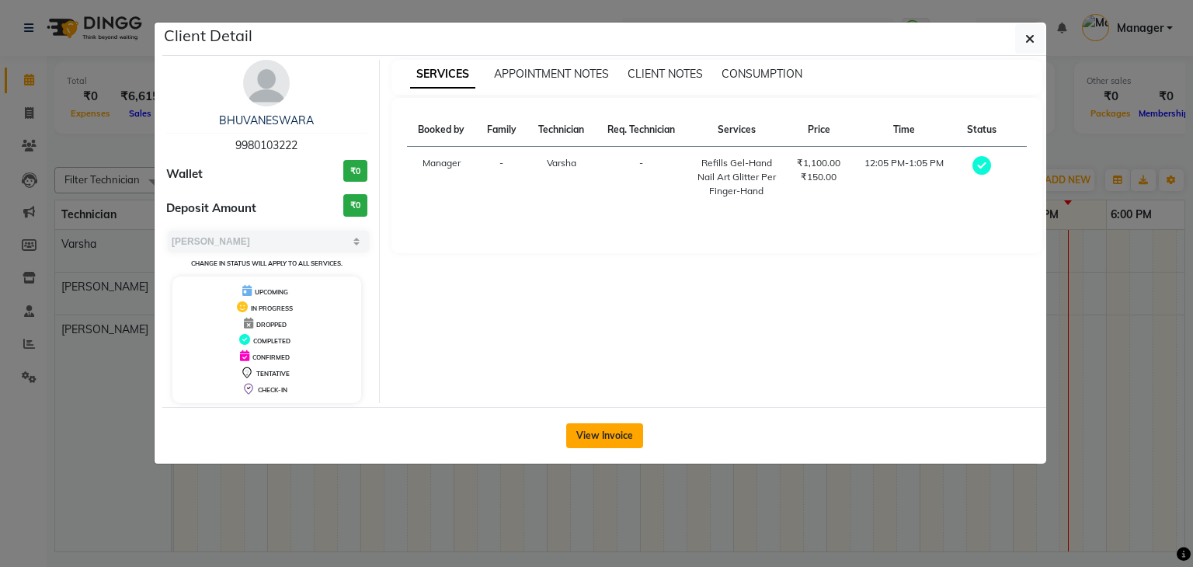
click at [596, 426] on button "View Invoice" at bounding box center [604, 435] width 77 height 25
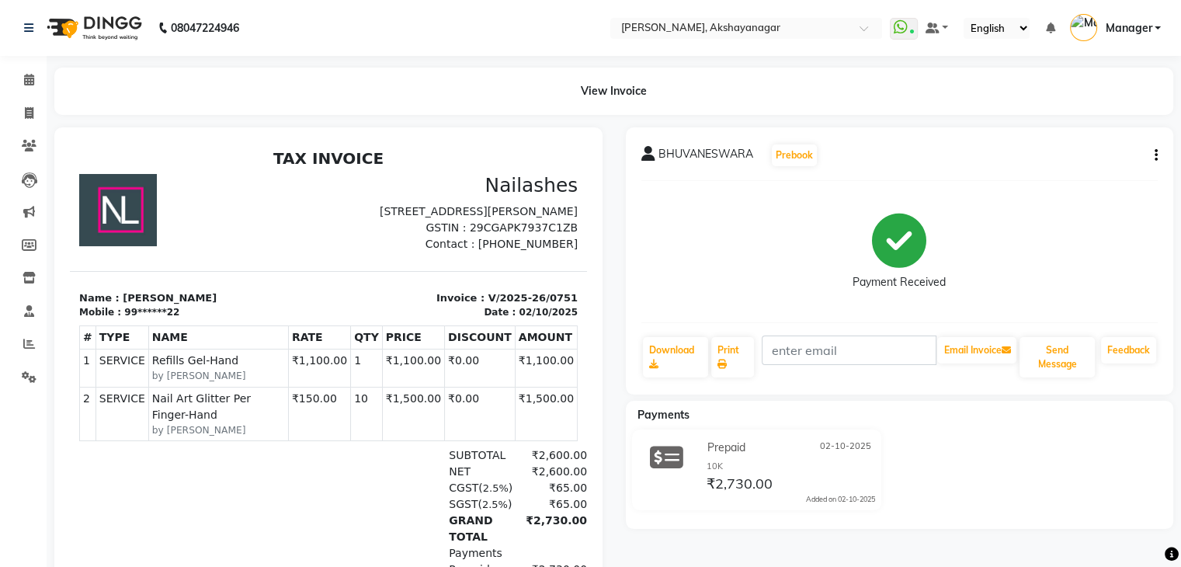
click at [305, 252] on div at bounding box center [199, 213] width 259 height 78
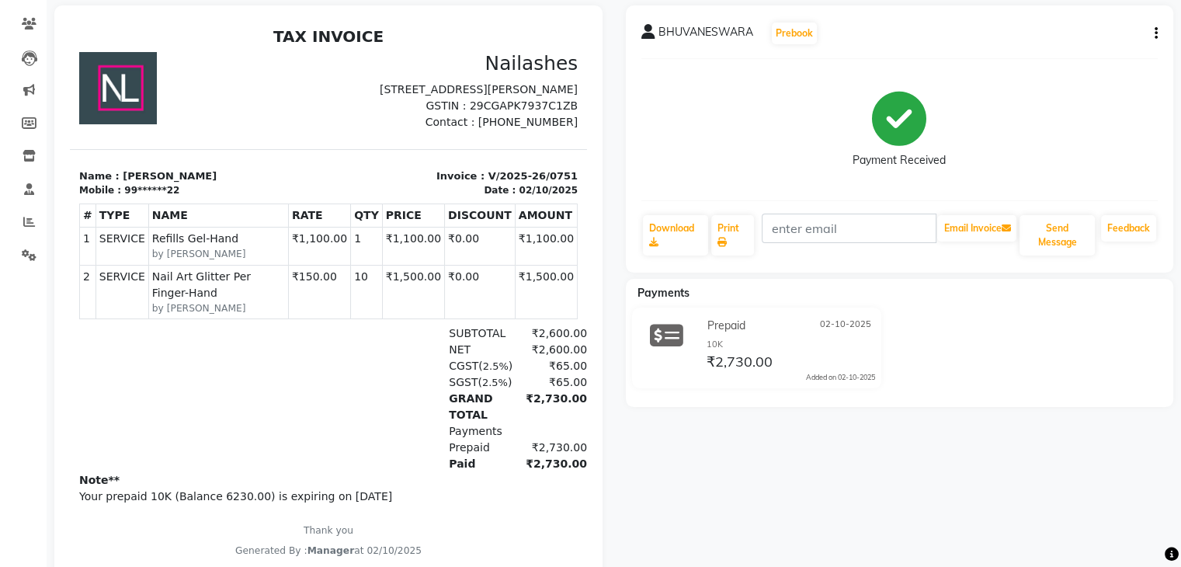
scroll to position [124, 0]
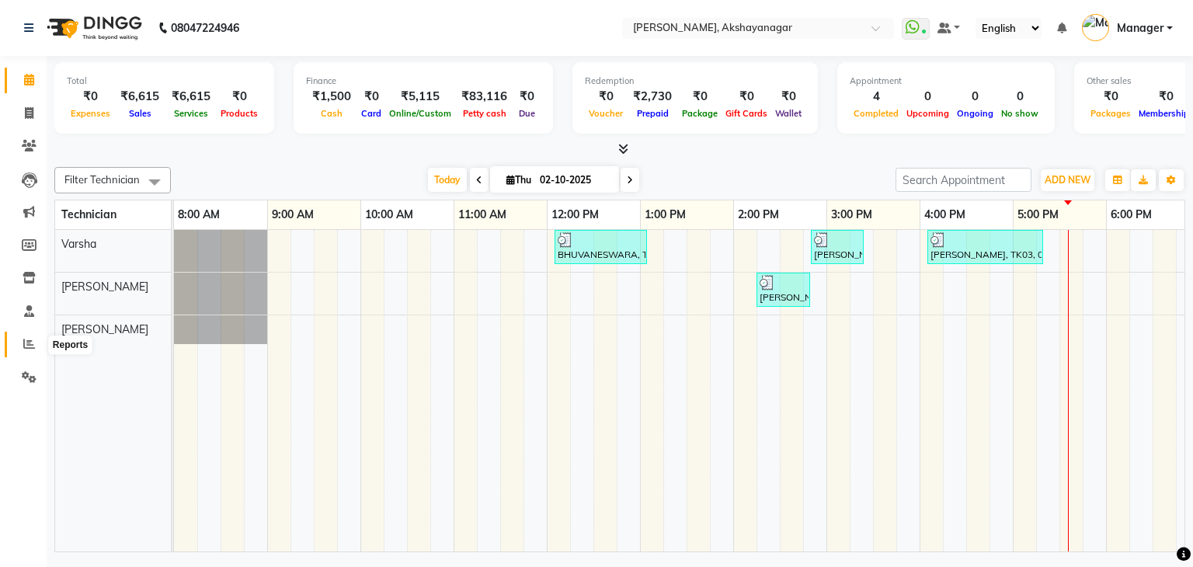
click at [28, 341] on icon at bounding box center [29, 344] width 12 height 12
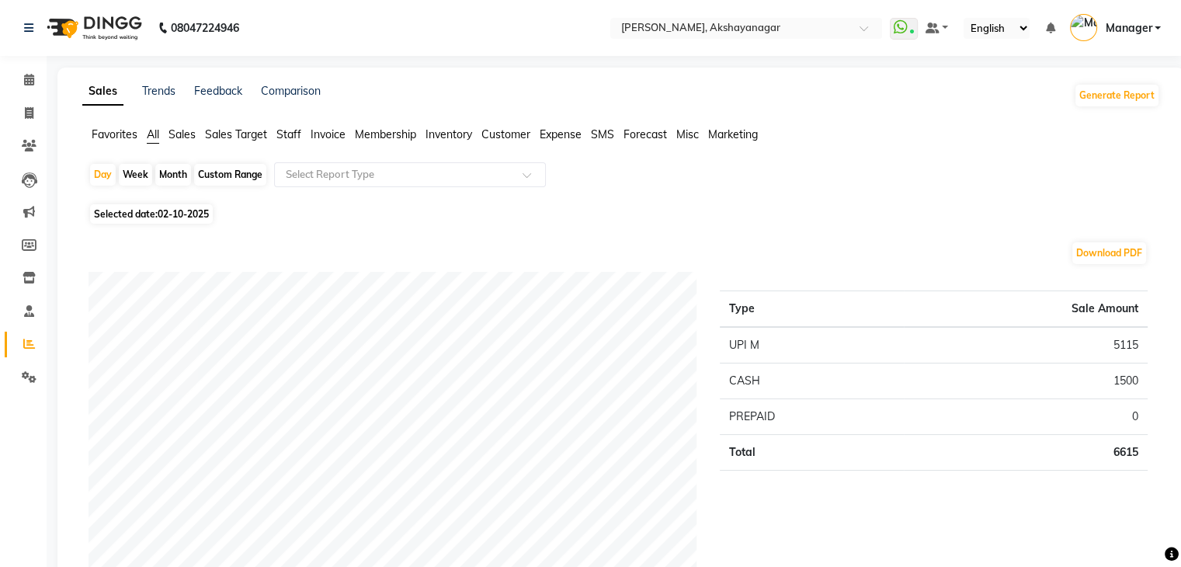
click at [292, 133] on span "Staff" at bounding box center [288, 134] width 25 height 14
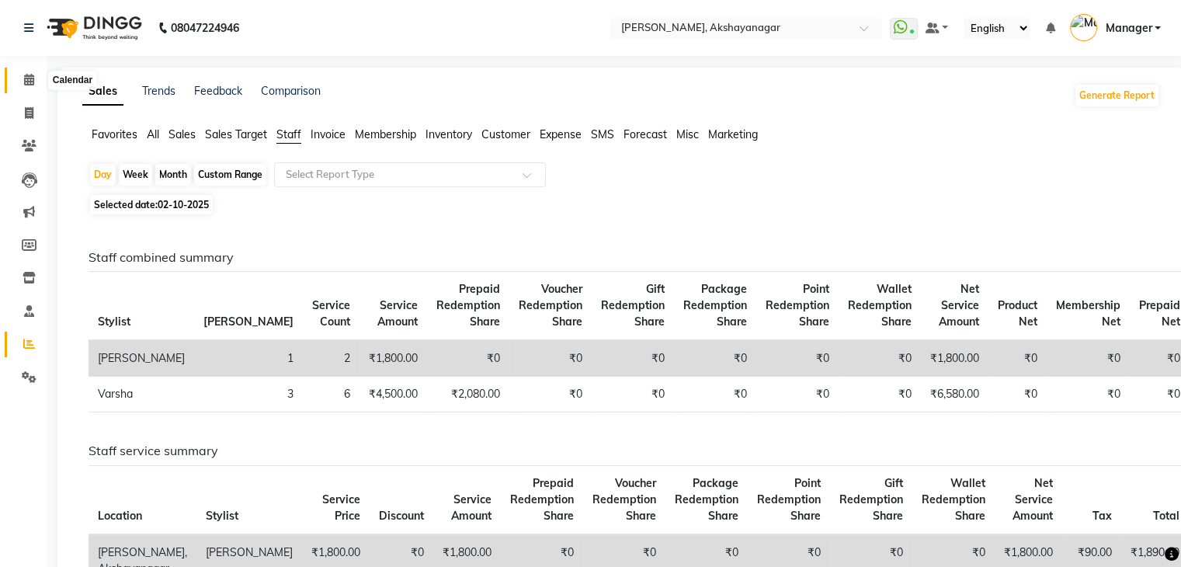
click at [30, 79] on icon at bounding box center [29, 80] width 10 height 12
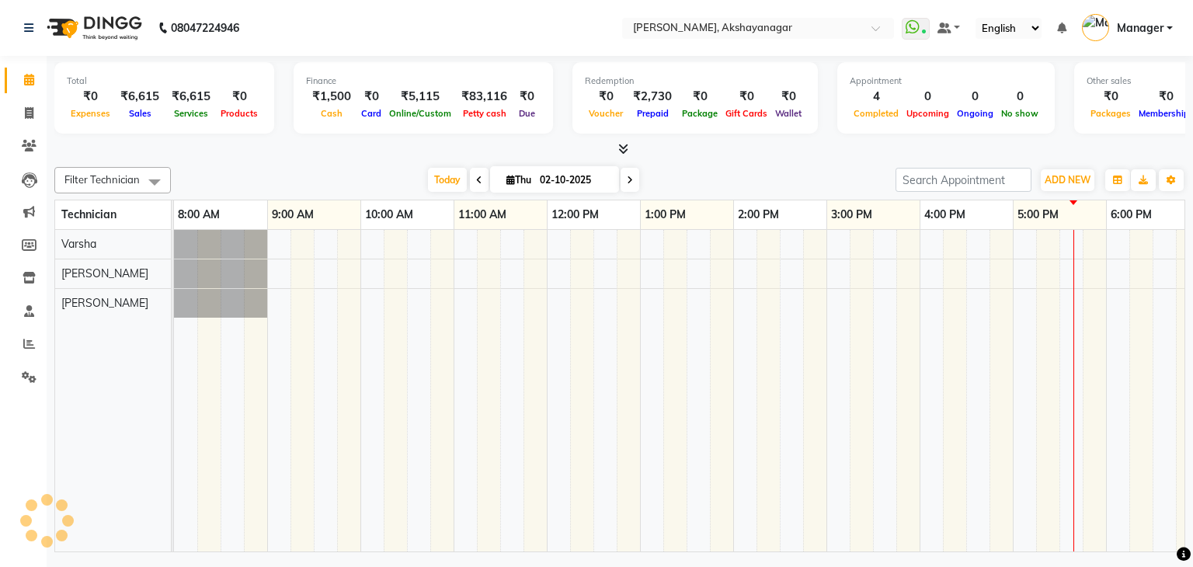
scroll to position [0, 200]
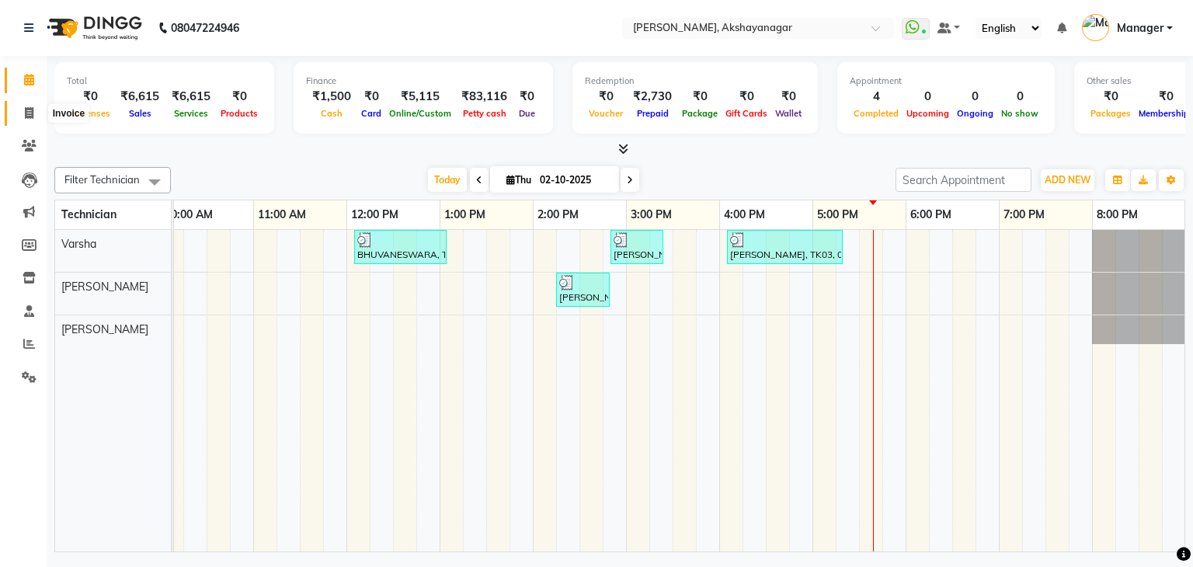
click at [29, 108] on icon at bounding box center [29, 113] width 9 height 12
select select "service"
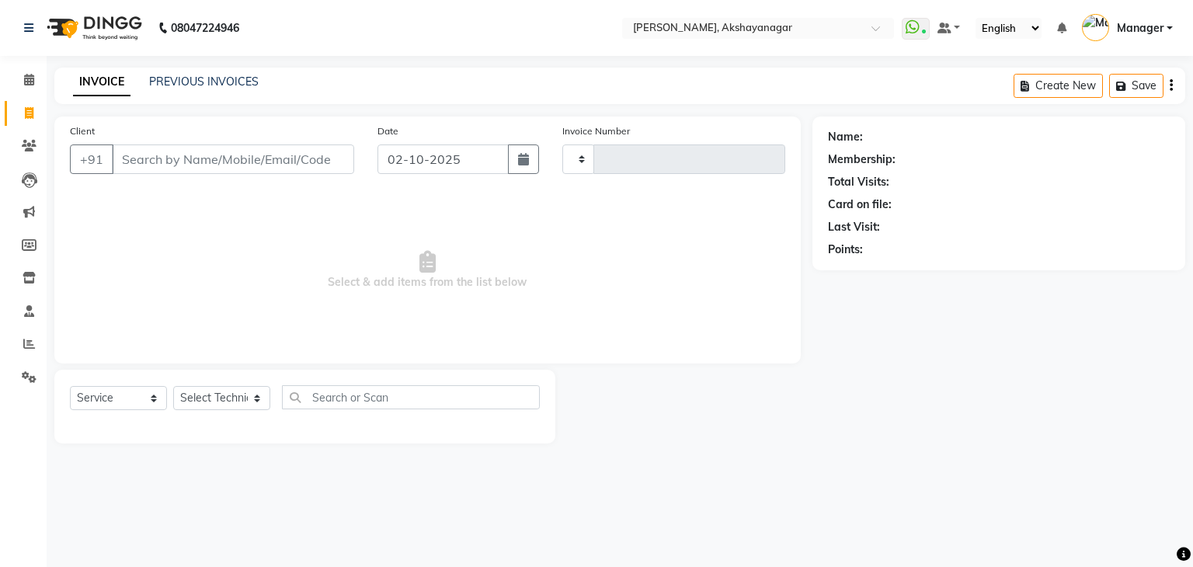
type input "0754"
select select "7395"
click at [169, 168] on input "Client" at bounding box center [233, 159] width 242 height 30
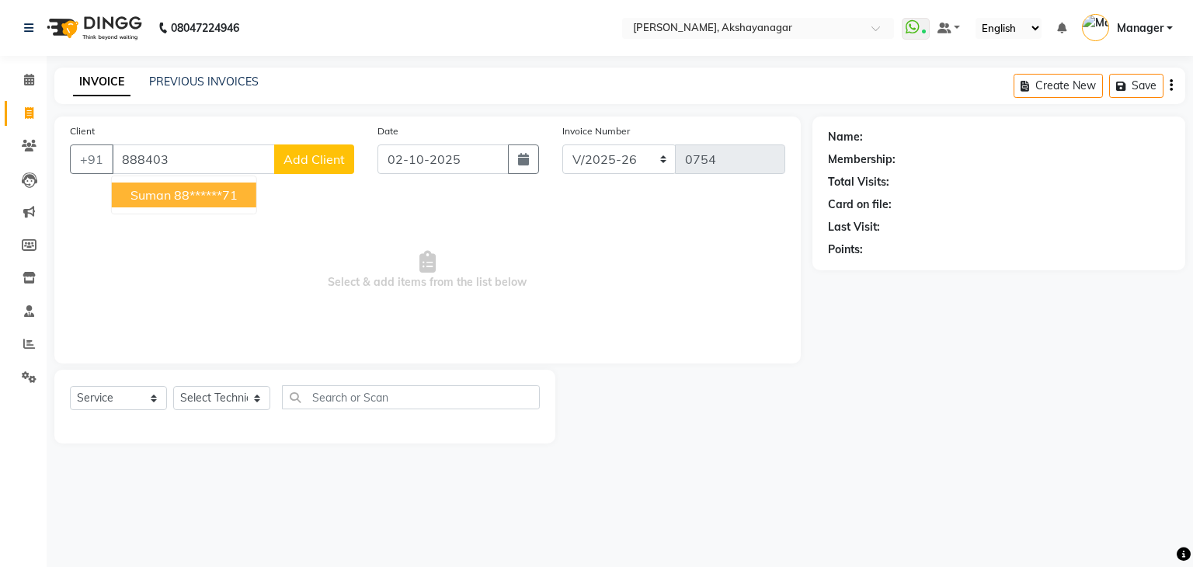
click at [165, 192] on span "Suman" at bounding box center [150, 195] width 40 height 16
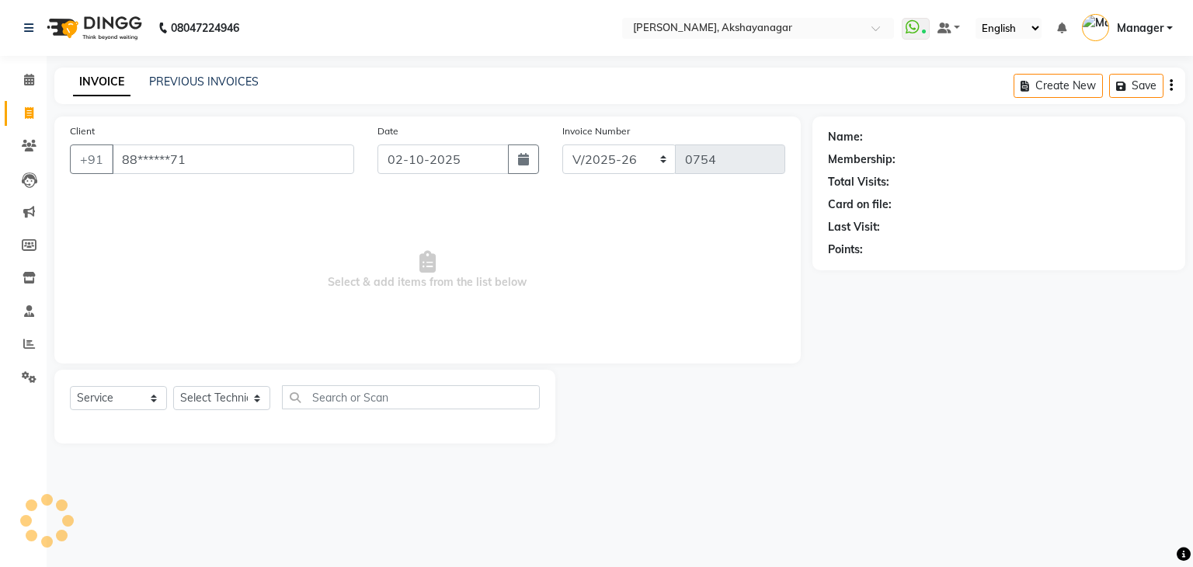
type input "88******71"
select select "1: Object"
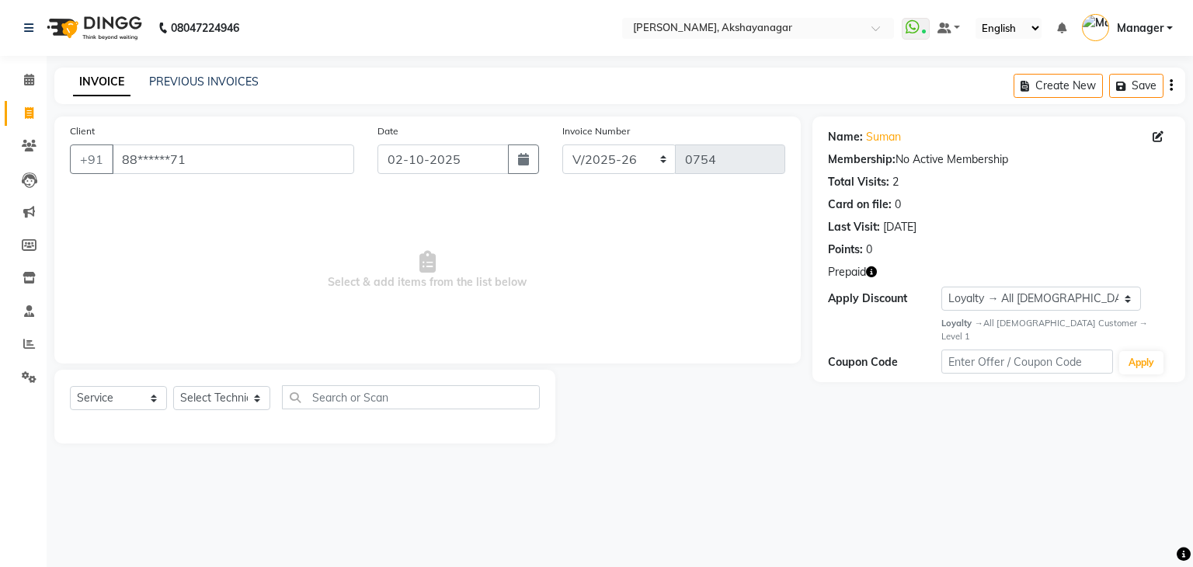
click at [873, 274] on icon "button" at bounding box center [871, 271] width 11 height 11
click at [34, 77] on span at bounding box center [29, 80] width 27 height 18
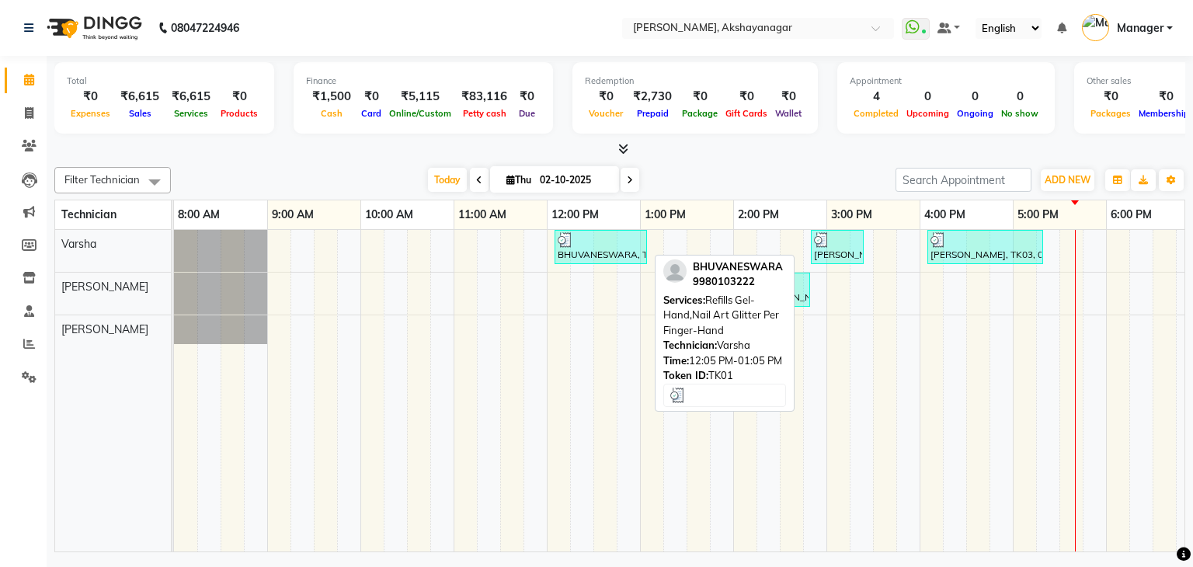
click at [615, 248] on div "BHUVANESWARA, TK01, 12:05 PM-01:05 PM, Refills Gel-Hand,Nail Art Glitter Per Fi…" at bounding box center [600, 247] width 89 height 30
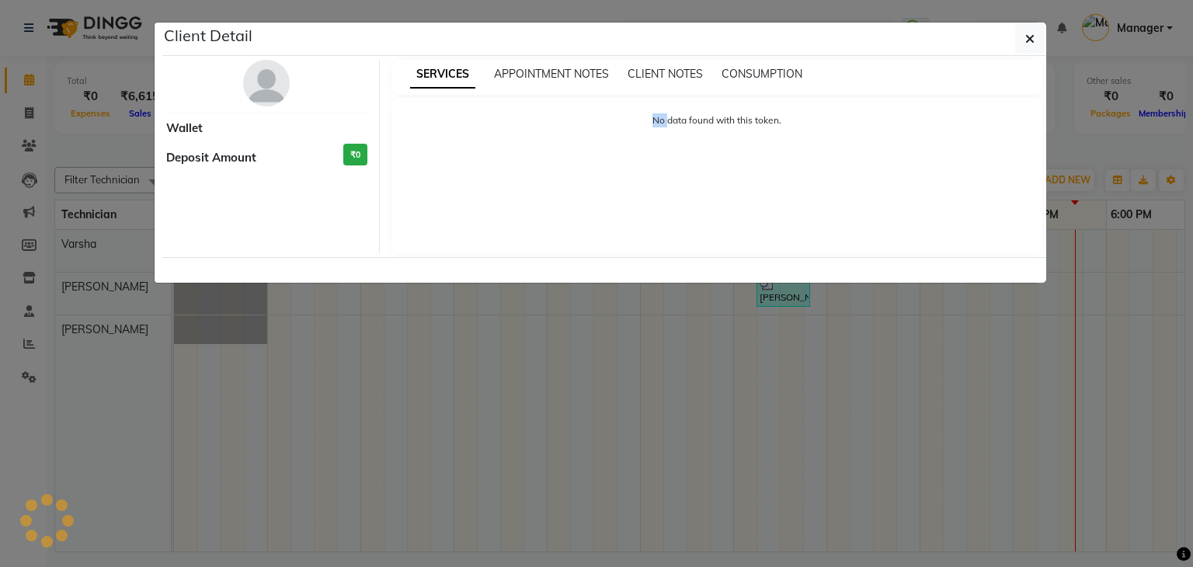
click at [615, 248] on ngb-modal-window "Client Detail Wallet Deposit Amount ₹0 SERVICES APPOINTMENT NOTES CLIENT NOTES …" at bounding box center [596, 283] width 1193 height 567
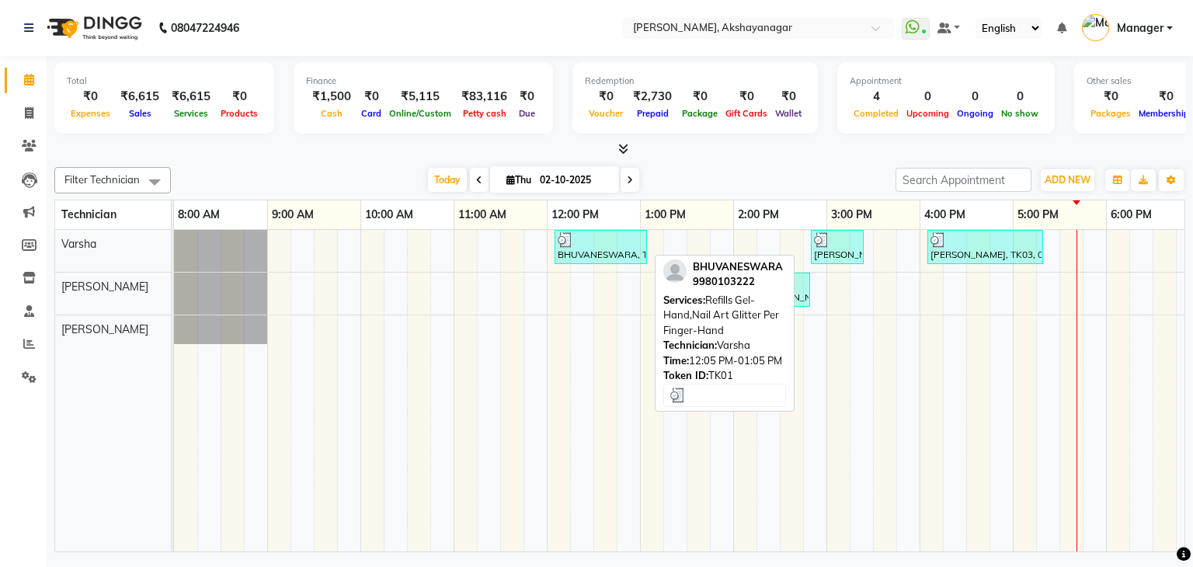
click at [605, 242] on div at bounding box center [601, 240] width 86 height 16
select select "3"
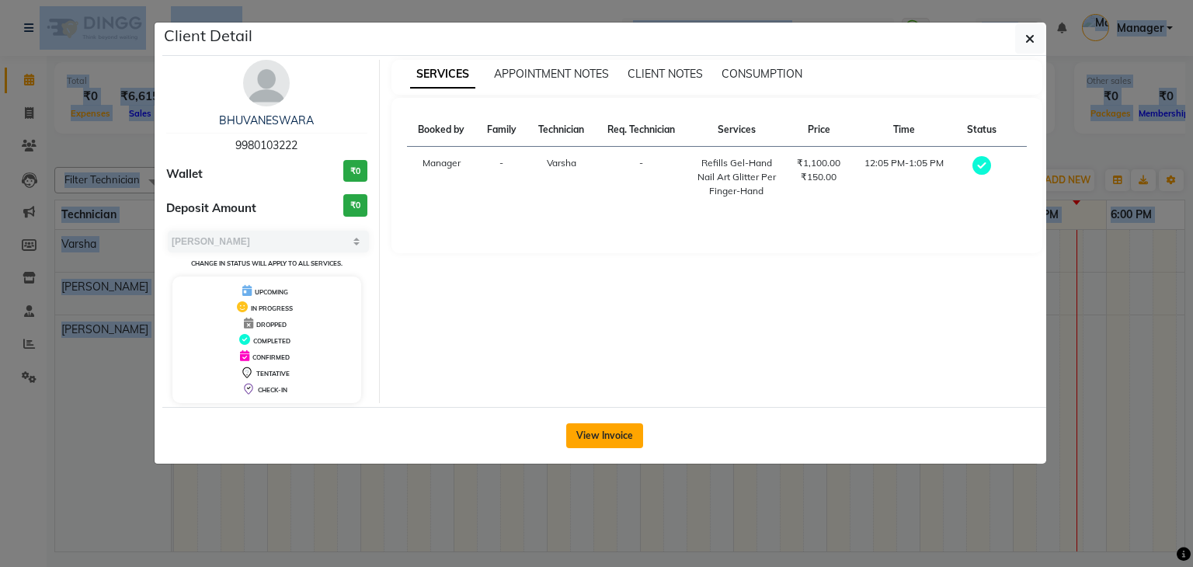
click at [606, 433] on button "View Invoice" at bounding box center [604, 435] width 77 height 25
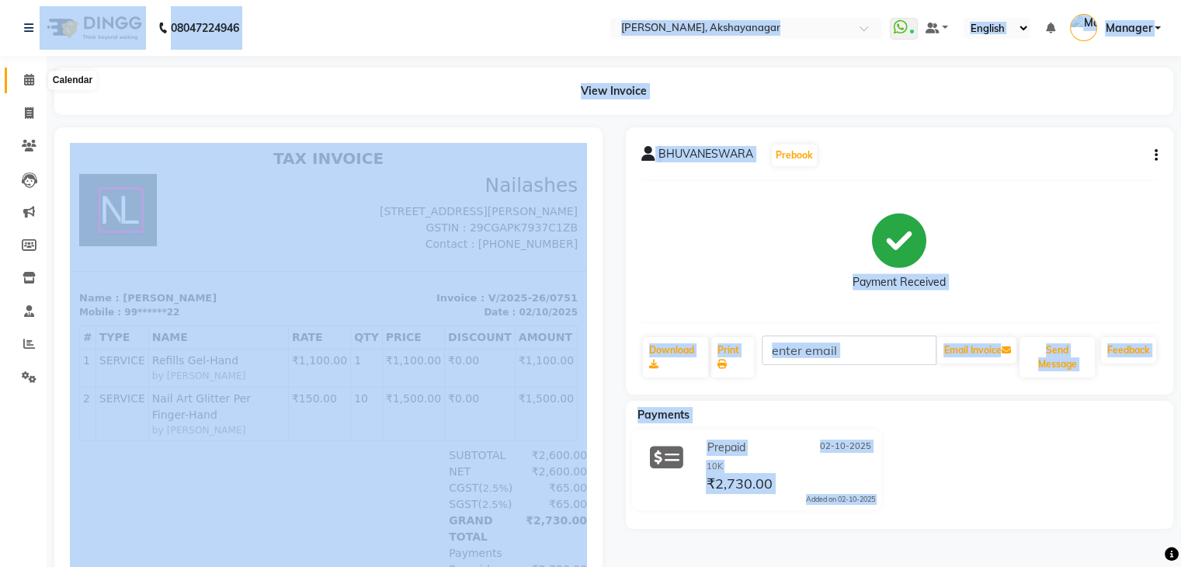
click at [31, 78] on icon at bounding box center [29, 80] width 10 height 12
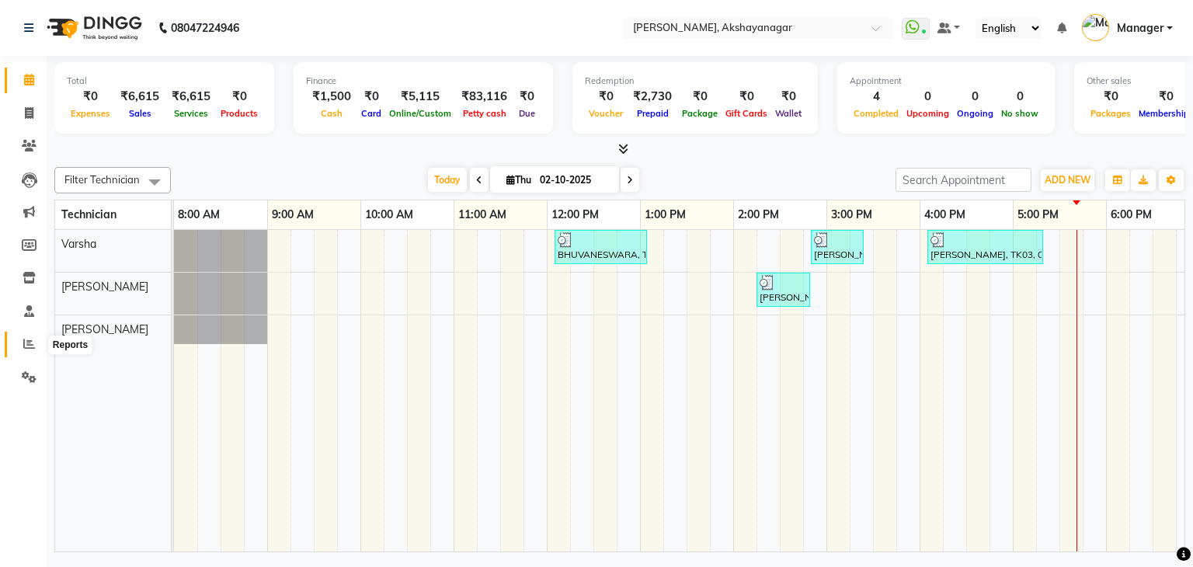
click at [29, 349] on icon at bounding box center [29, 344] width 12 height 12
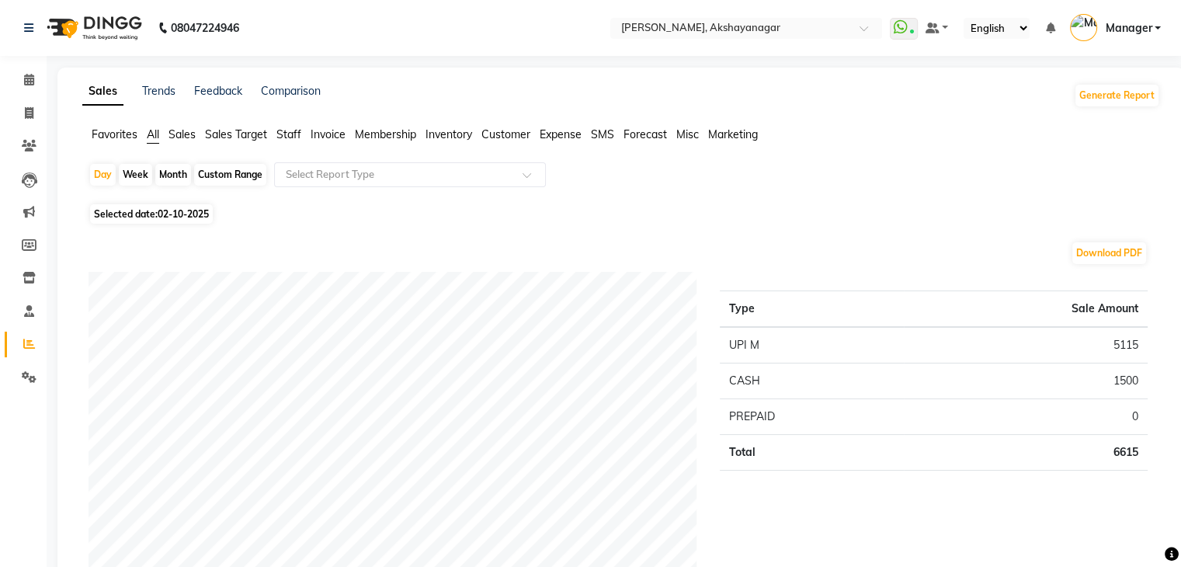
click at [298, 131] on span "Staff" at bounding box center [288, 134] width 25 height 14
